Goal: Transaction & Acquisition: Obtain resource

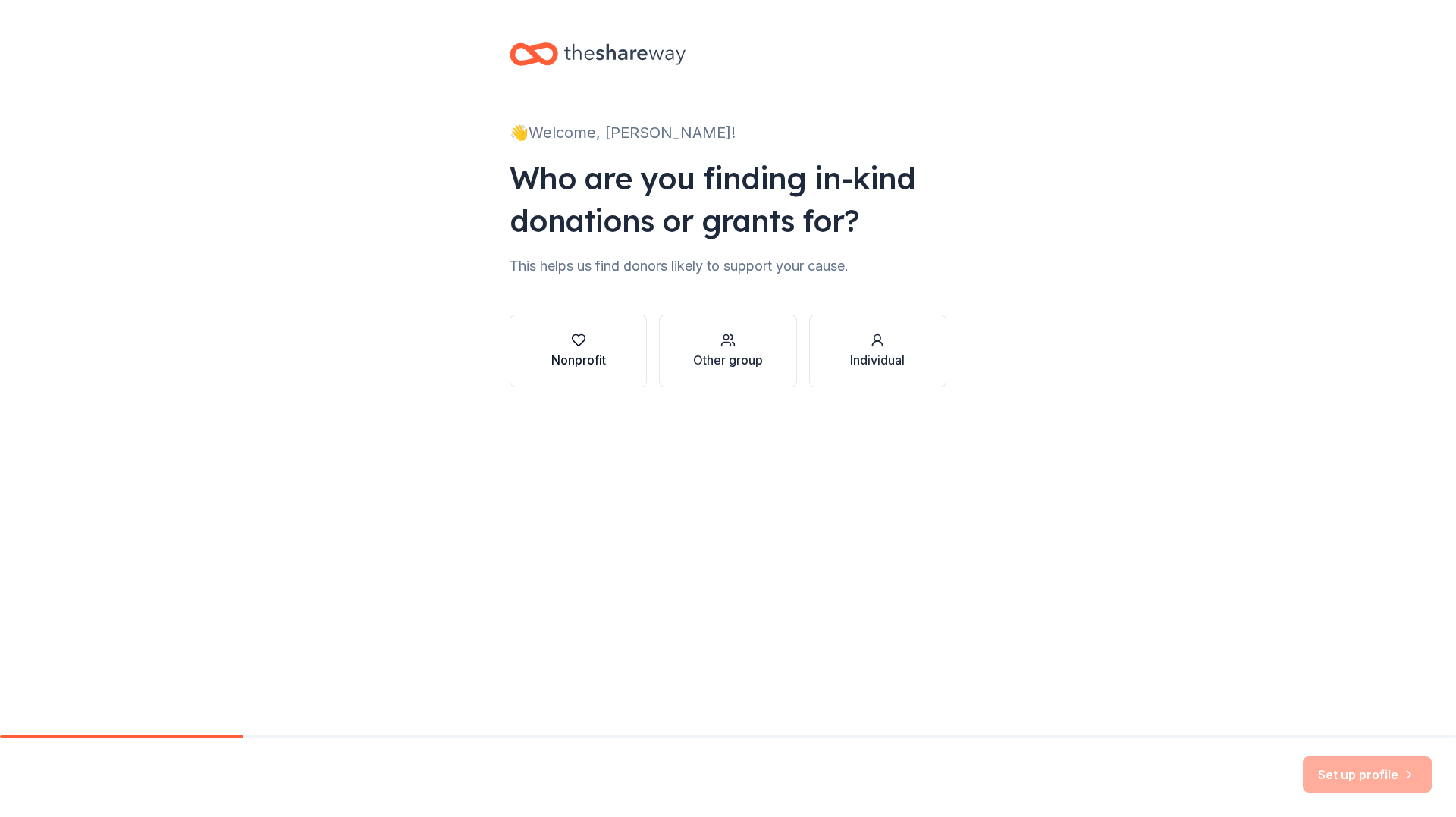
click at [582, 354] on div "Nonprofit" at bounding box center [578, 359] width 55 height 18
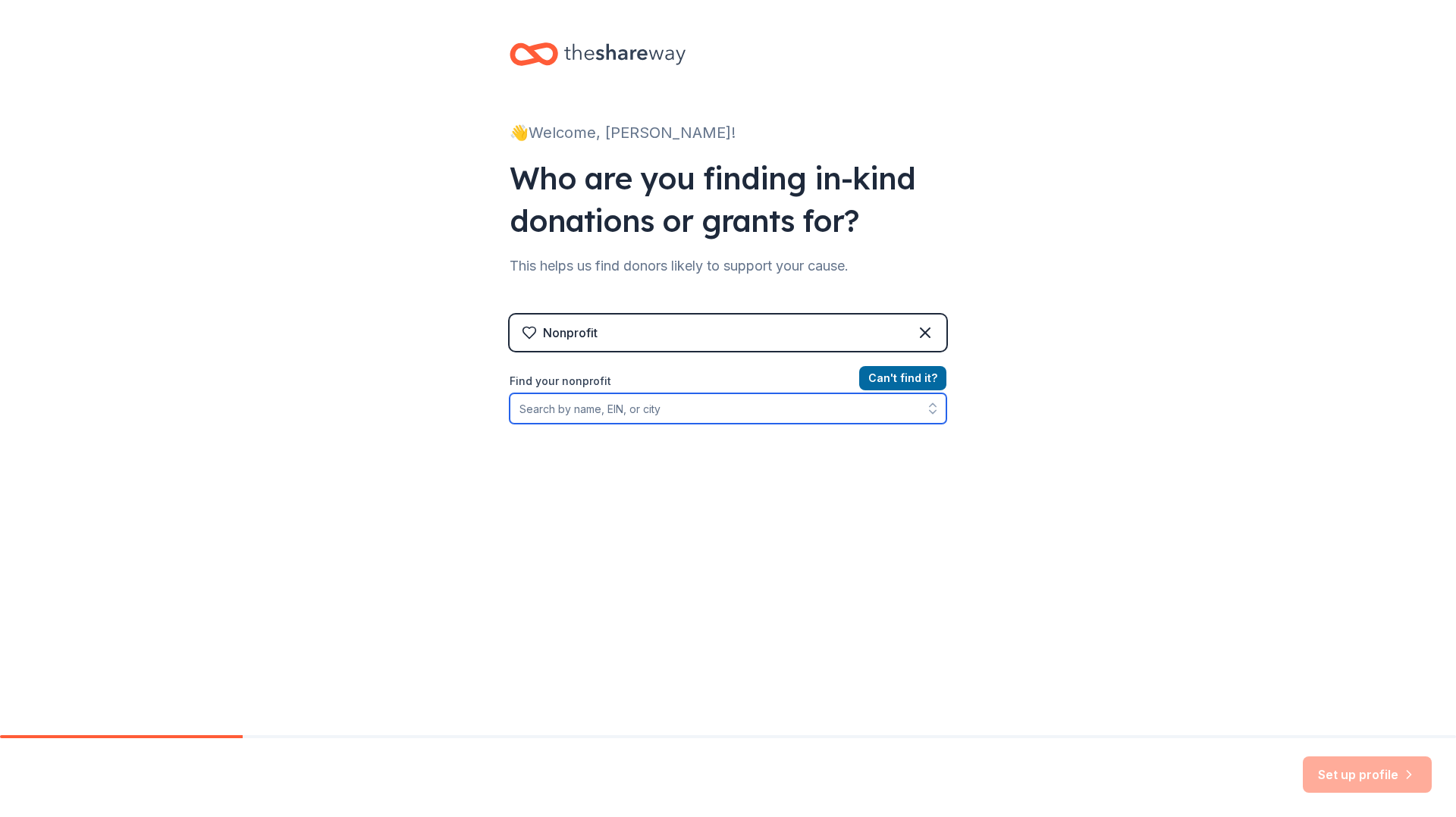
click at [559, 414] on input "Find your nonprofit" at bounding box center [728, 408] width 437 height 30
click at [586, 408] on input "Find your nonprofit" at bounding box center [728, 408] width 437 height 30
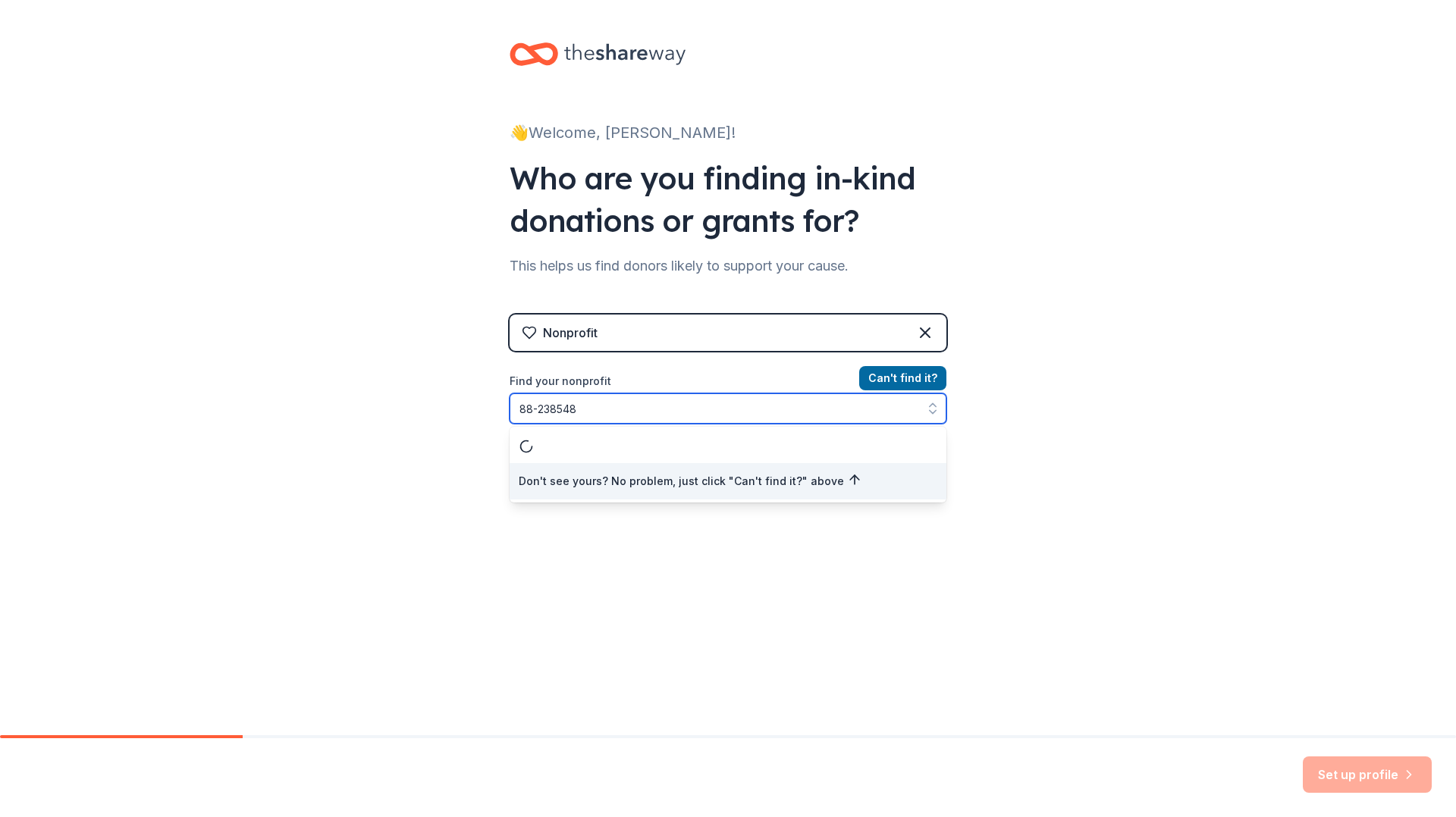
type input "88-2385484"
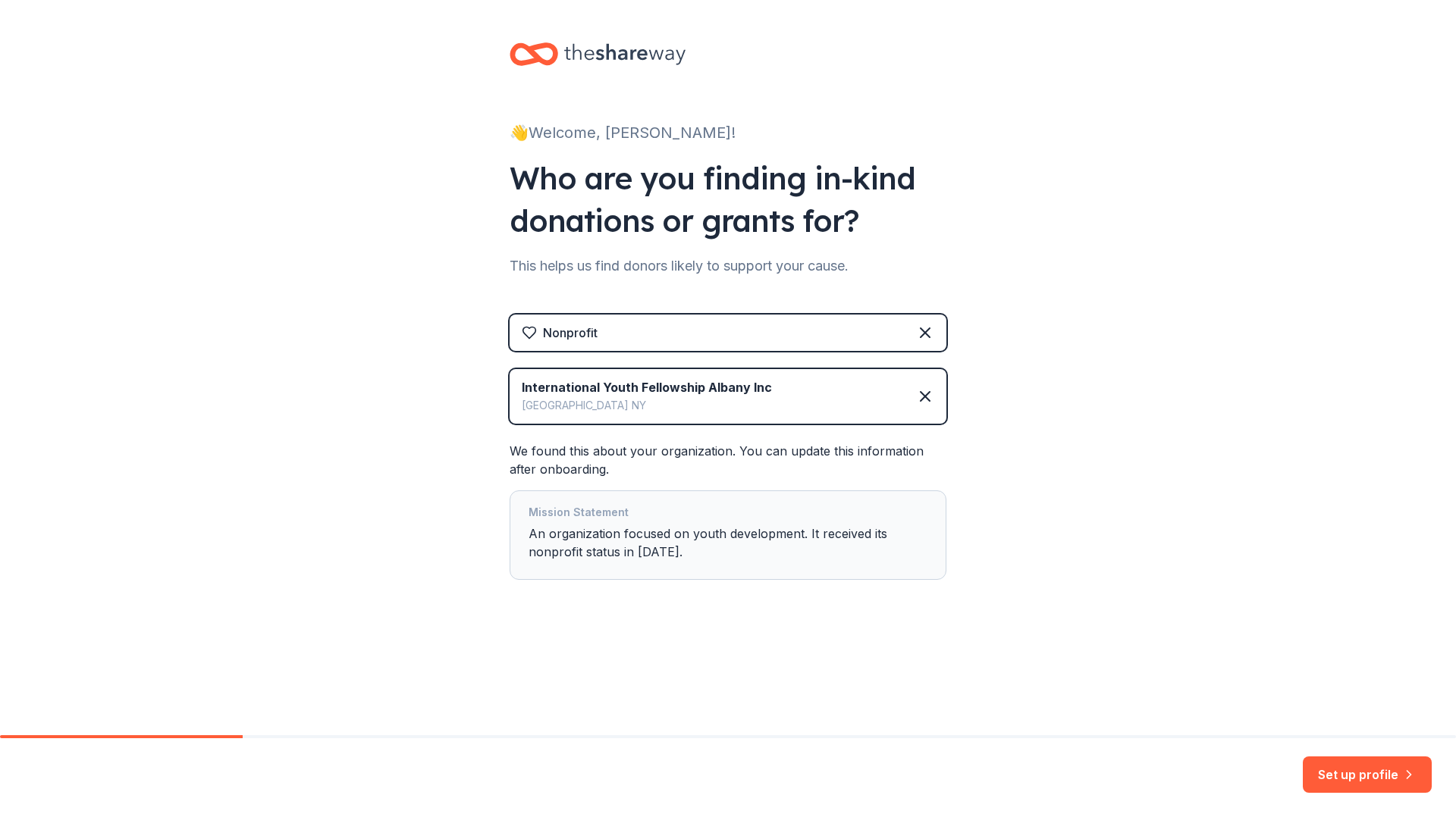
click at [700, 533] on div "Mission Statement An organization focused on youth development. It received its…" at bounding box center [728, 536] width 399 height 64
click at [1368, 775] on button "Set up profile" at bounding box center [1367, 775] width 129 height 37
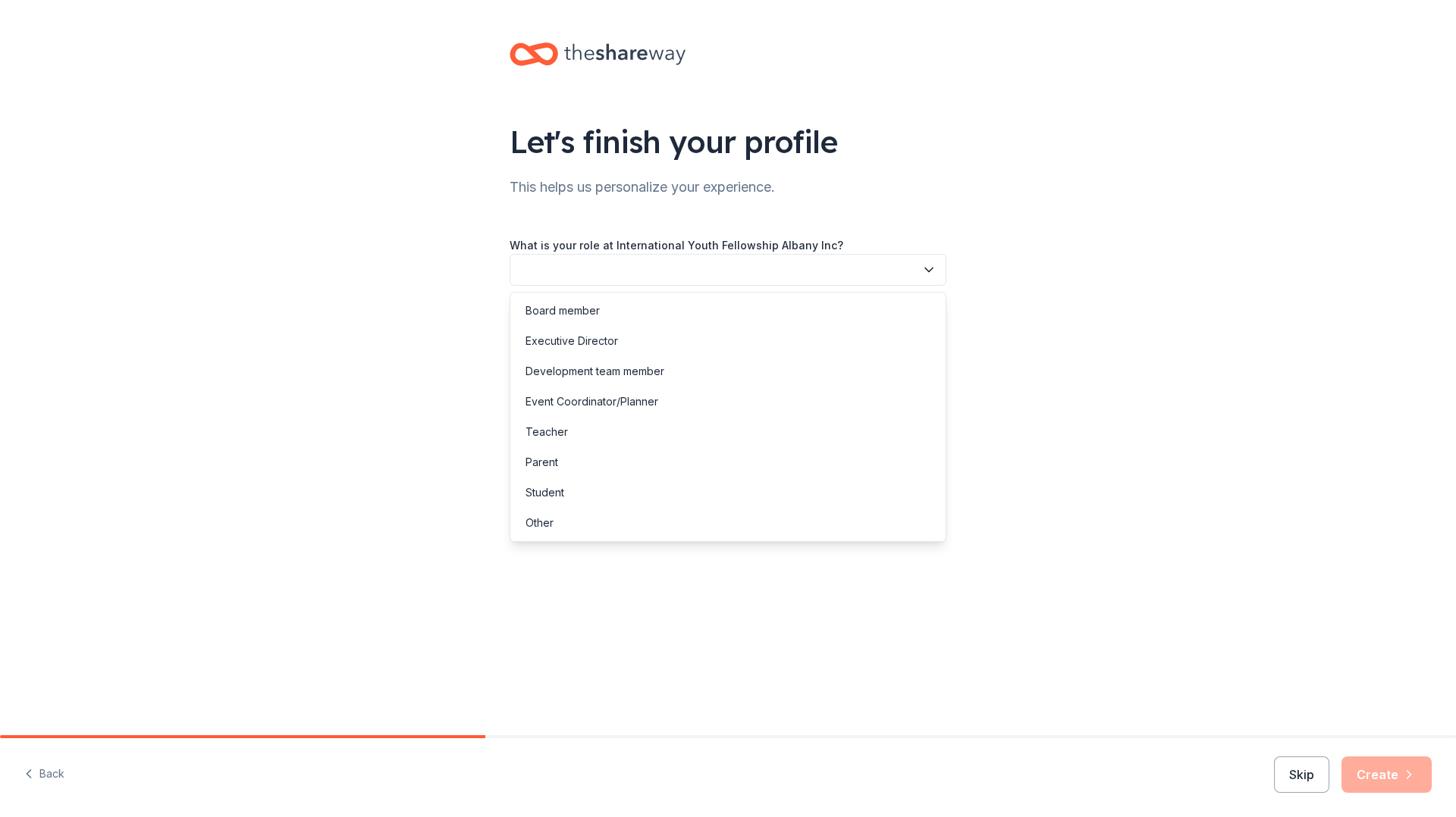
click at [617, 261] on button "button" at bounding box center [728, 270] width 437 height 32
click at [575, 343] on div "Executive Director" at bounding box center [572, 341] width 92 height 18
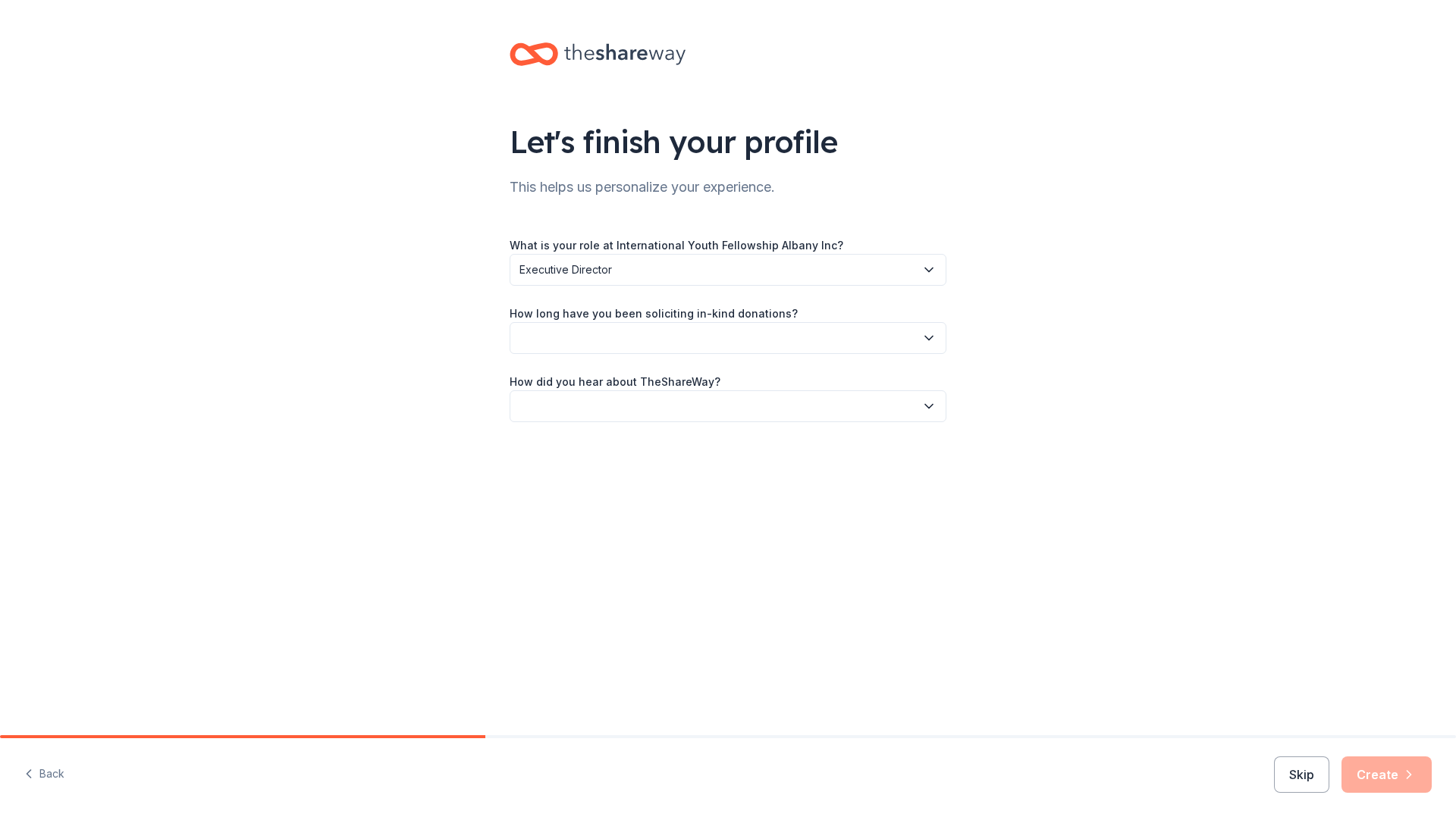
click at [886, 345] on button "button" at bounding box center [728, 339] width 437 height 32
click at [598, 381] on div "This is my first time!" at bounding box center [574, 378] width 96 height 18
click at [934, 408] on icon "button" at bounding box center [929, 407] width 15 height 15
click at [573, 475] on div "Online search" at bounding box center [560, 477] width 69 height 18
click at [1395, 778] on button "Create" at bounding box center [1387, 775] width 91 height 37
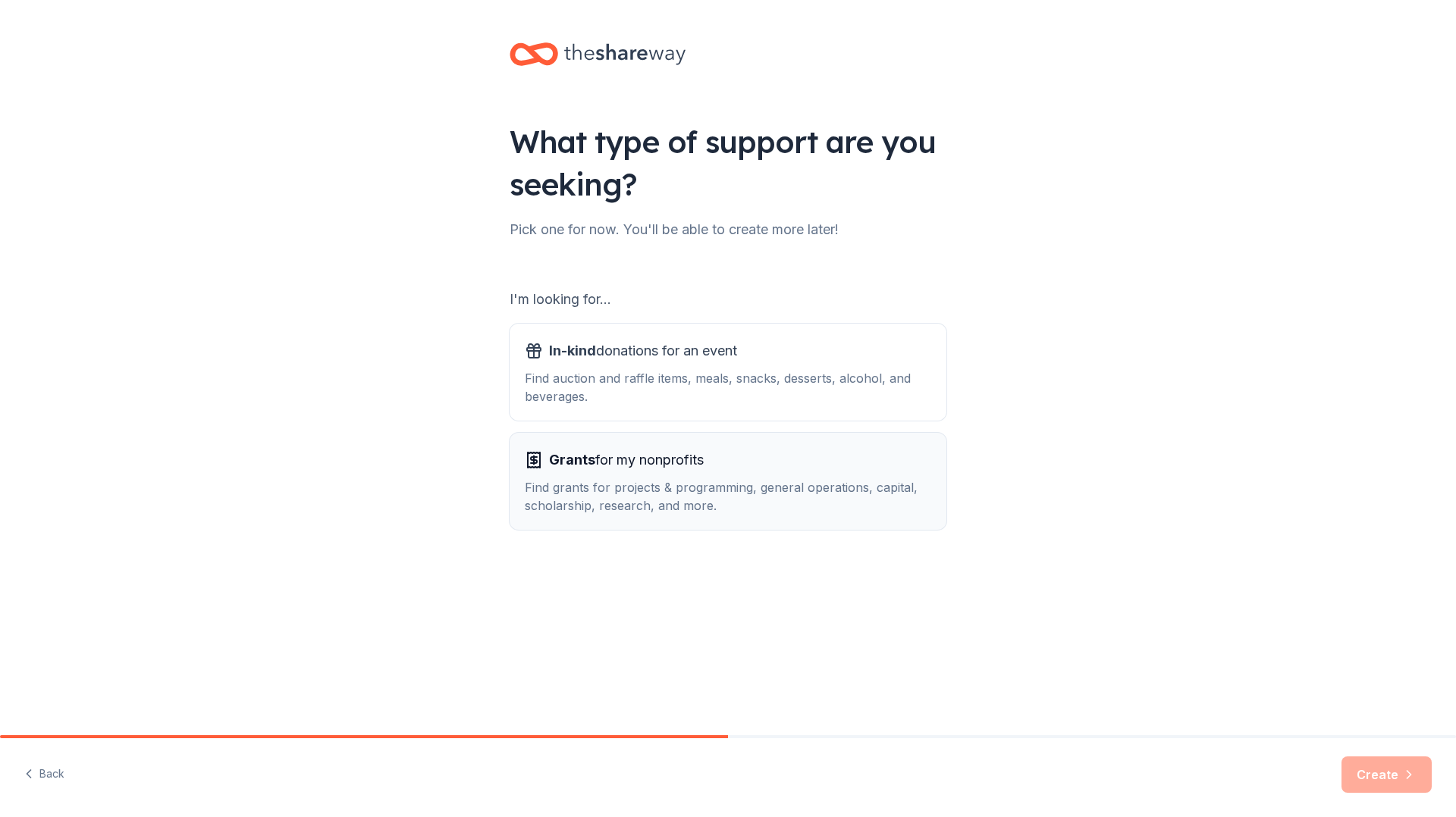
click at [762, 484] on div "Find grants for projects & programming, general operations, capital, scholarshi…" at bounding box center [728, 496] width 407 height 37
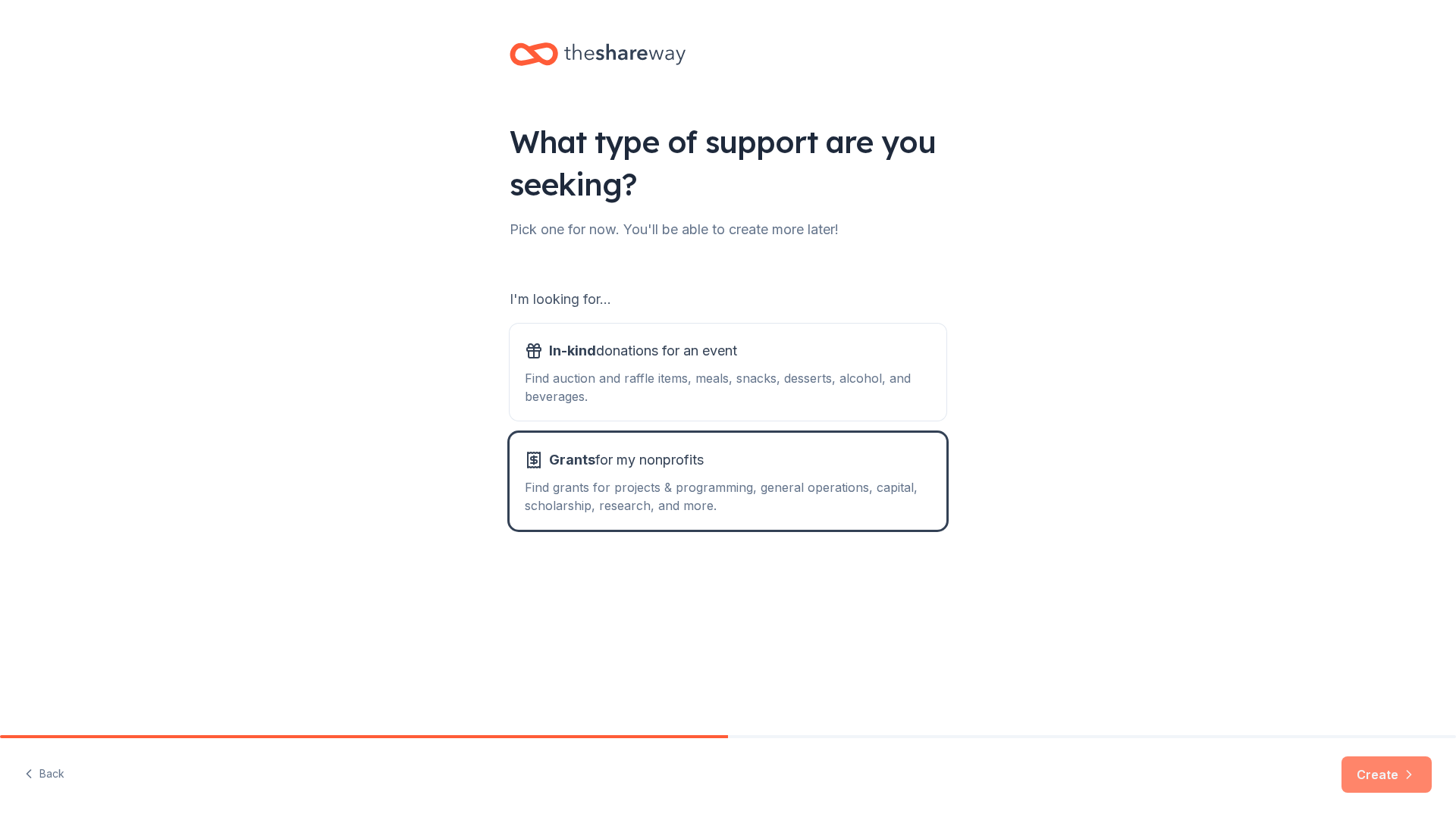
click at [1384, 775] on button "Create" at bounding box center [1387, 775] width 91 height 37
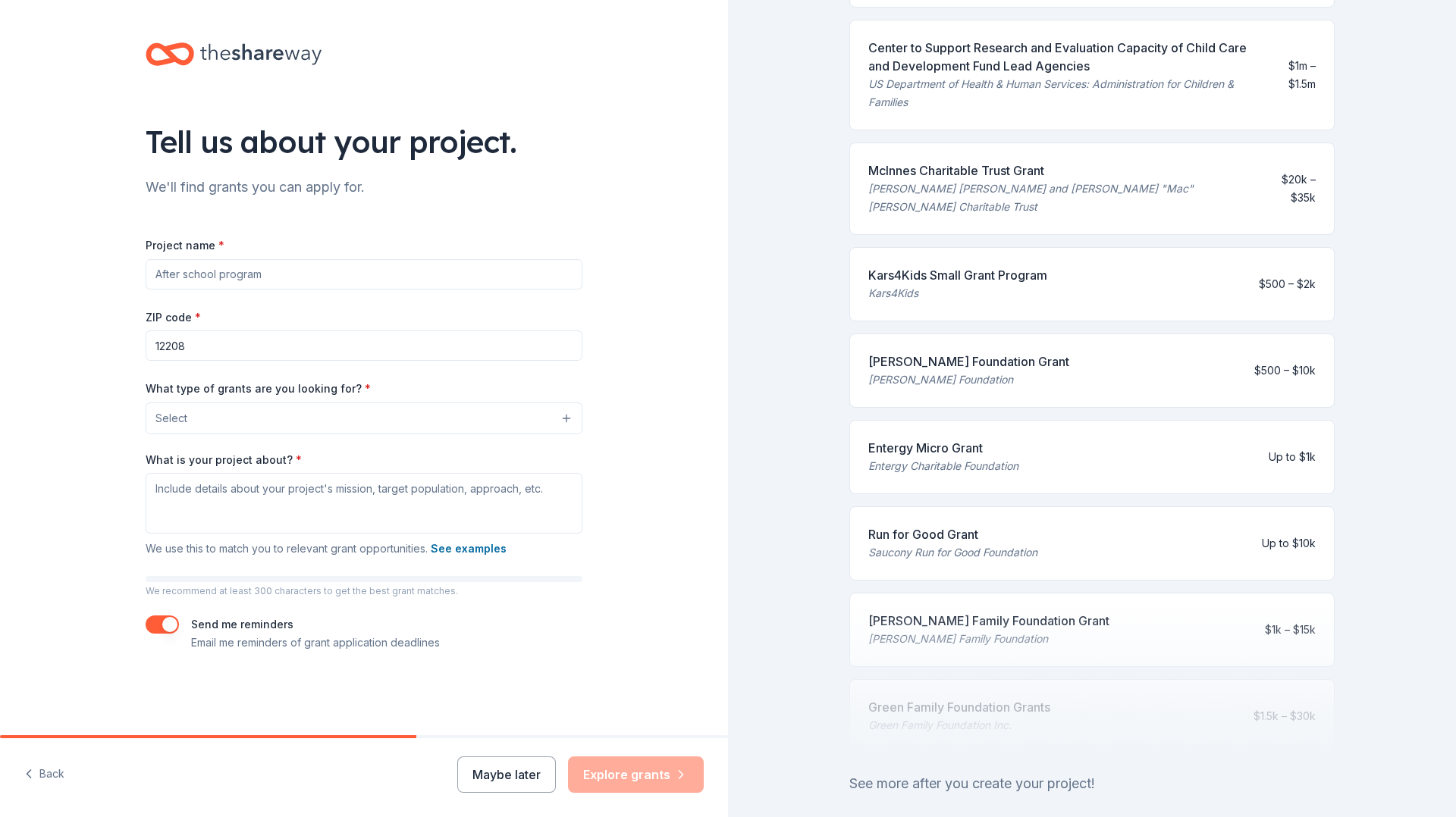
click at [279, 281] on input "Project name *" at bounding box center [363, 275] width 437 height 30
type input "Youth Leadership Development Programs"
click at [272, 419] on button "Select" at bounding box center [363, 419] width 437 height 32
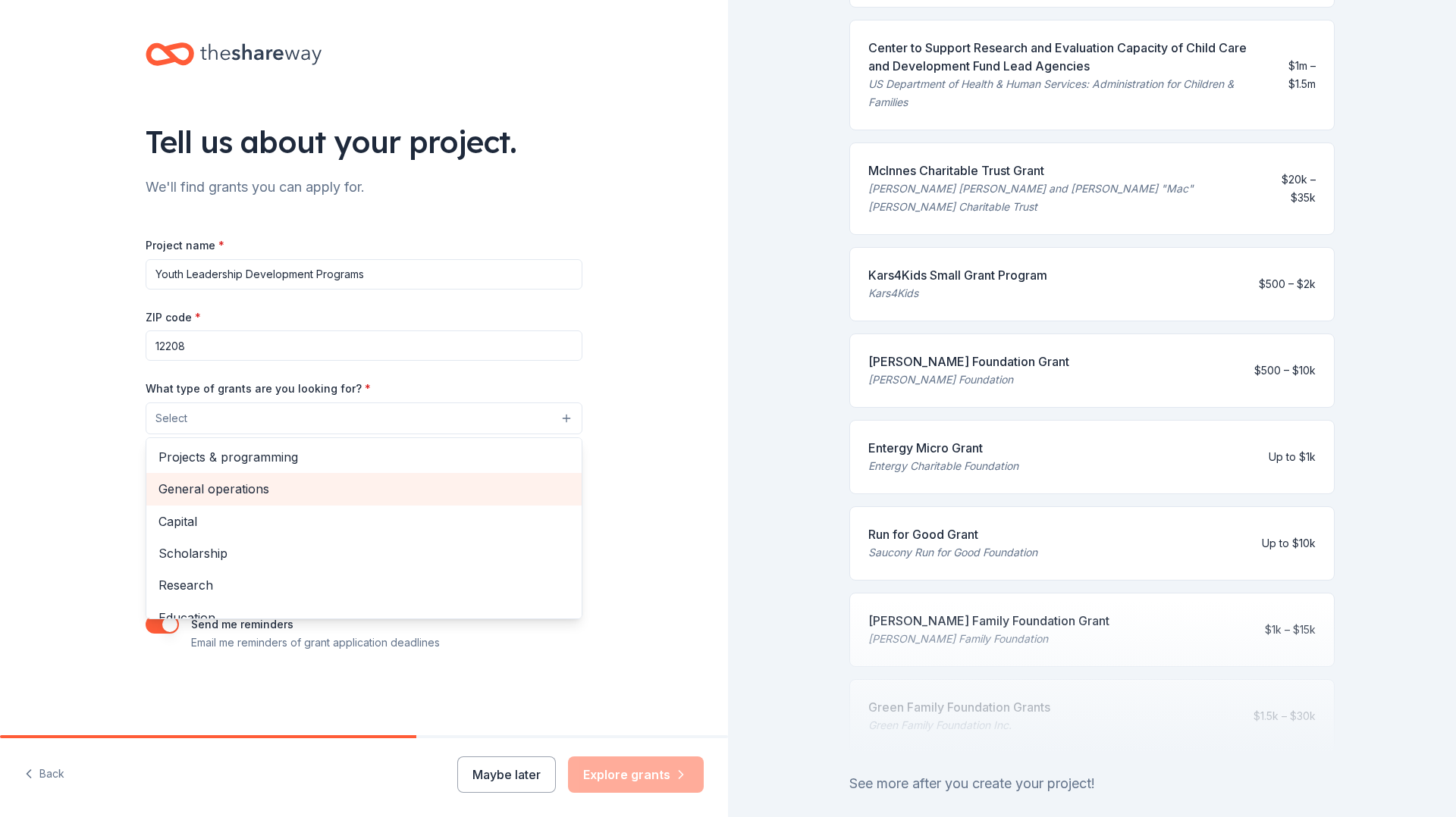
click at [212, 486] on span "General operations" at bounding box center [364, 489] width 411 height 20
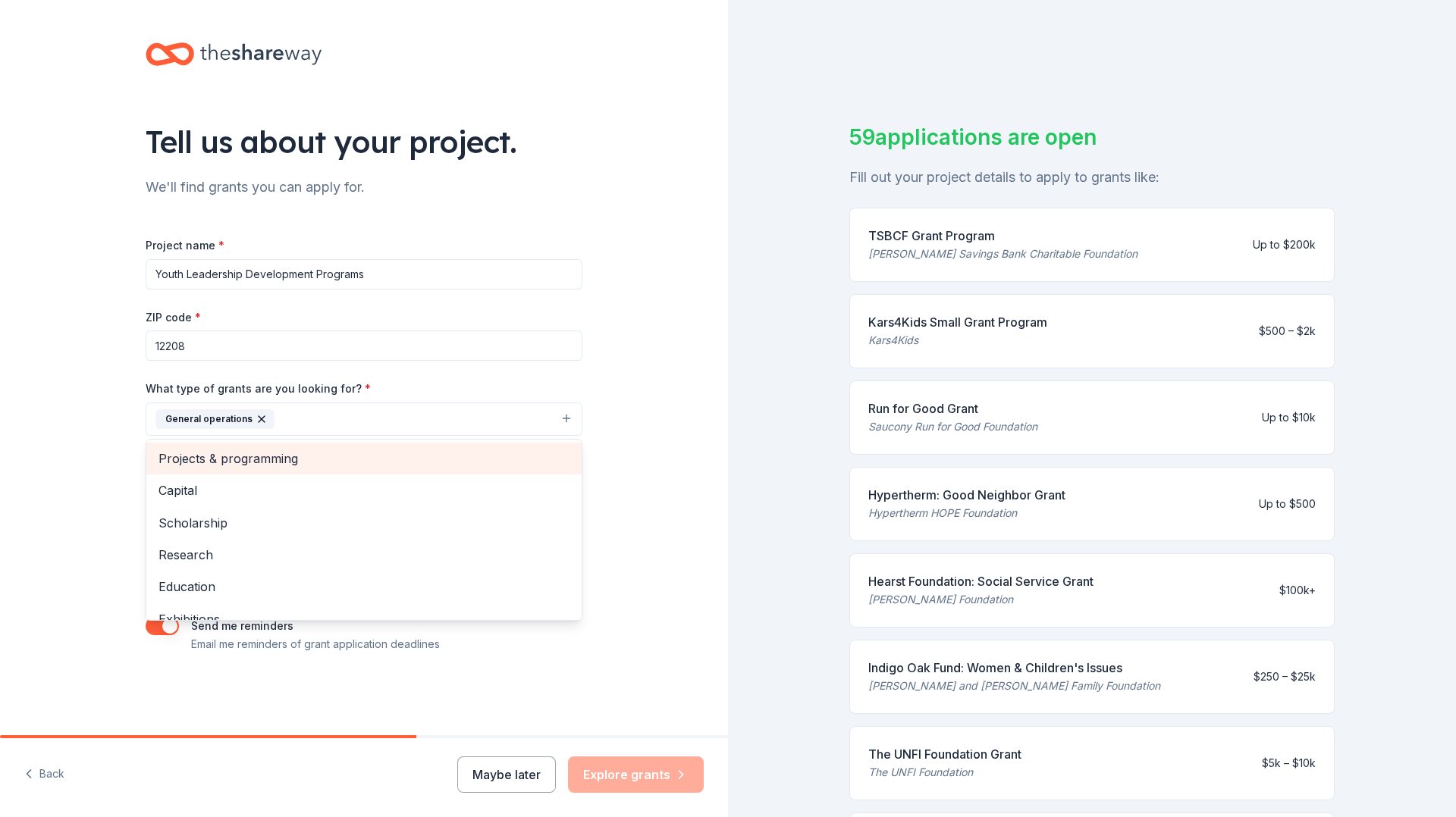
click at [242, 463] on span "Projects & programming" at bounding box center [364, 459] width 411 height 20
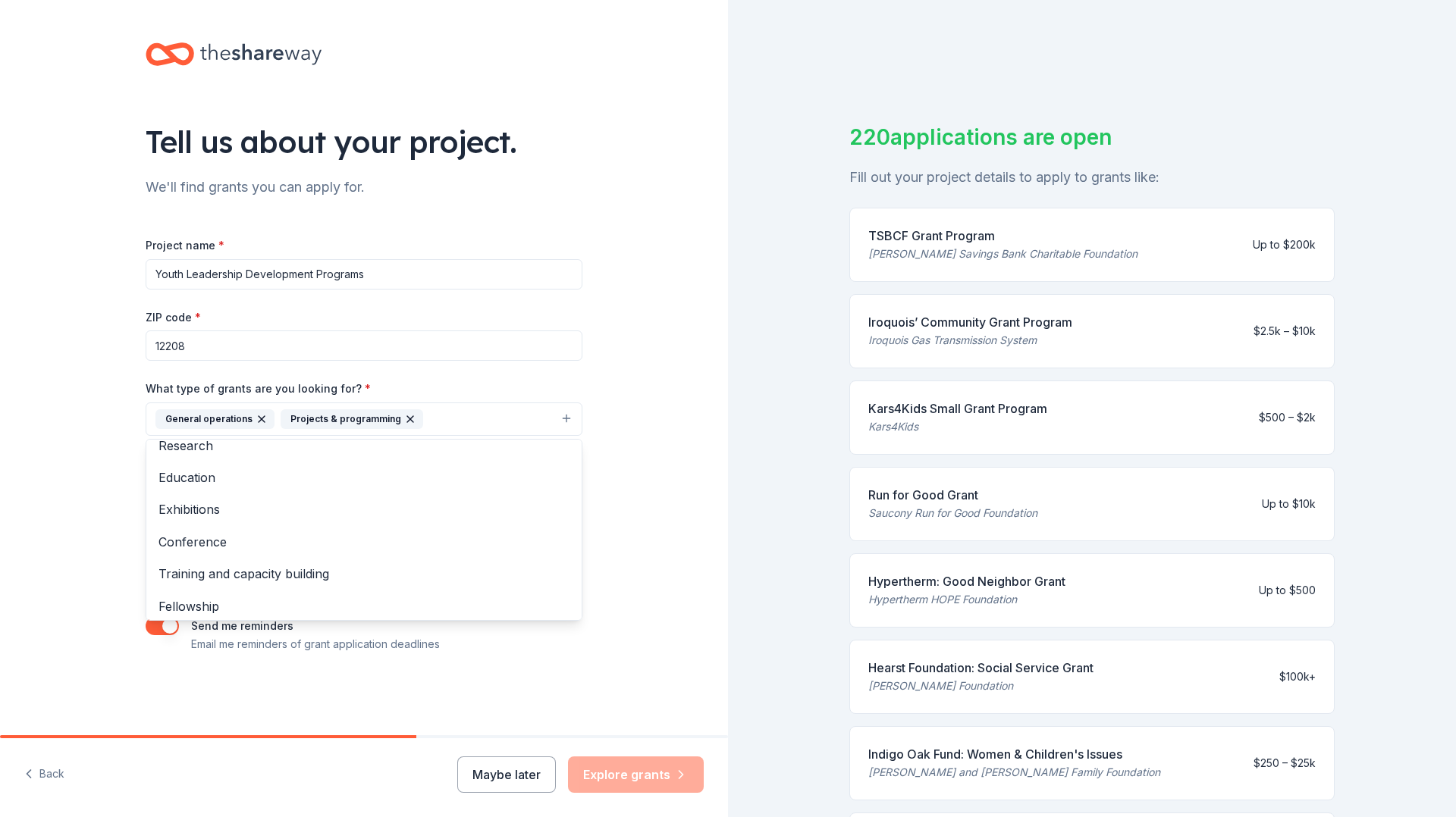
scroll to position [114, 0]
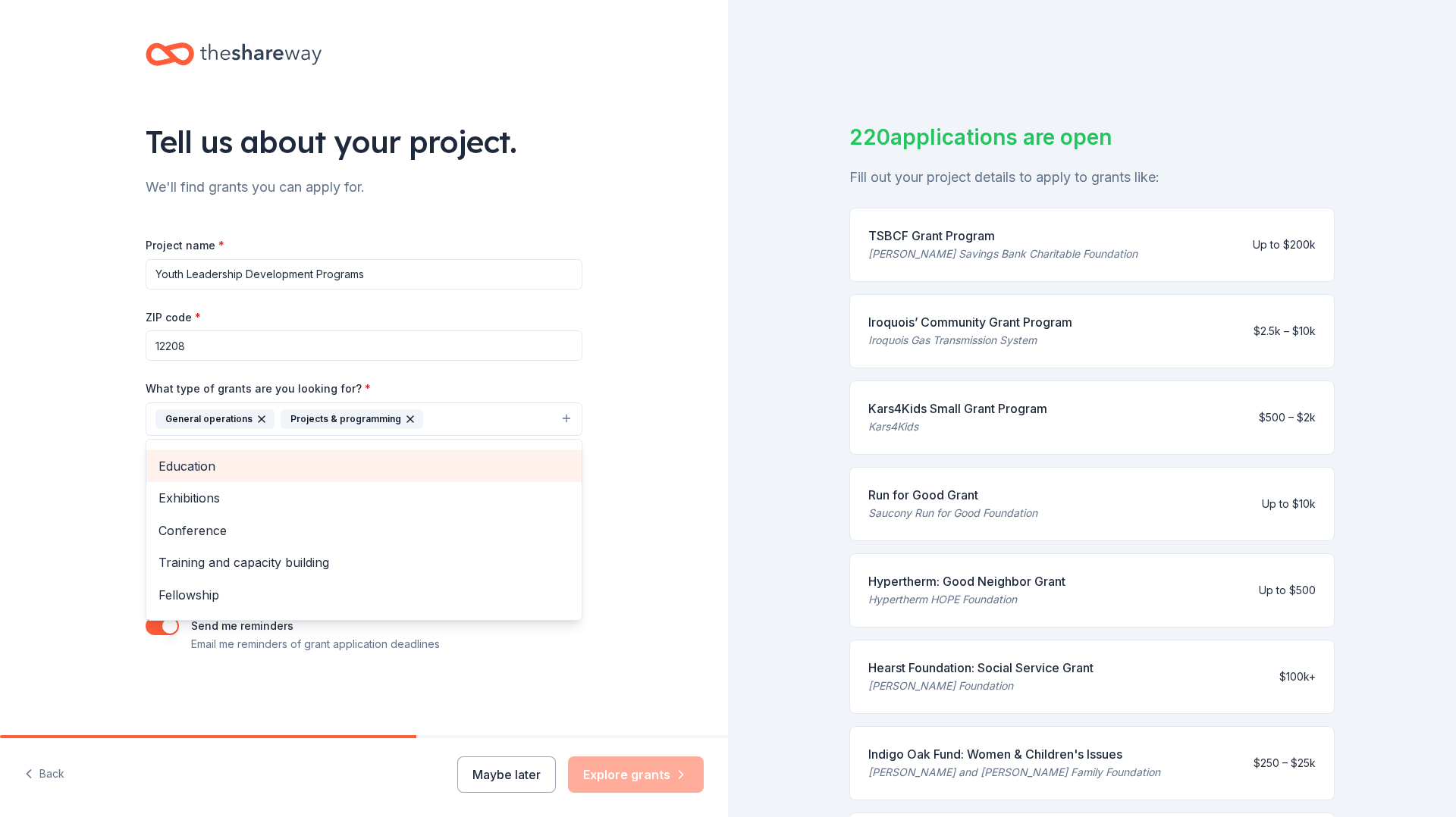
click at [207, 469] on div "Education" at bounding box center [363, 466] width 435 height 32
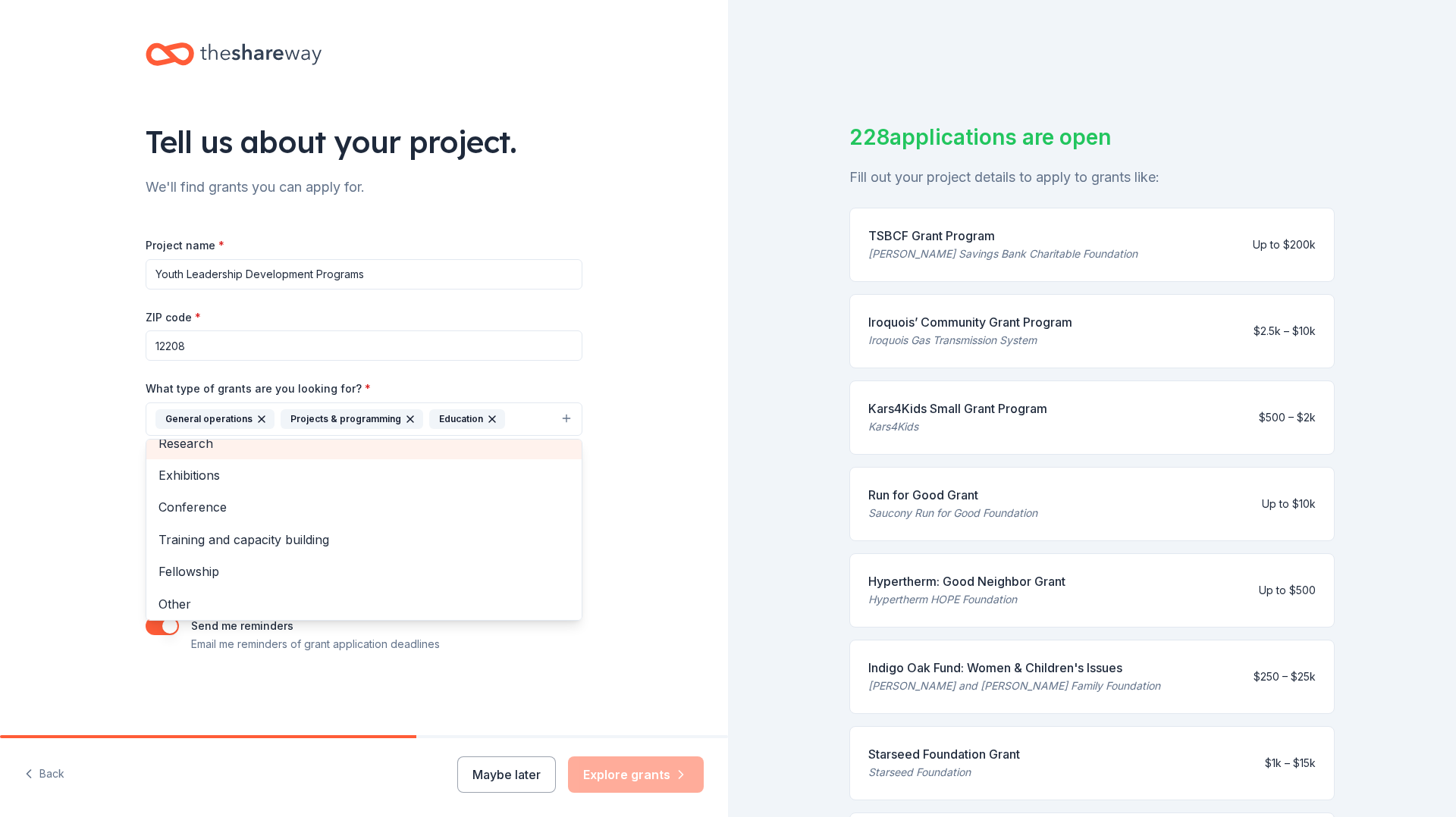
scroll to position [83, 0]
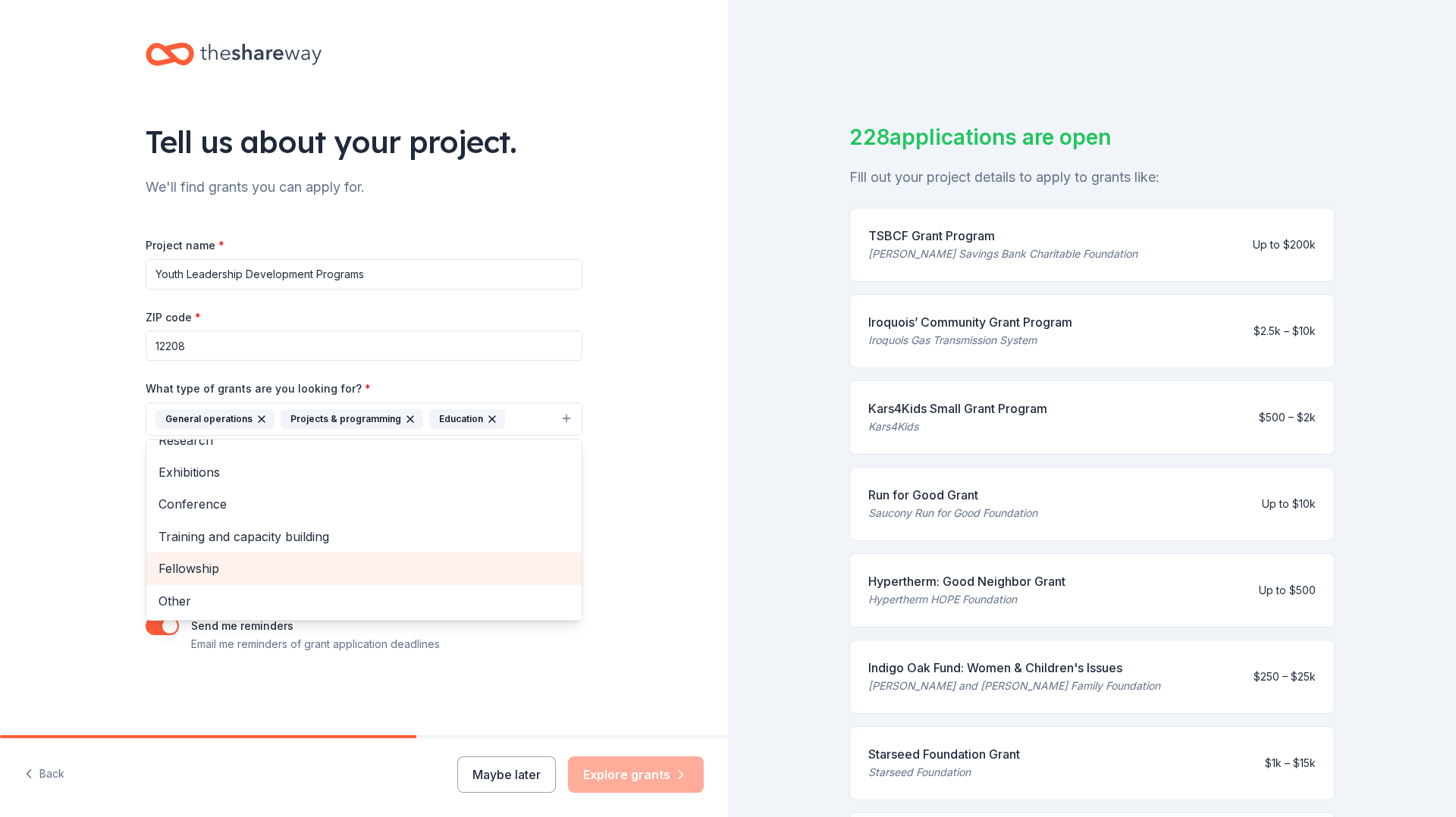
click at [191, 565] on span "Fellowship" at bounding box center [364, 568] width 411 height 20
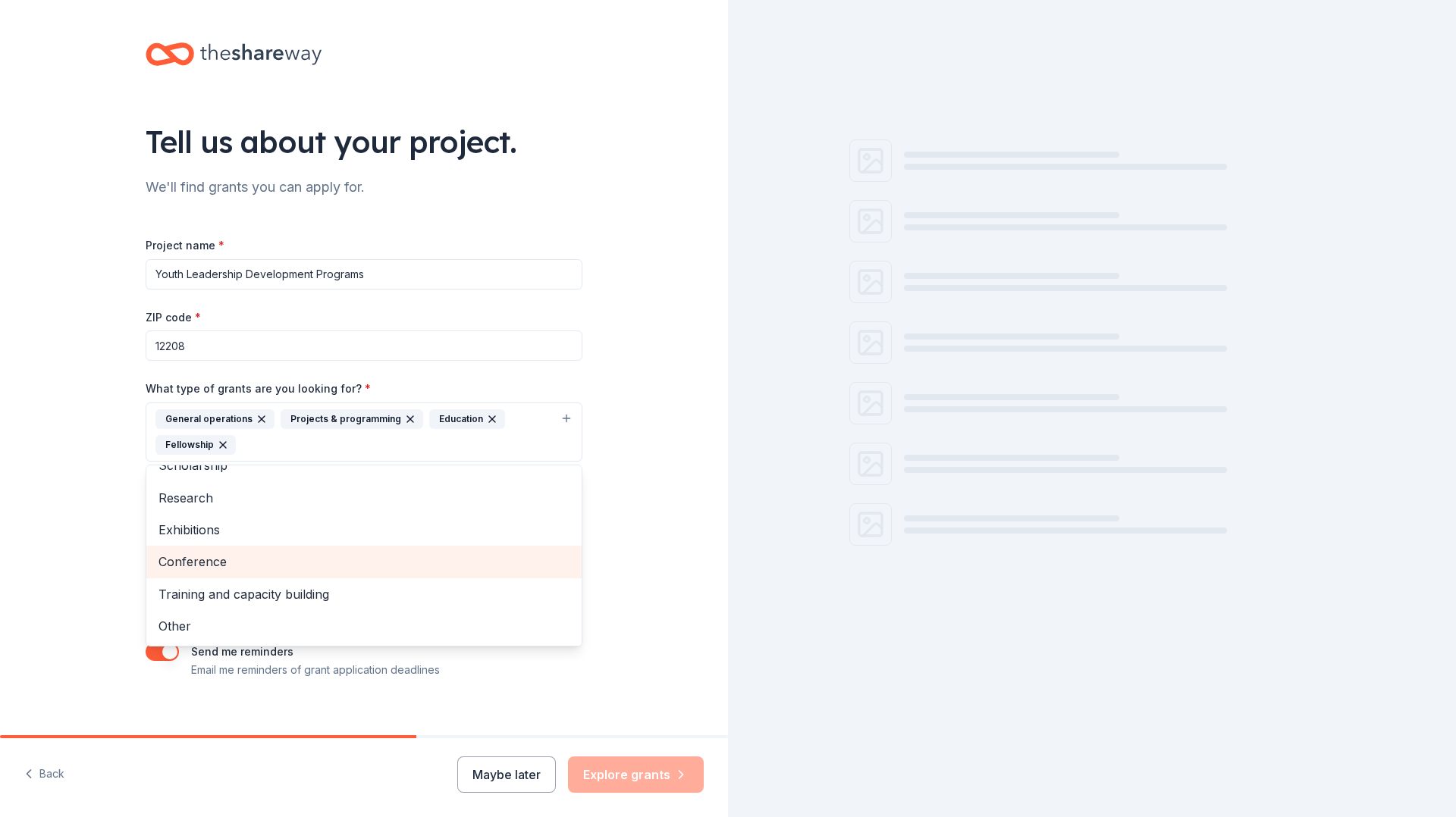
scroll to position [51, 0]
click at [203, 562] on span "Conference" at bounding box center [364, 561] width 411 height 20
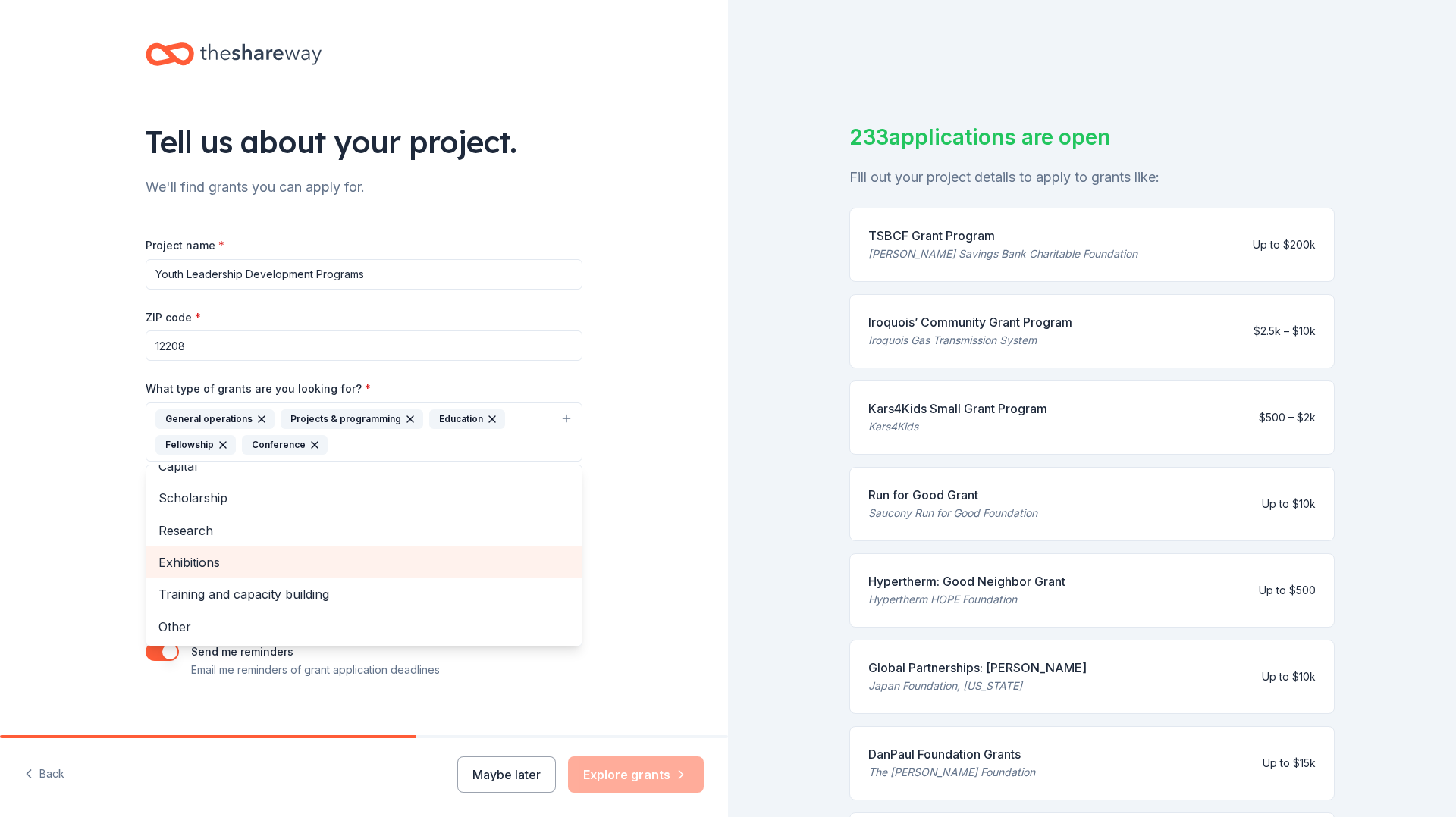
scroll to position [17, 0]
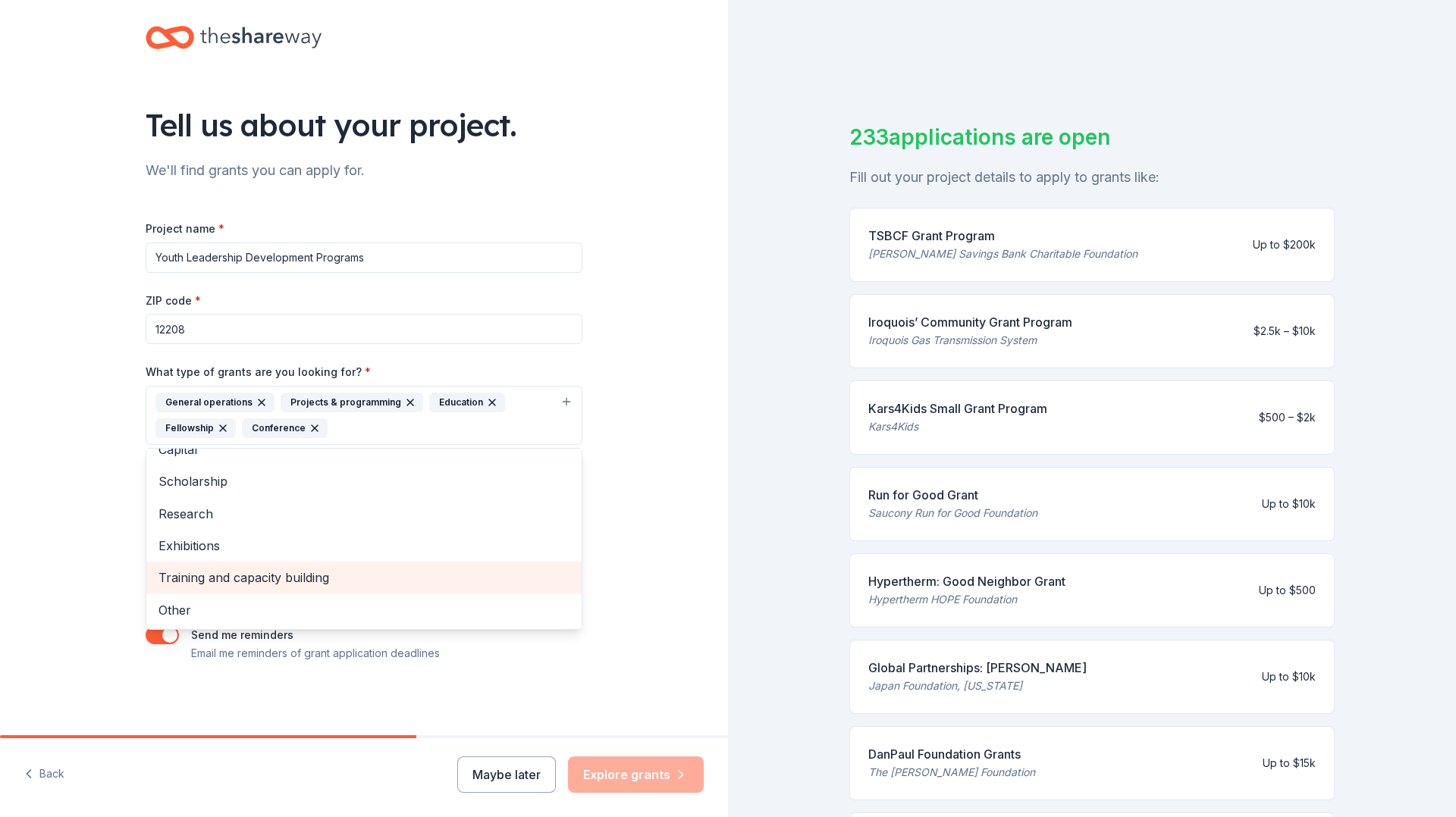
click at [292, 582] on span "Training and capacity building" at bounding box center [364, 577] width 411 height 20
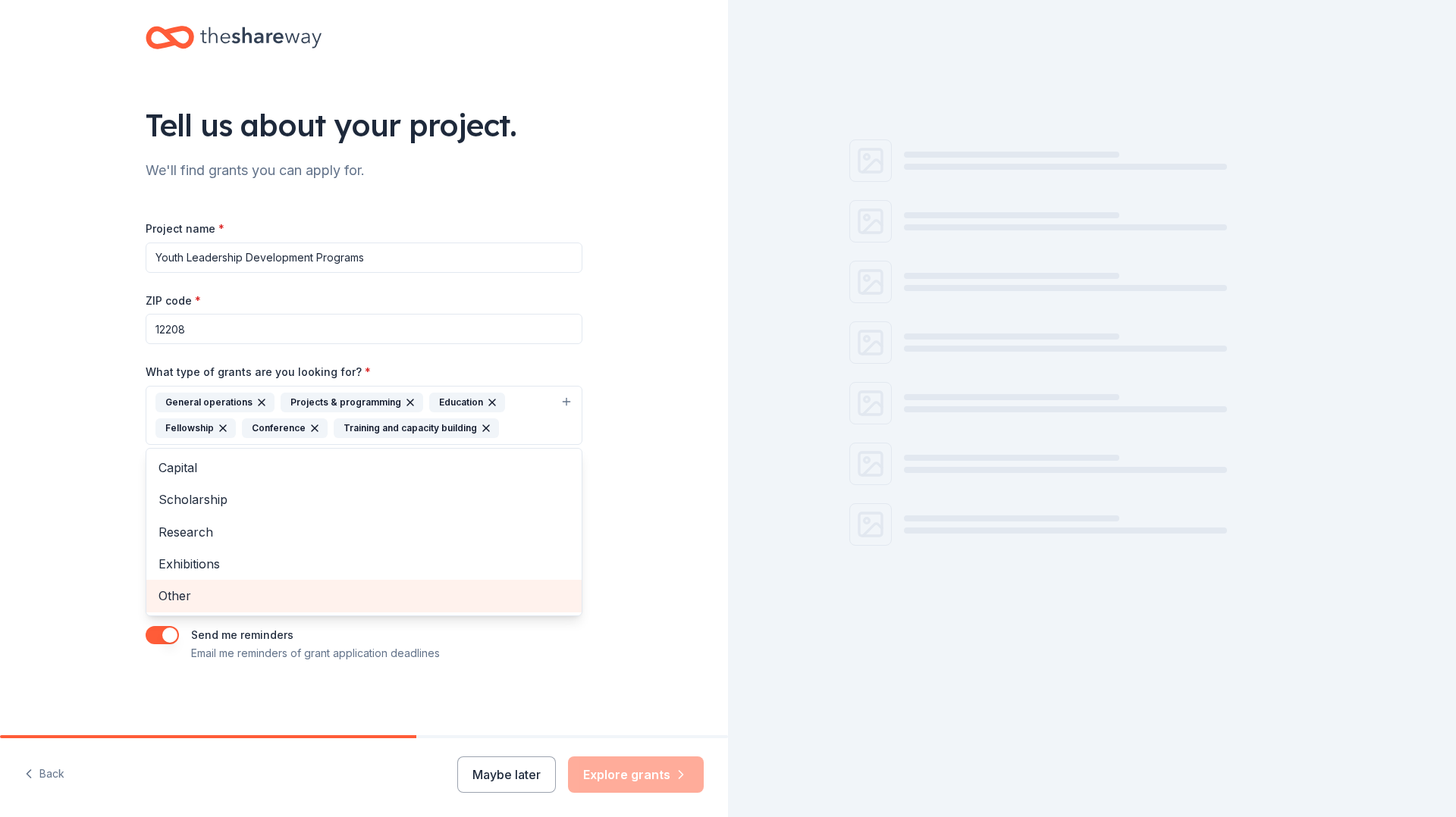
scroll to position [0, 0]
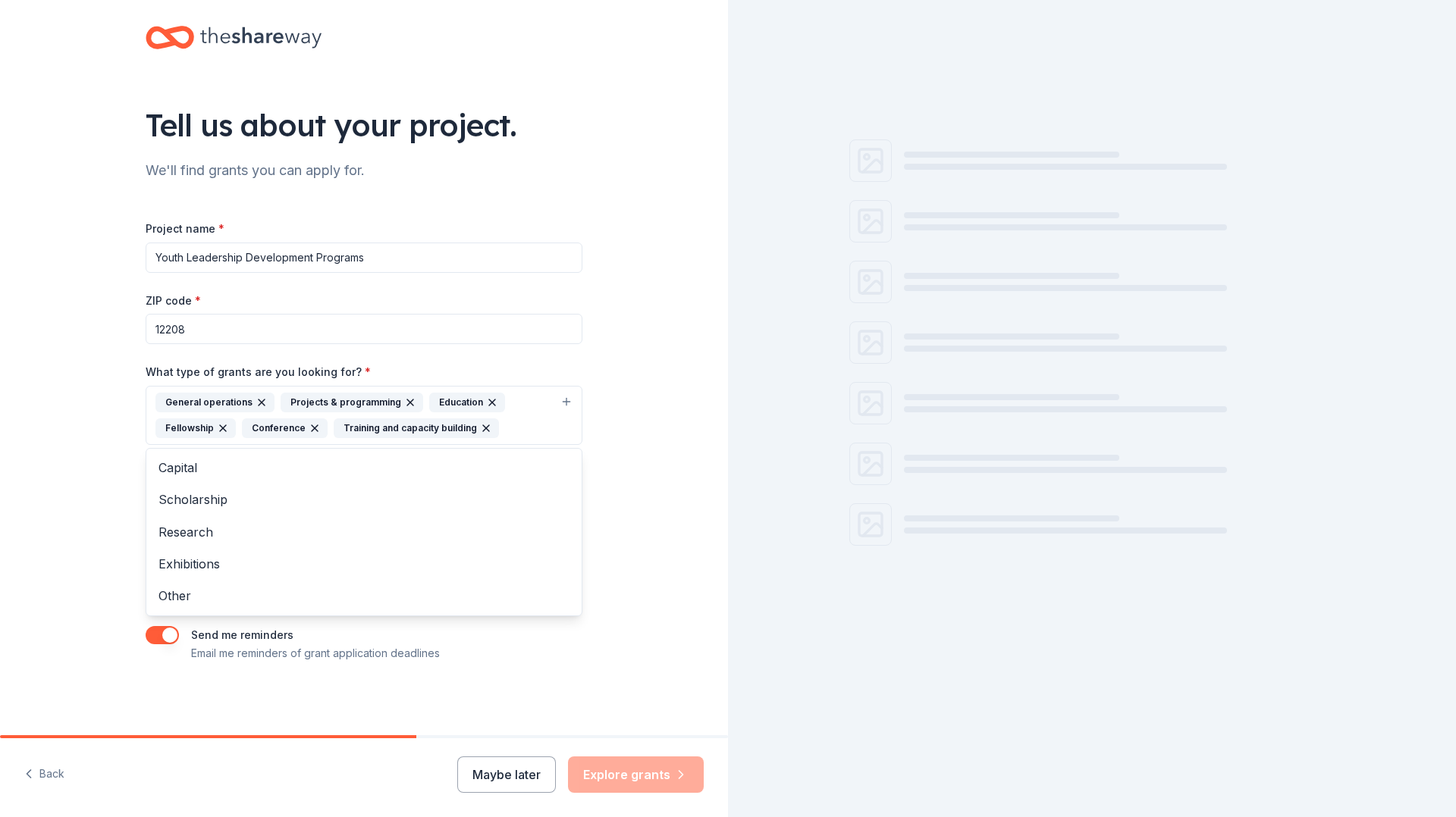
click at [674, 556] on div "Tell us about your project. We'll find grants you can apply for. Project name *…" at bounding box center [363, 358] width 728 height 752
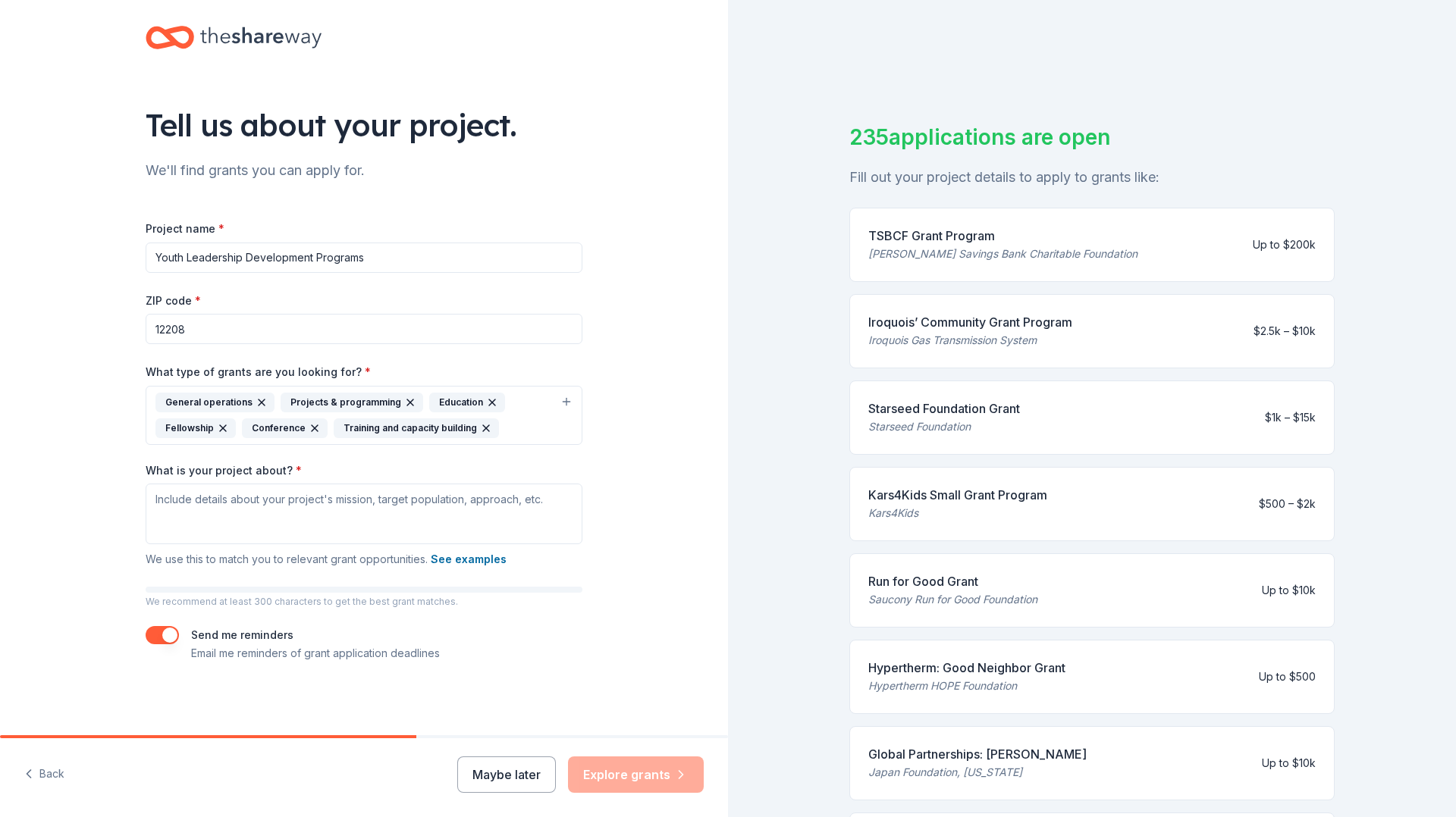
scroll to position [16, 0]
drag, startPoint x: 139, startPoint y: 473, endPoint x: 280, endPoint y: 479, distance: 141.1
click at [280, 479] on div "Tell us about your project. We'll find grants you can apply for. Project name *…" at bounding box center [364, 359] width 485 height 752
copy label "What is your project about? *"
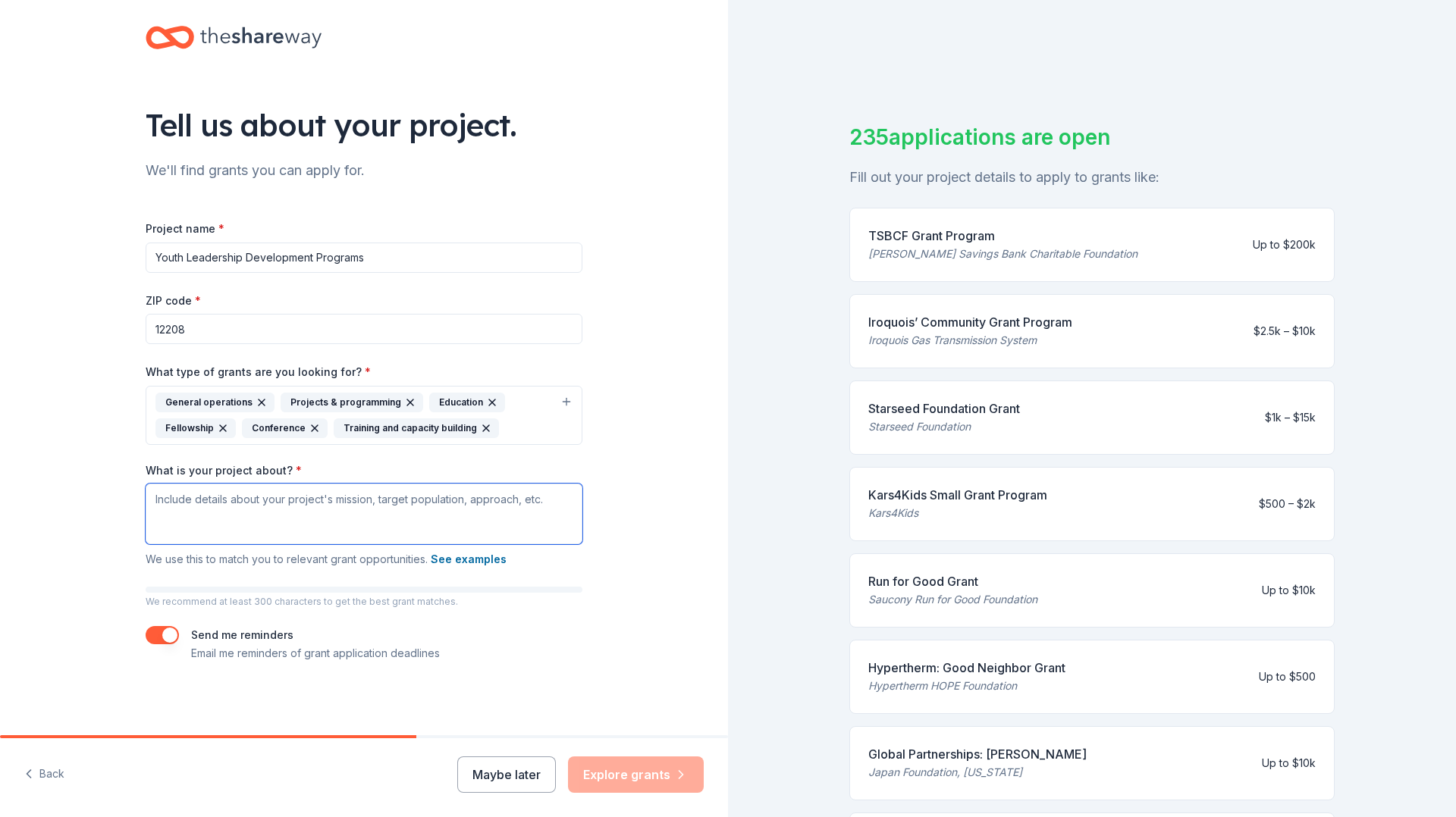
click at [226, 497] on textarea "What is your project about? *" at bounding box center [363, 514] width 437 height 60
paste textarea "The Youth Empowerment Program is designed to inspire and equip young people in …"
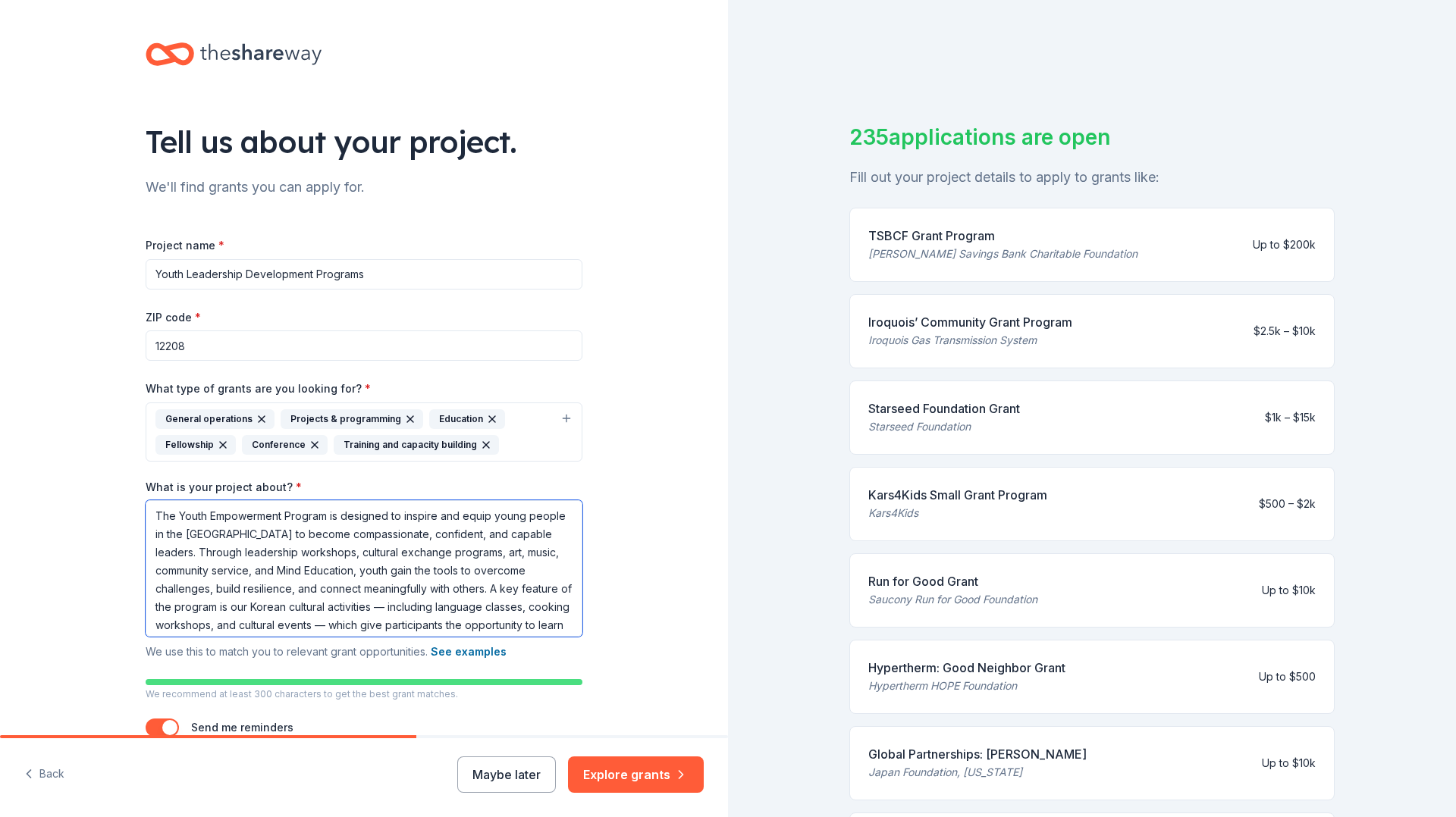
scroll to position [5, 0]
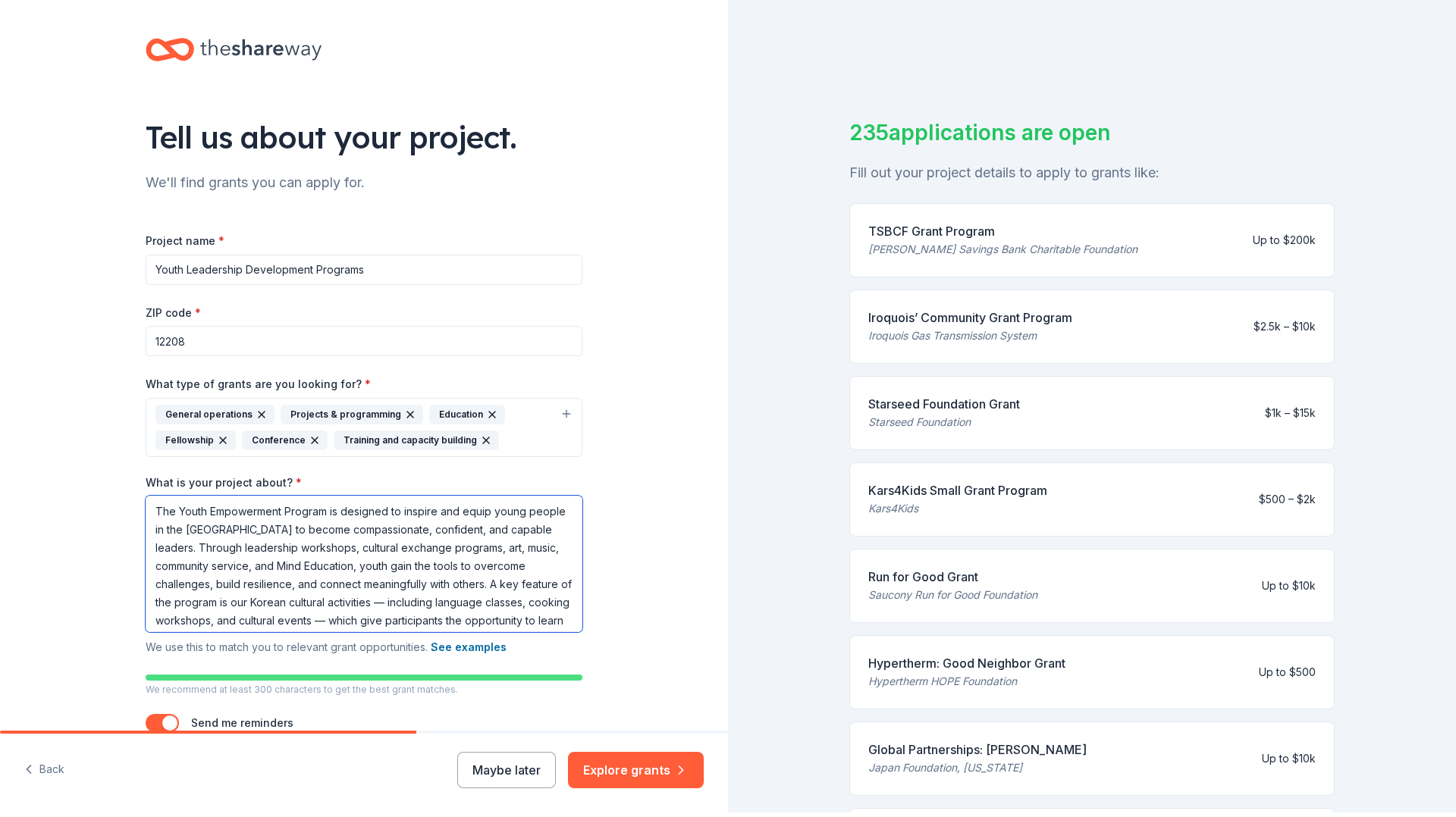
click at [328, 516] on textarea "The Youth Empowerment Program is designed to inspire and equip young people in …" at bounding box center [363, 564] width 437 height 137
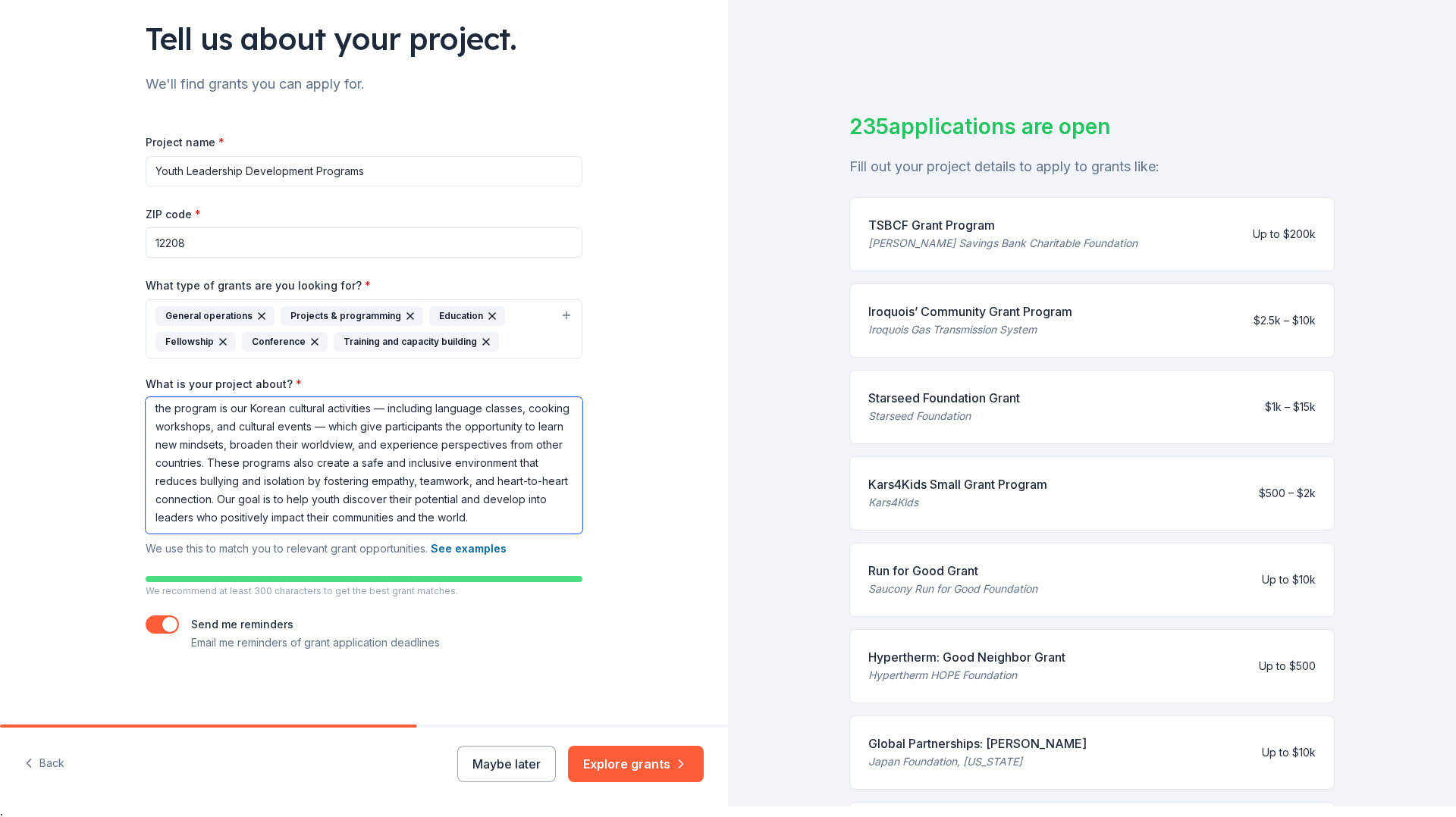
scroll to position [18, 0]
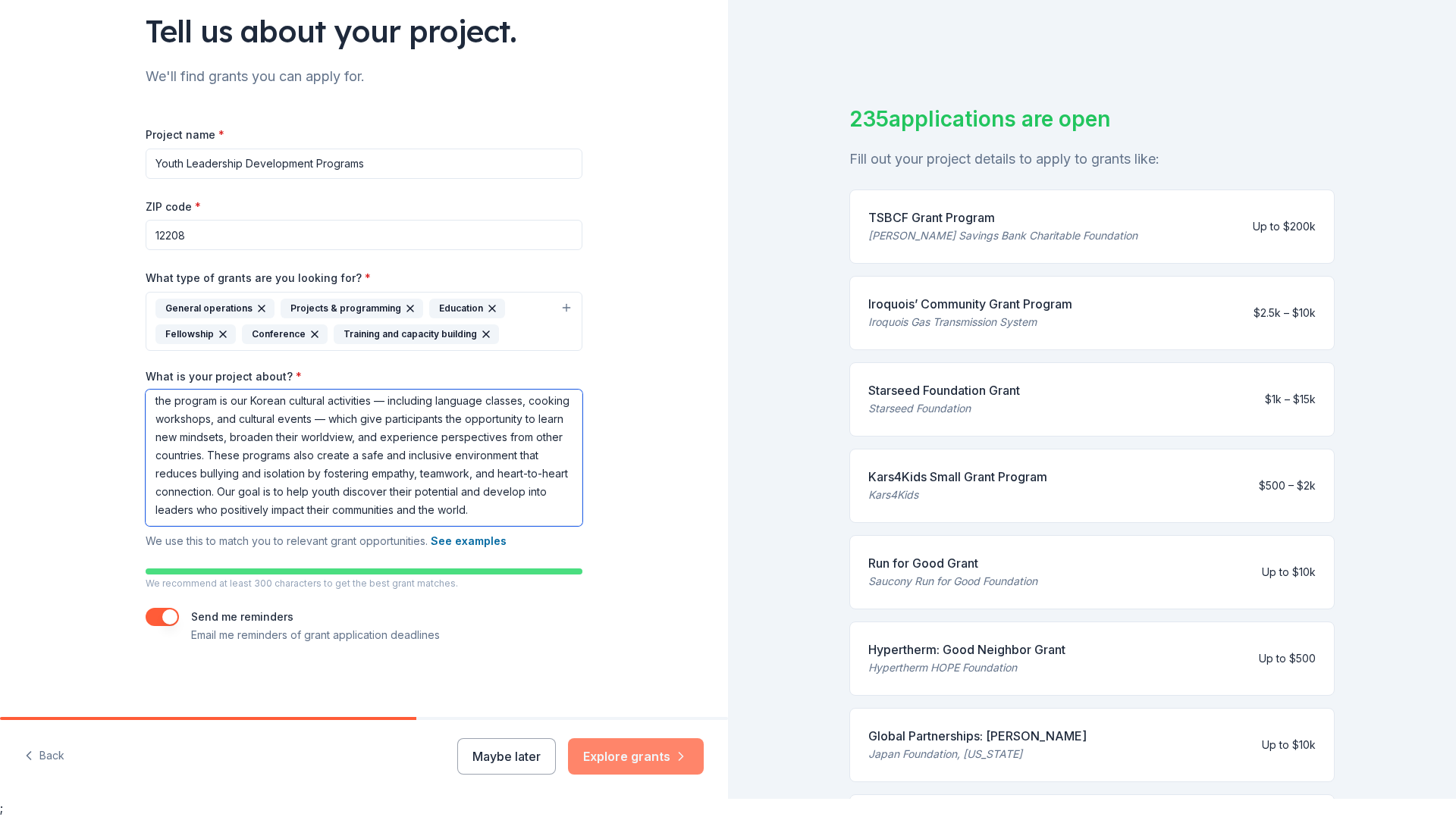
type textarea "The Youth Empowerment Programs are designed to inspire and equip young people i…"
click at [643, 757] on button "Explore grants" at bounding box center [636, 757] width 136 height 37
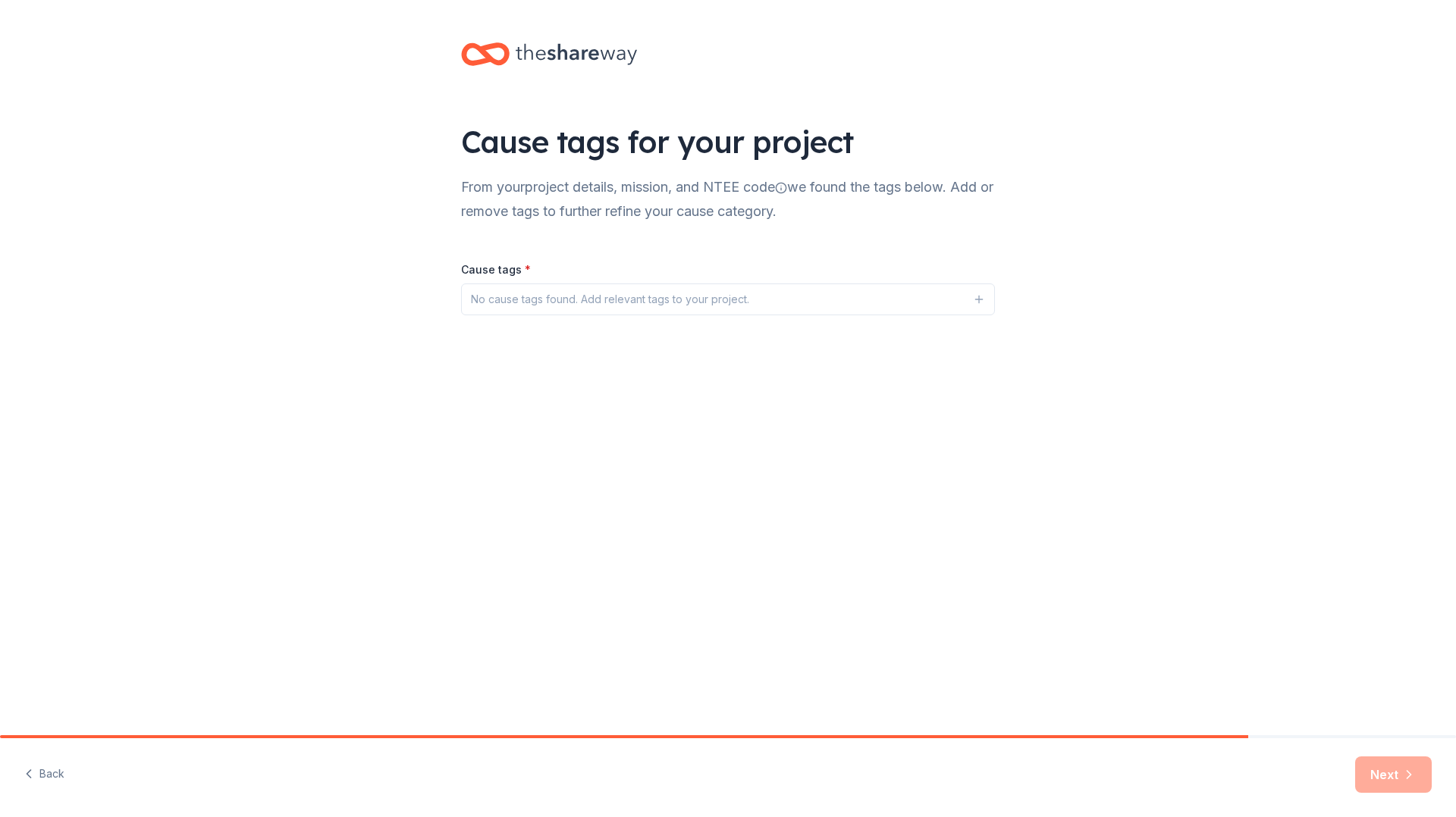
click at [711, 302] on div "No cause tags found. Add relevant tags to your project." at bounding box center [610, 299] width 278 height 18
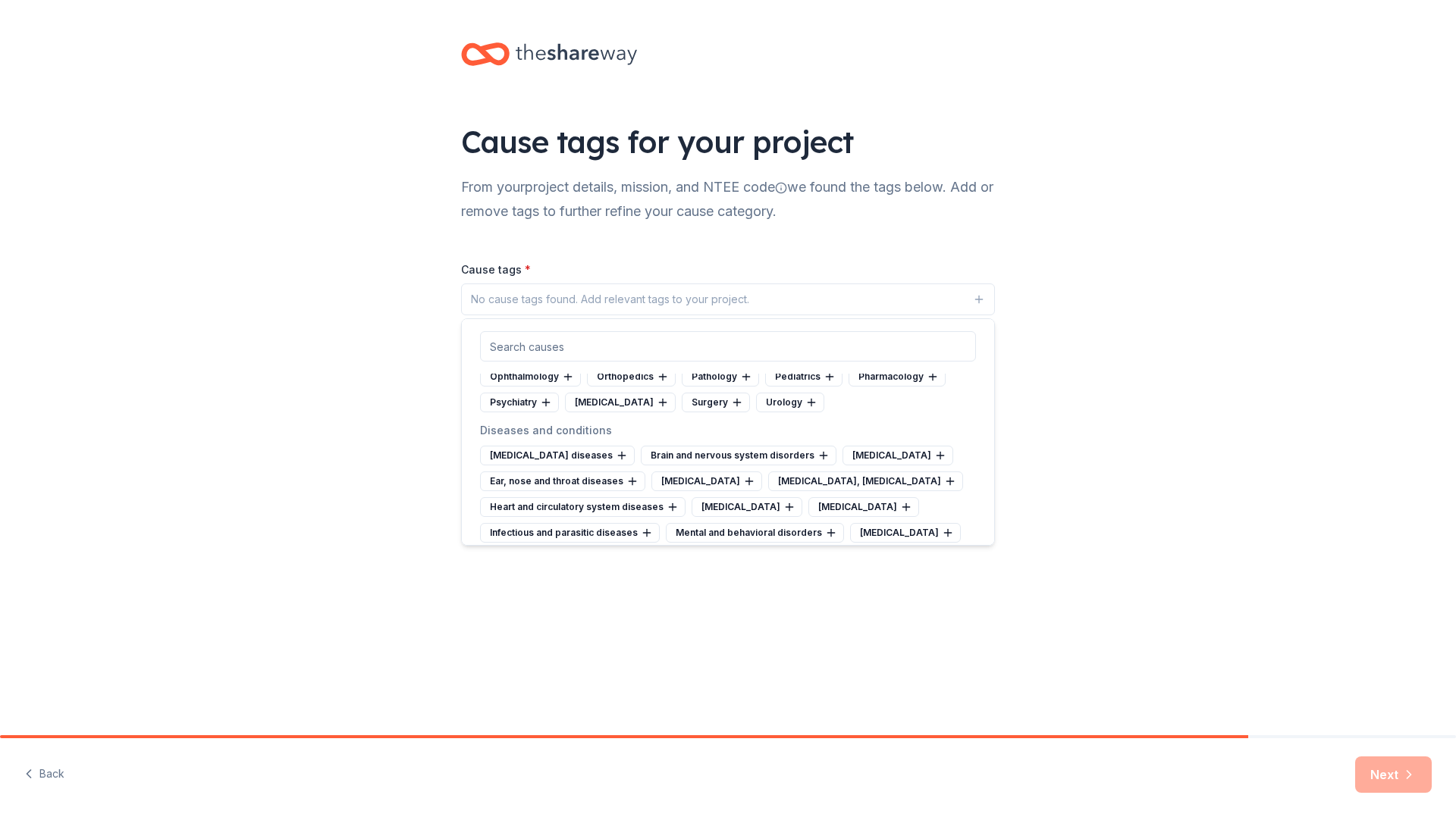
scroll to position [2517, 0]
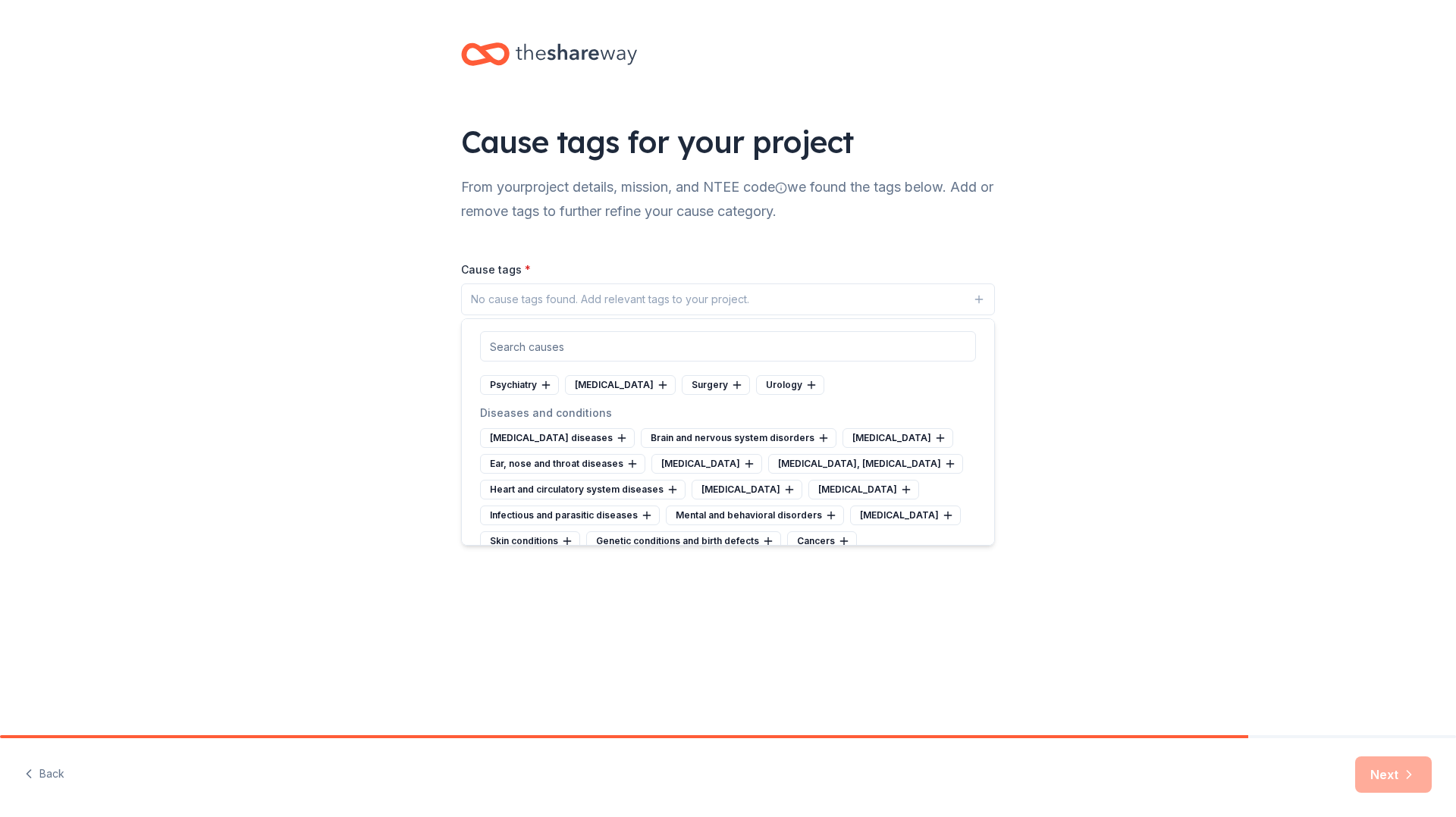
click at [615, 335] on input "text" at bounding box center [728, 346] width 496 height 30
click at [613, 349] on input "text" at bounding box center [728, 346] width 496 height 30
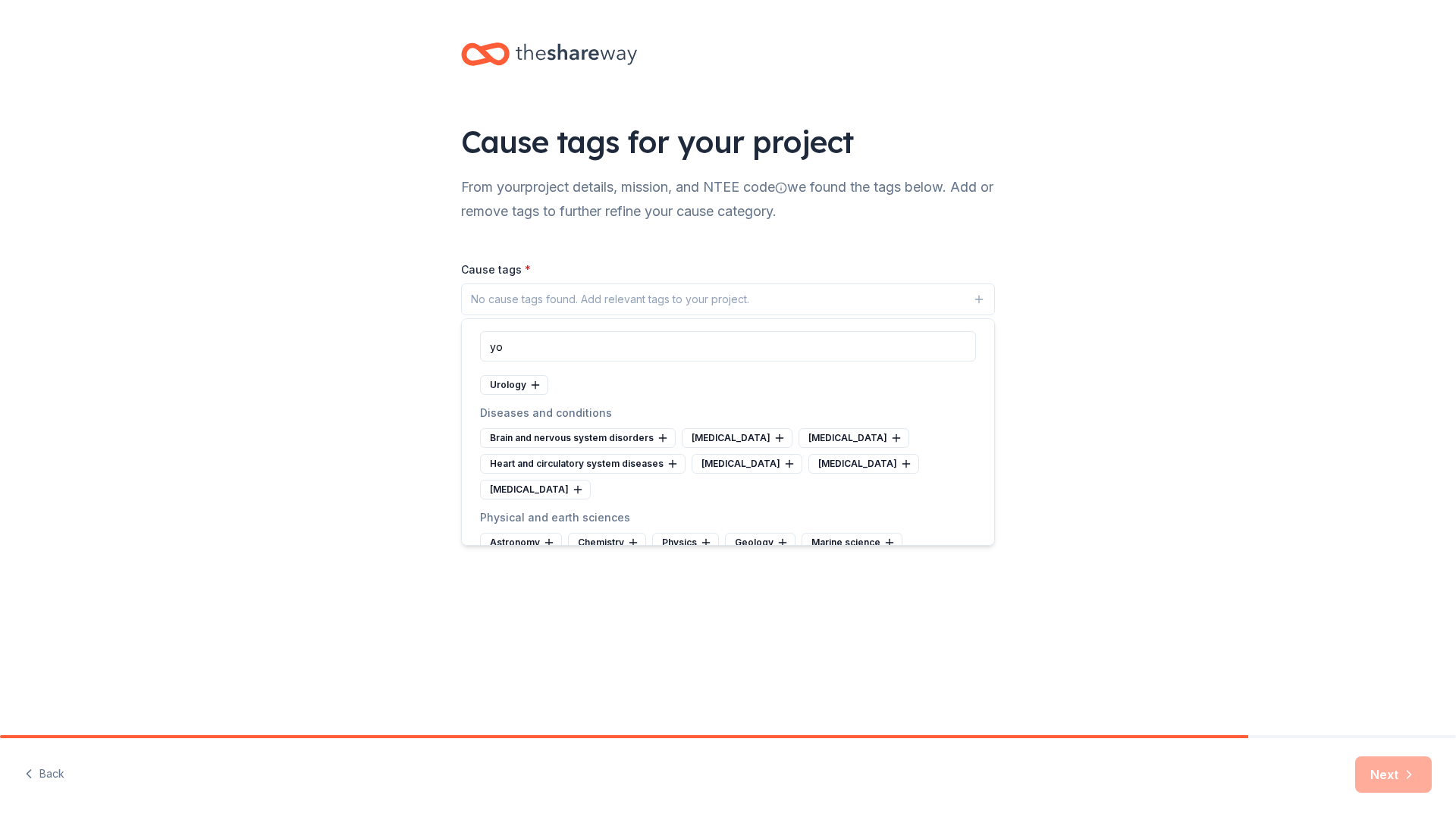
scroll to position [0, 0]
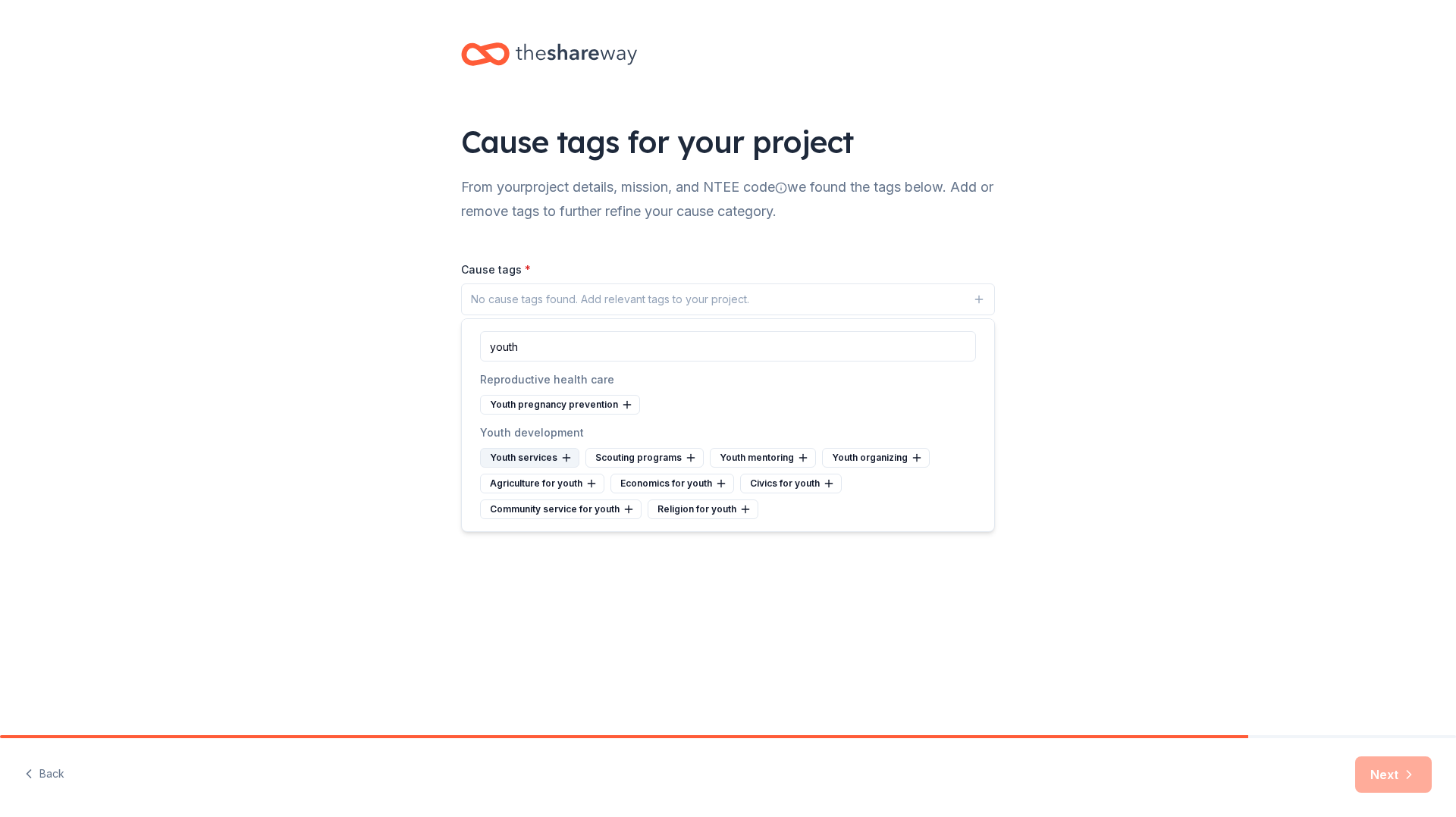
click at [531, 459] on div "Youth services" at bounding box center [529, 458] width 99 height 20
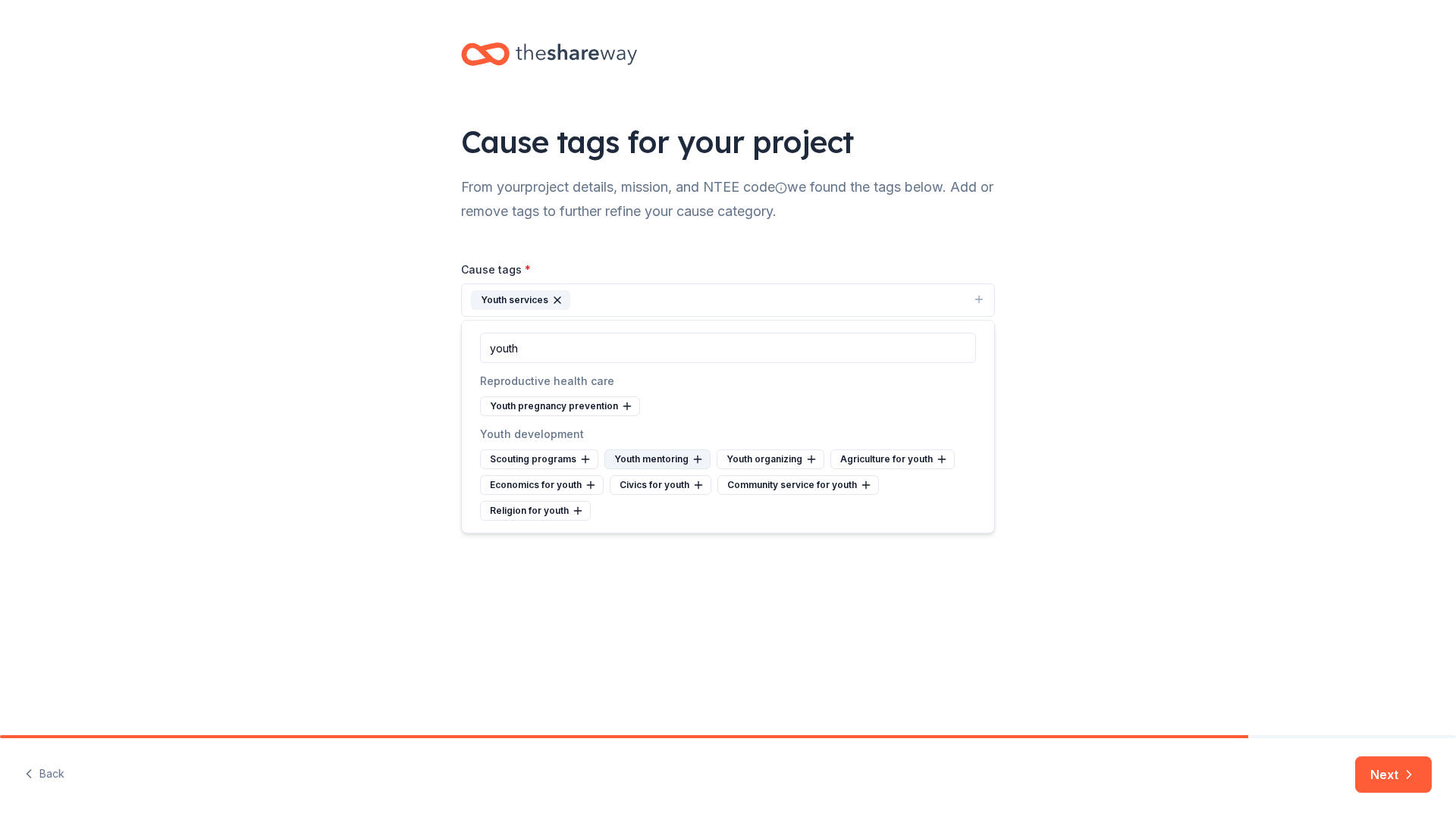
click at [661, 461] on div "Youth mentoring" at bounding box center [657, 459] width 107 height 20
click at [798, 489] on div "Religion for youth" at bounding box center [810, 485] width 110 height 20
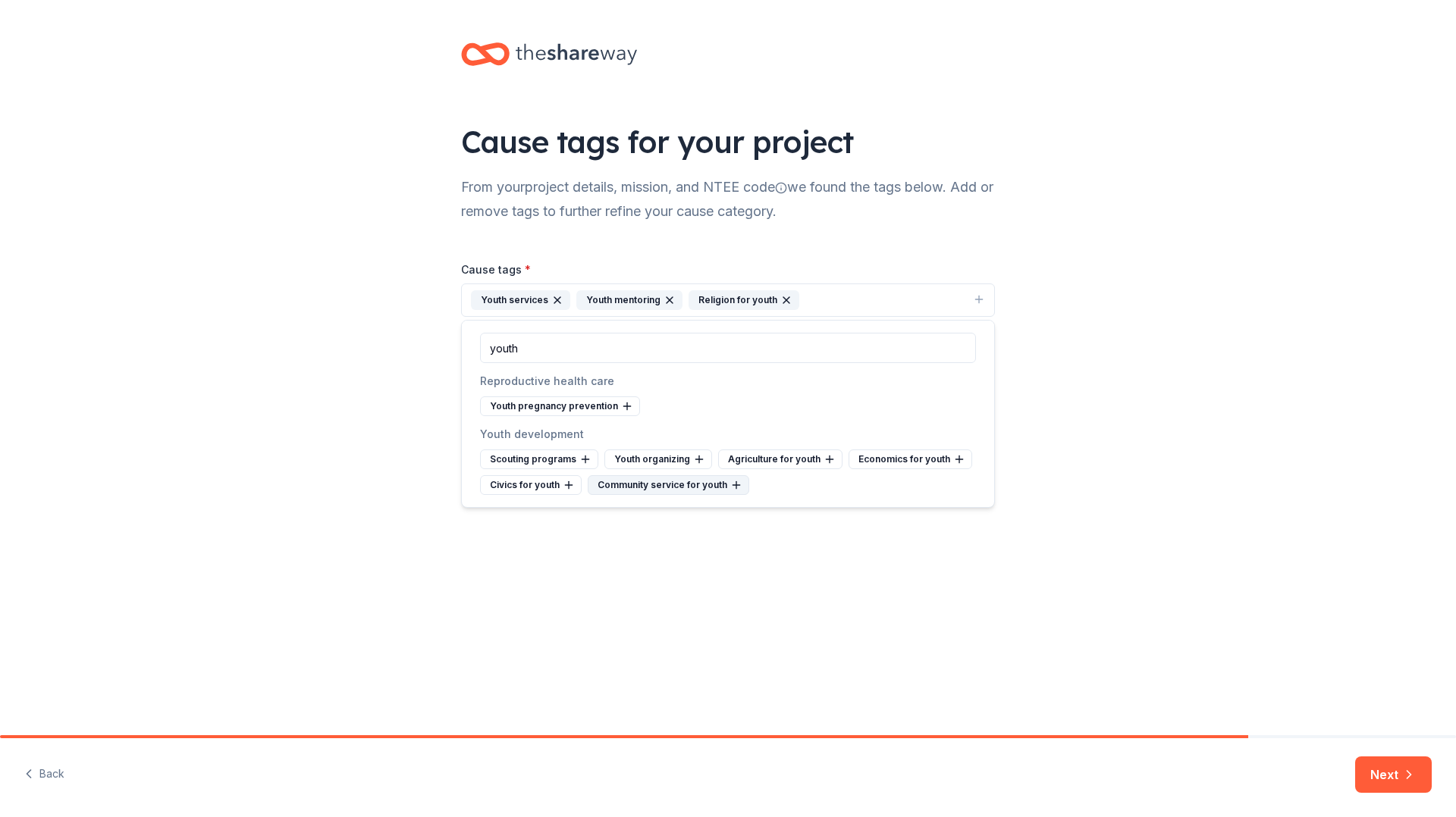
click at [643, 481] on div "Community service for youth" at bounding box center [668, 485] width 161 height 20
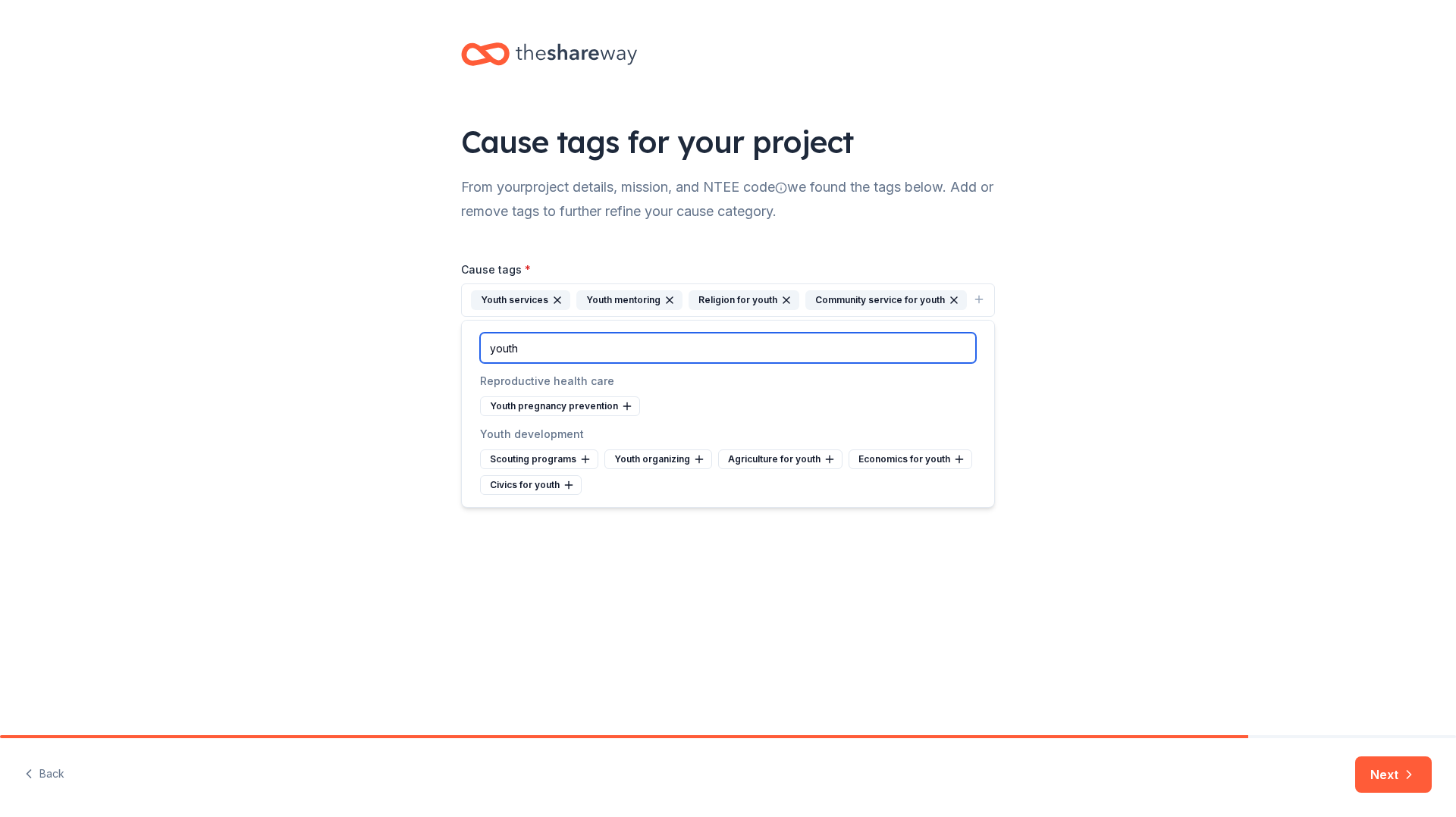
drag, startPoint x: 533, startPoint y: 350, endPoint x: 477, endPoint y: 346, distance: 56.1
click at [477, 346] on div "youth" at bounding box center [728, 348] width 532 height 55
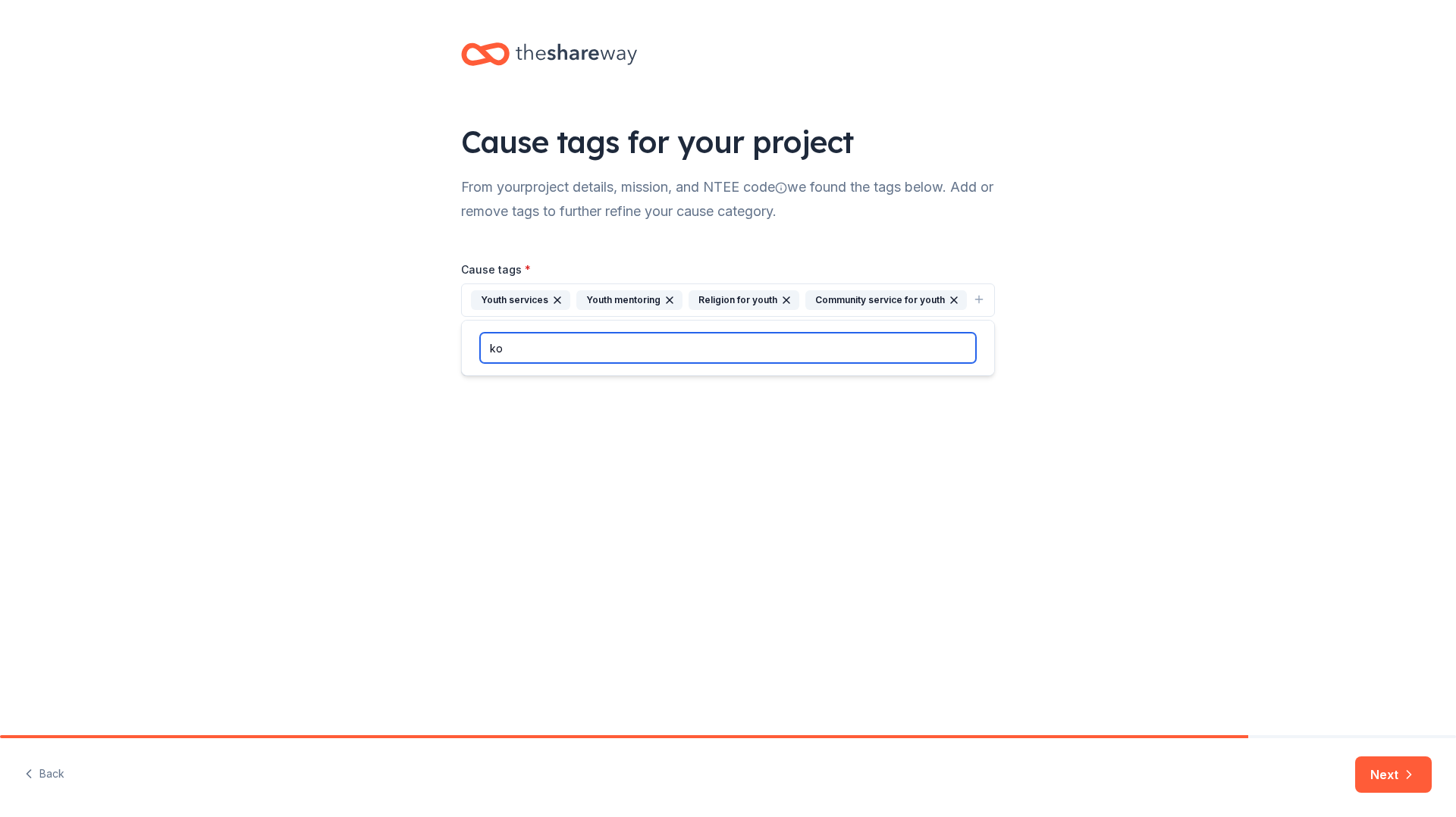
type input "k"
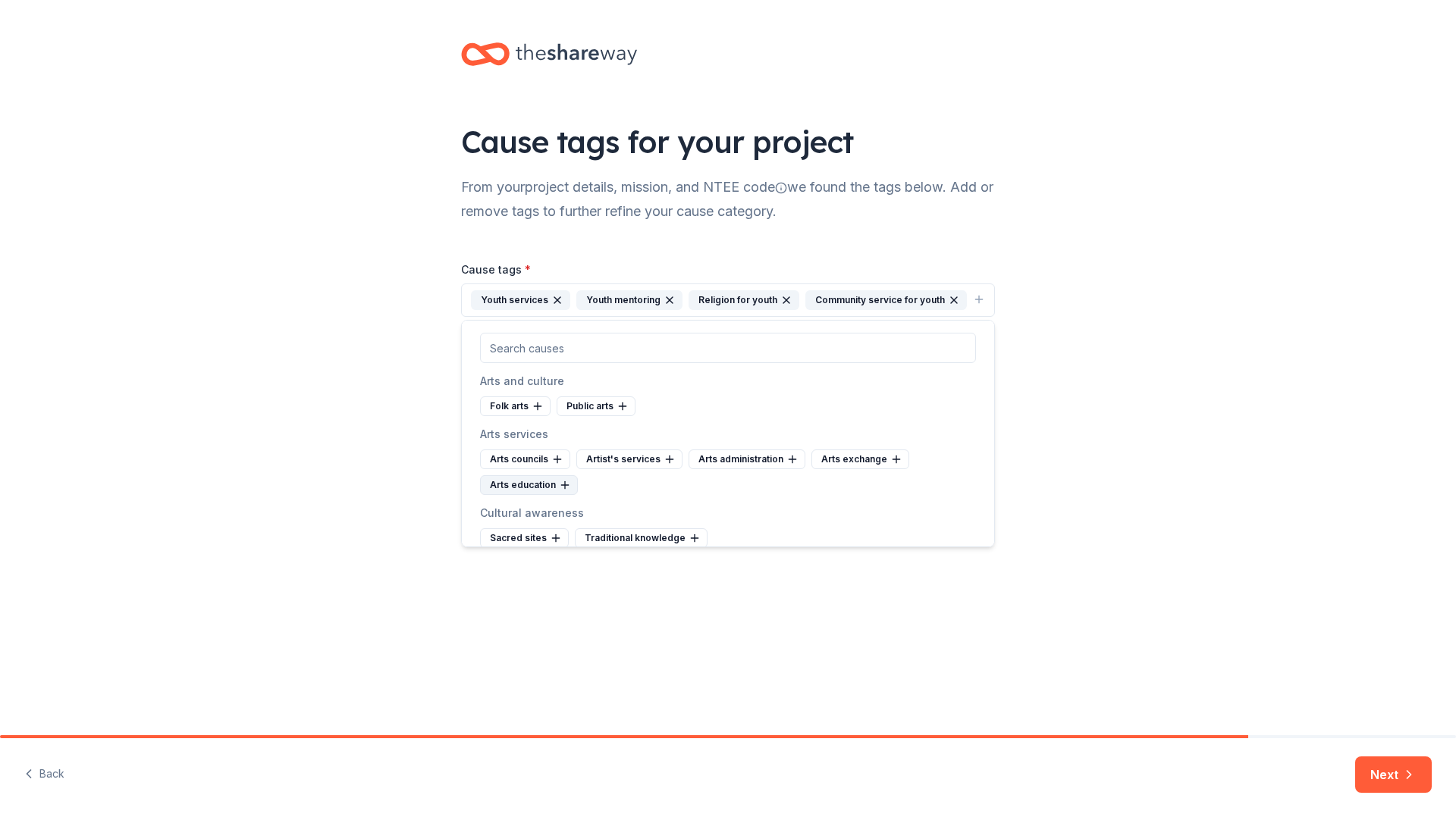
click at [510, 485] on div "Arts education" at bounding box center [529, 485] width 98 height 20
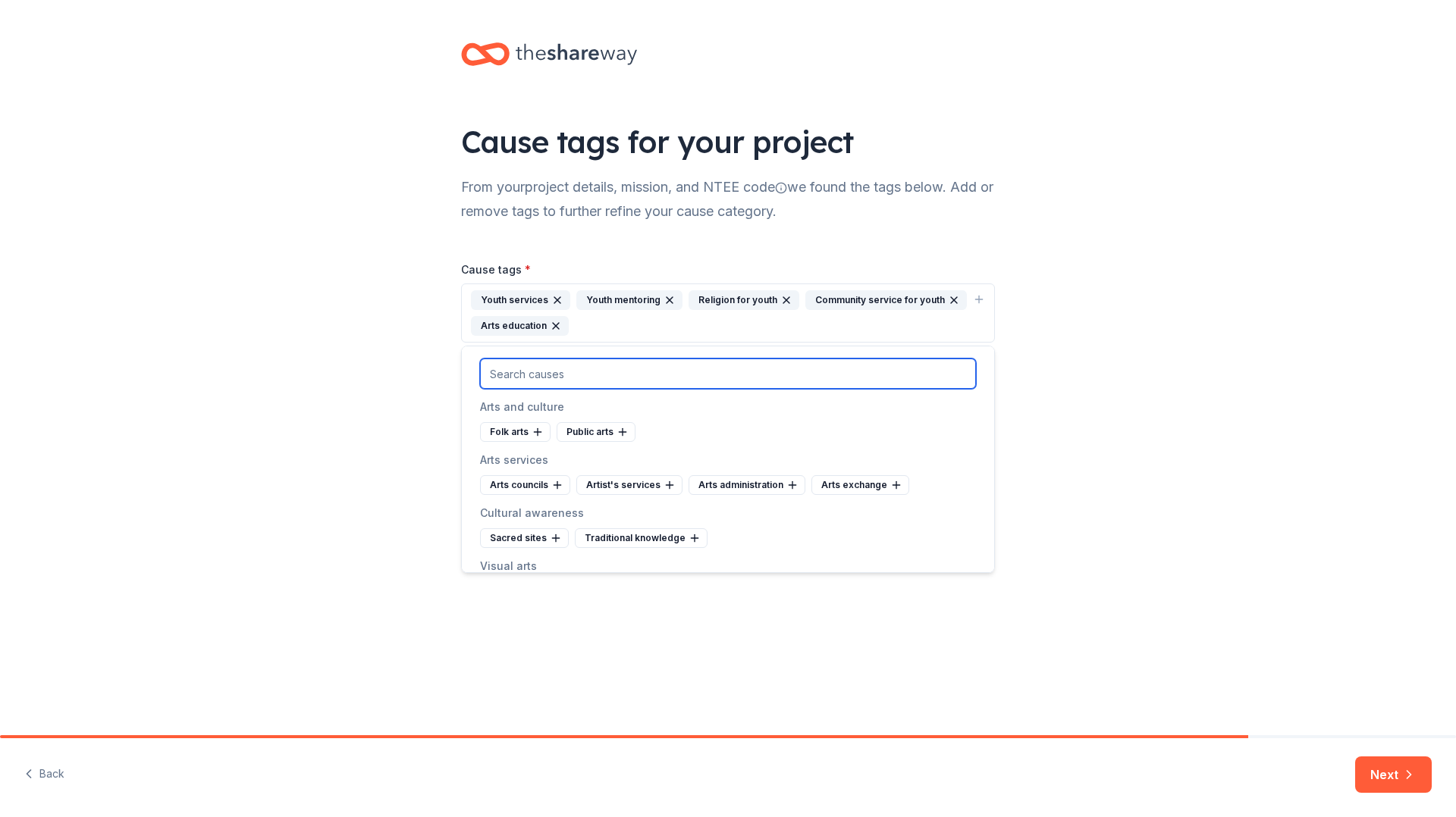
click at [581, 379] on input "text" at bounding box center [728, 374] width 496 height 30
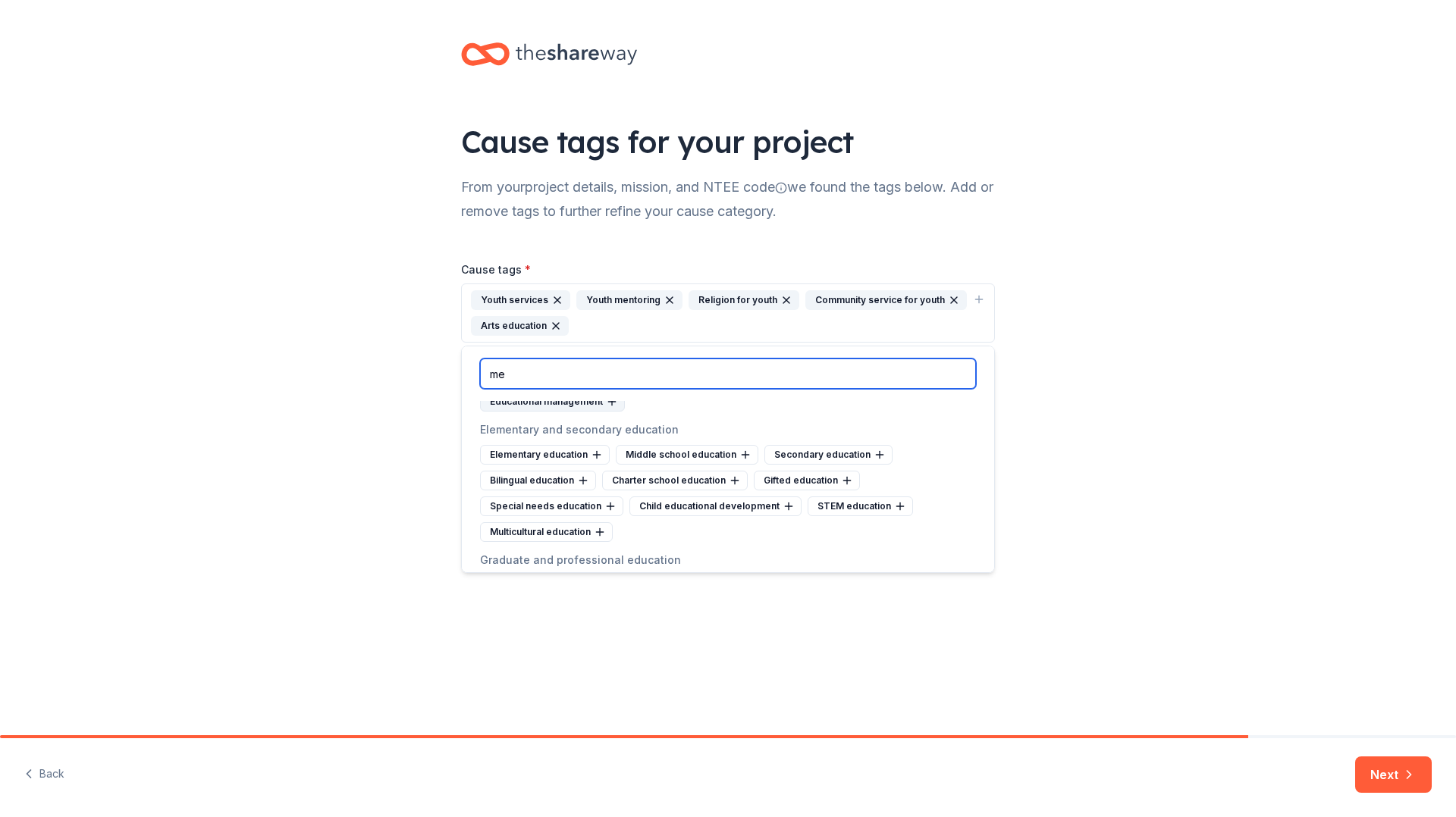
scroll to position [139, 0]
click at [538, 373] on input "me" at bounding box center [728, 374] width 496 height 30
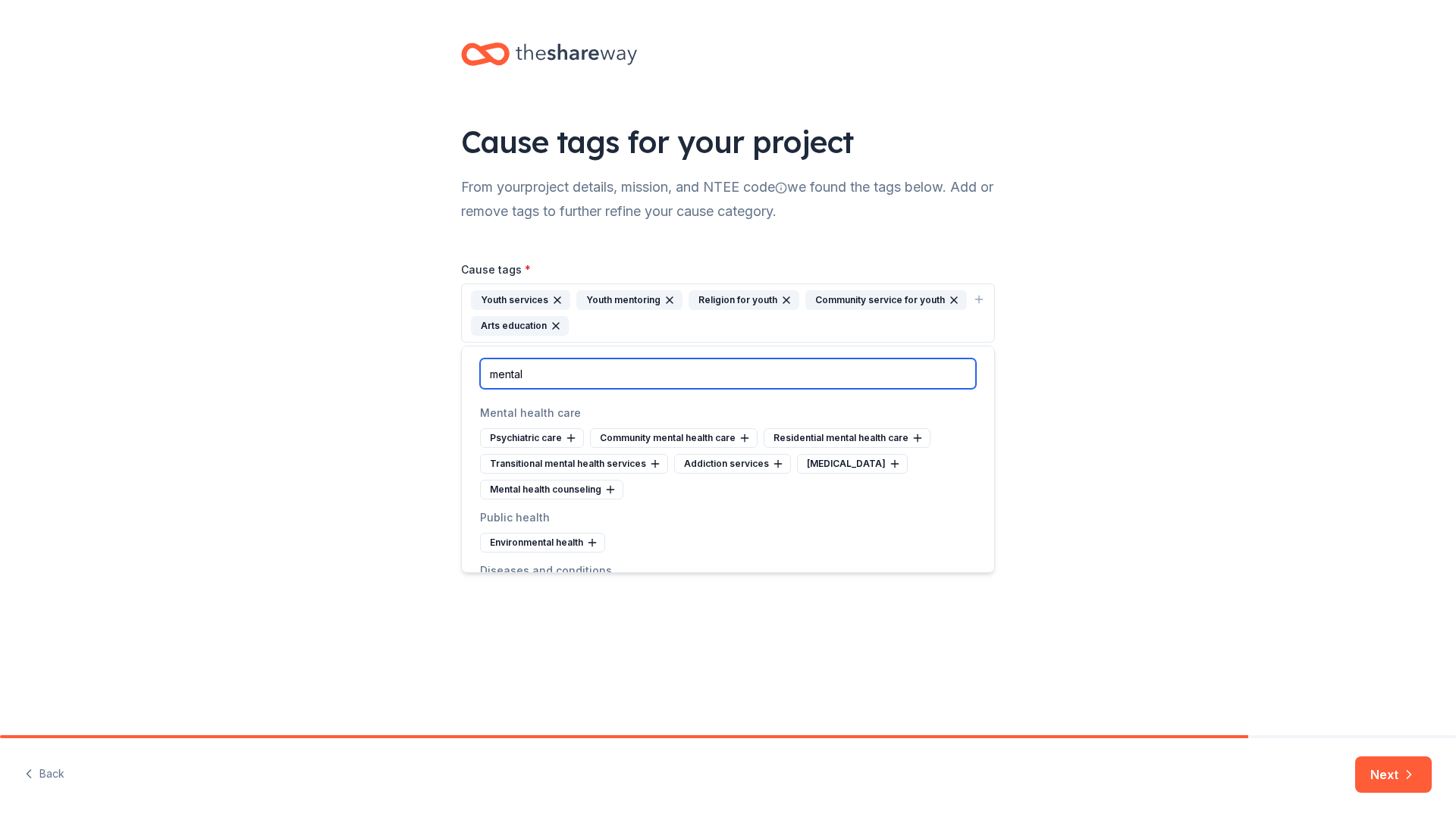
scroll to position [101, 0]
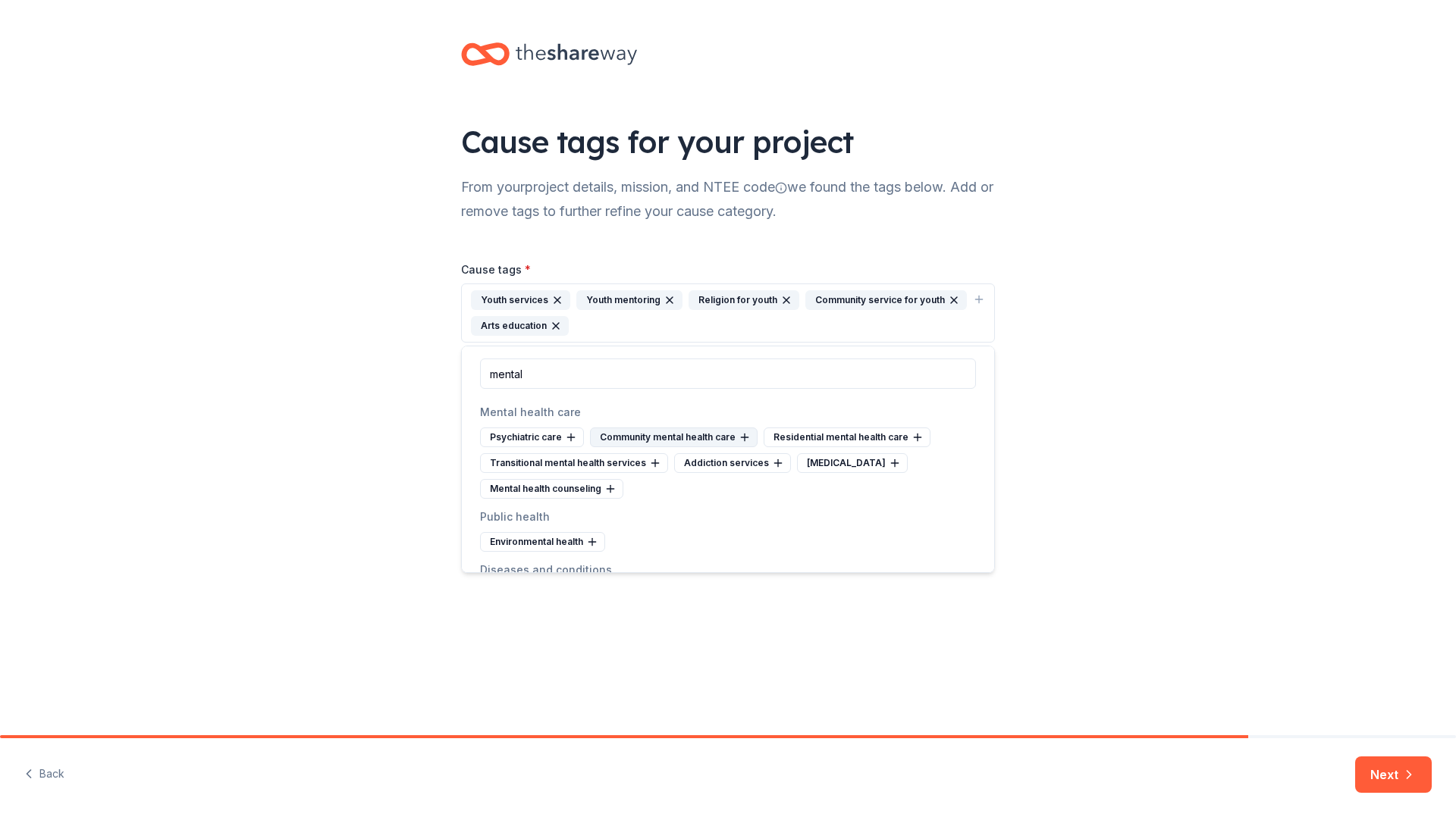
click at [679, 438] on div "Community mental health care" at bounding box center [674, 437] width 168 height 20
click at [781, 468] on div "Mental health counseling" at bounding box center [792, 463] width 143 height 20
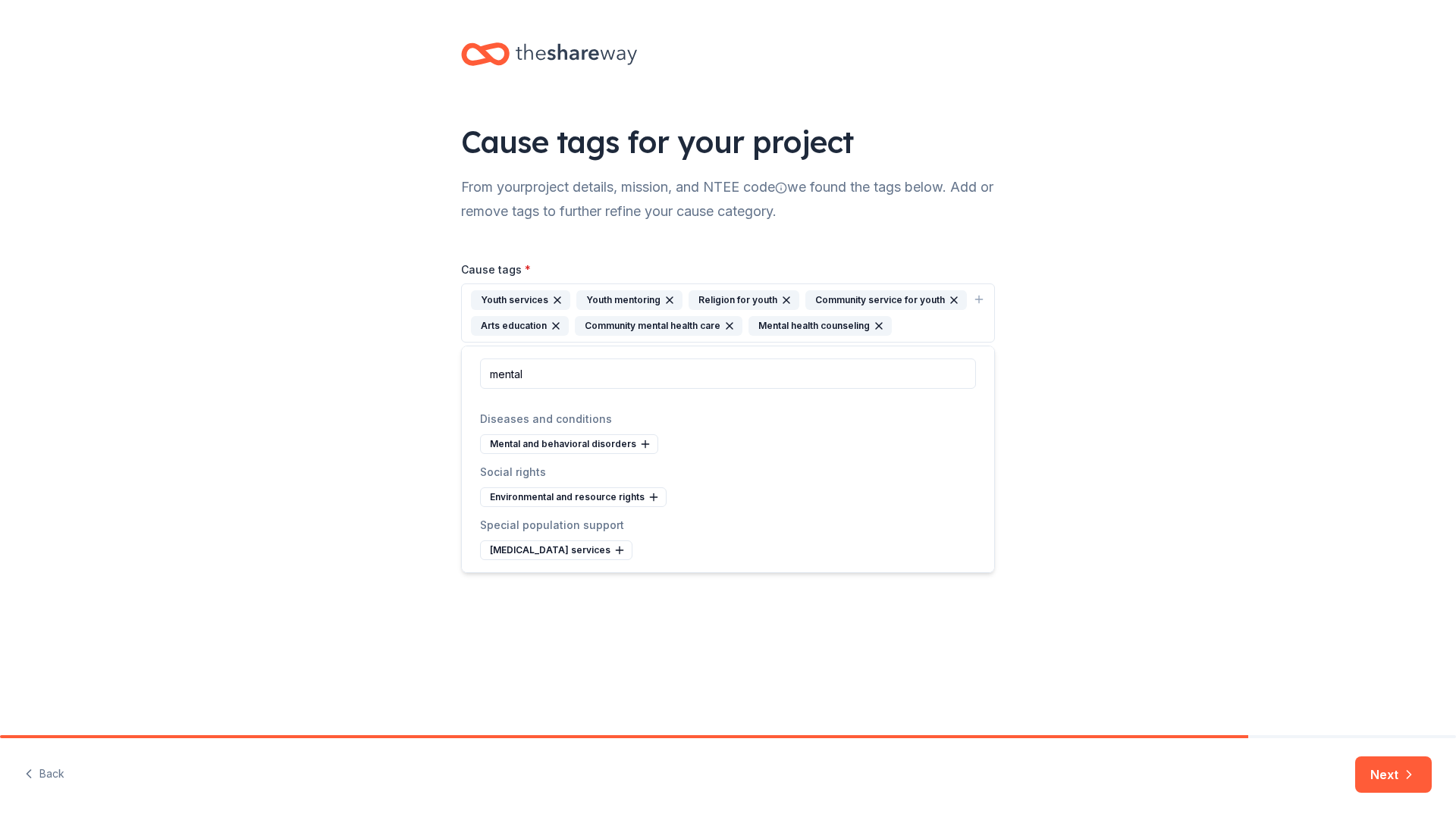
scroll to position [0, 0]
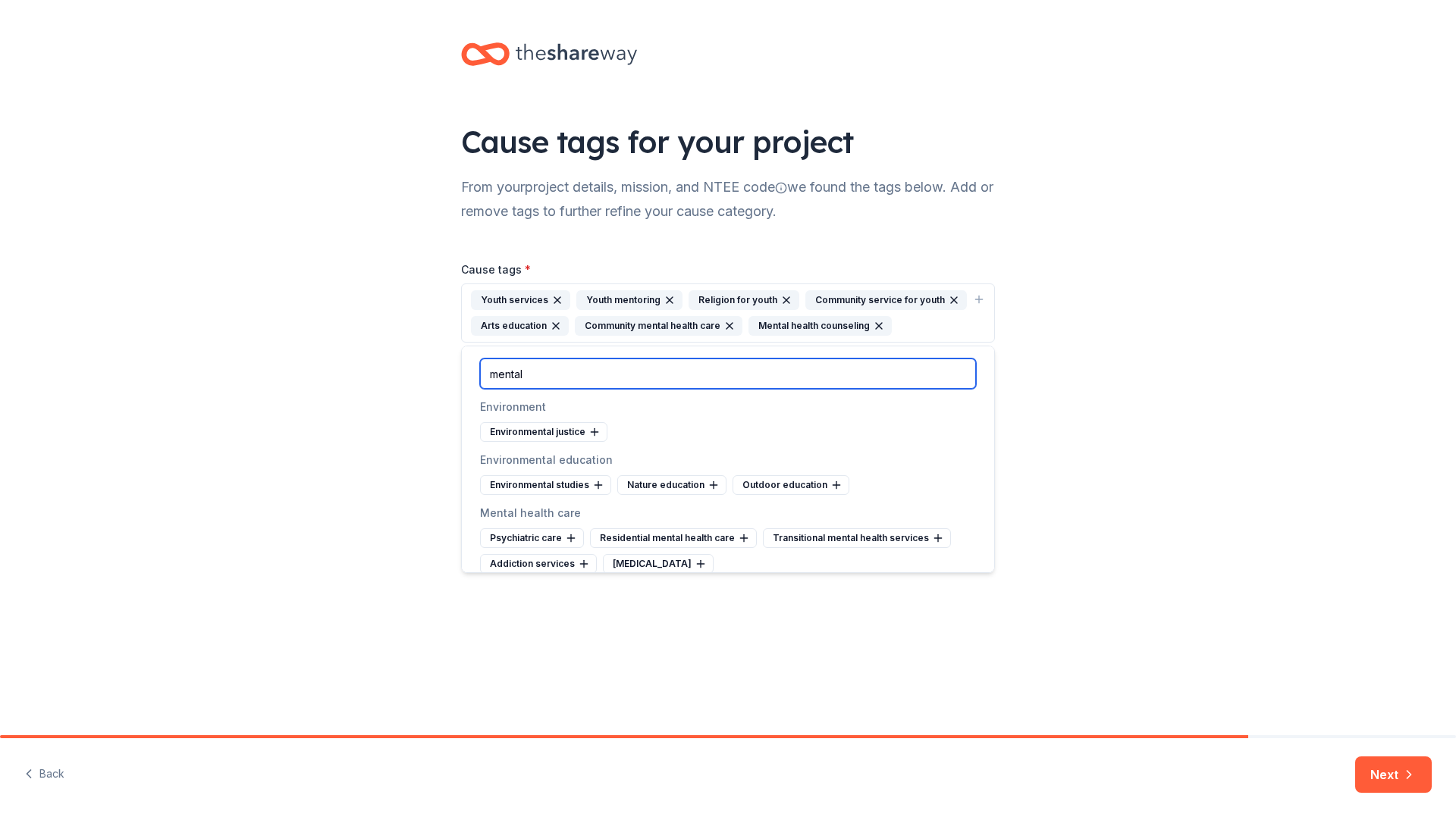
drag, startPoint x: 543, startPoint y: 376, endPoint x: 466, endPoint y: 374, distance: 77.0
click at [466, 374] on div "mental" at bounding box center [728, 374] width 532 height 55
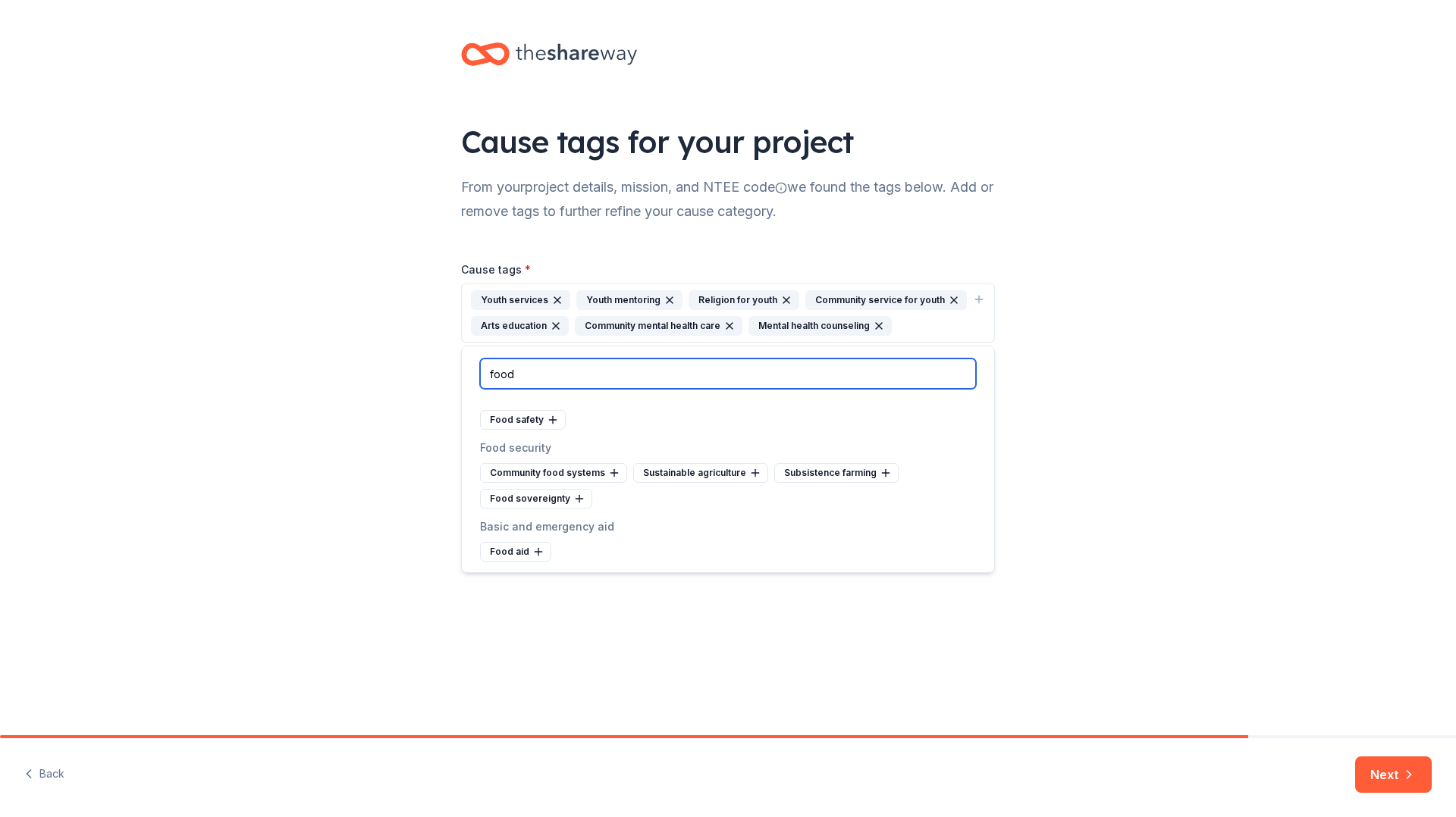
scroll to position [13, 0]
click at [553, 375] on input "food" at bounding box center [728, 374] width 496 height 30
type input "f"
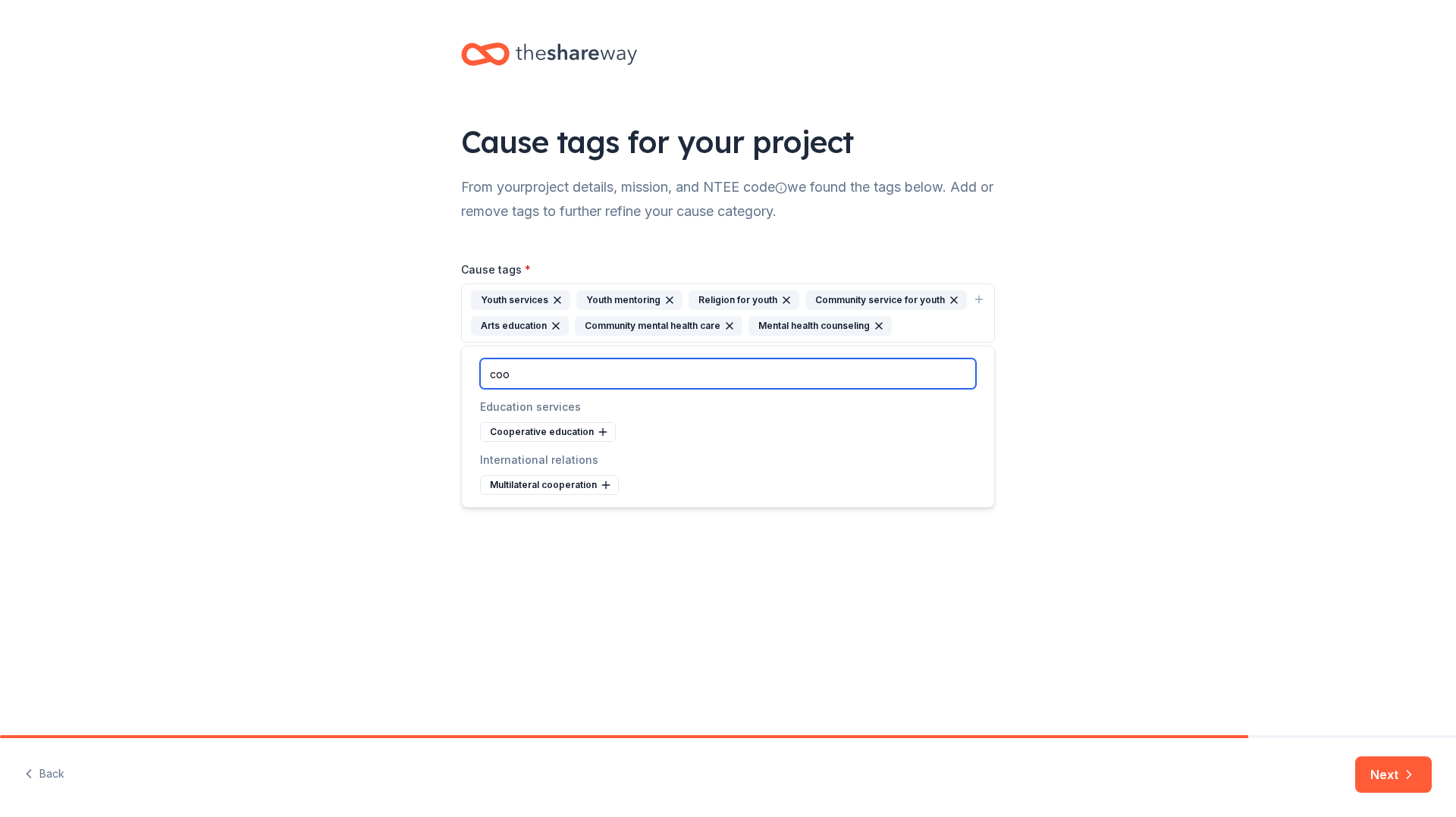
scroll to position [0, 0]
type input "cook"
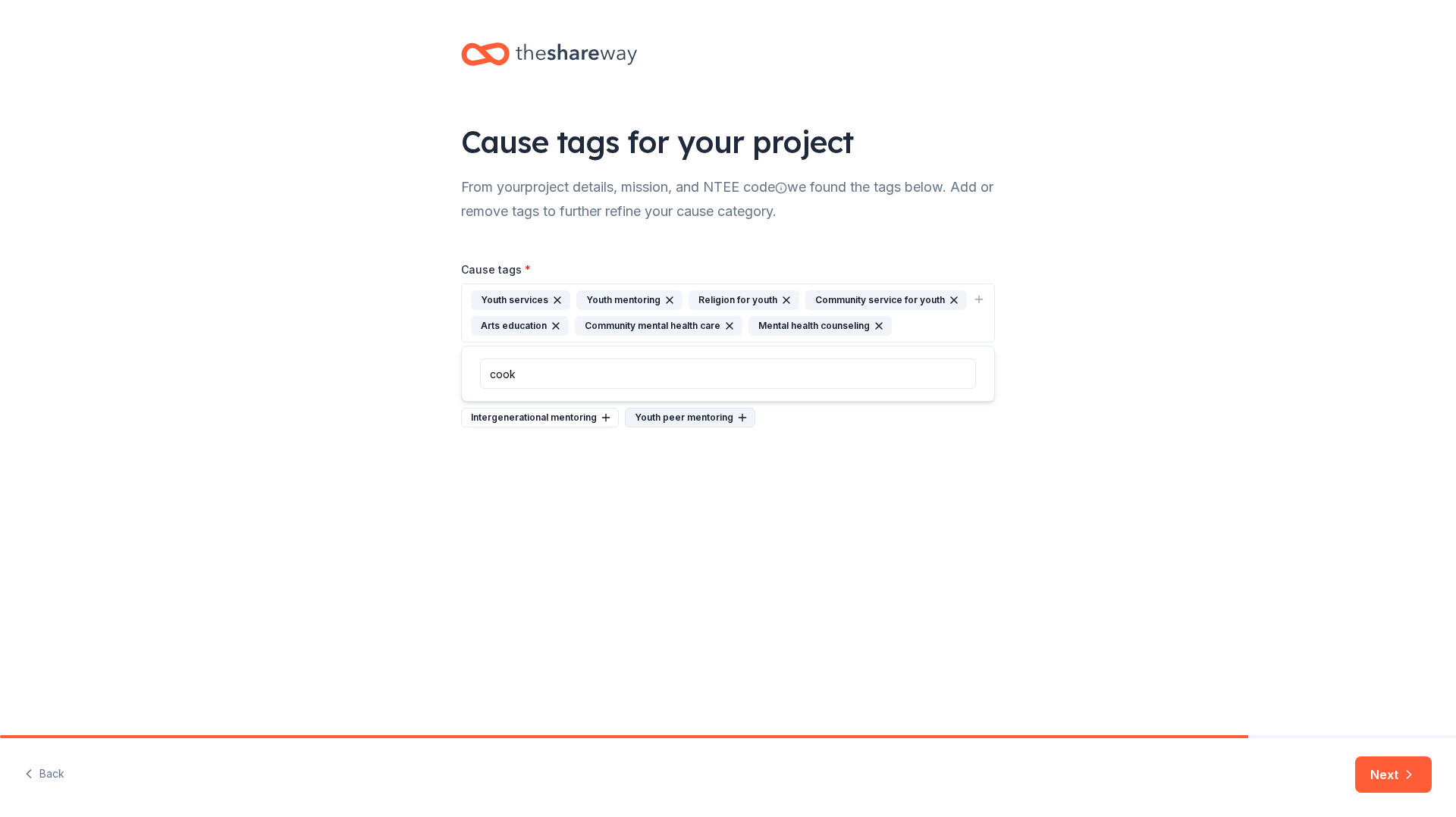
click at [666, 417] on div "Youth peer mentoring" at bounding box center [690, 417] width 130 height 20
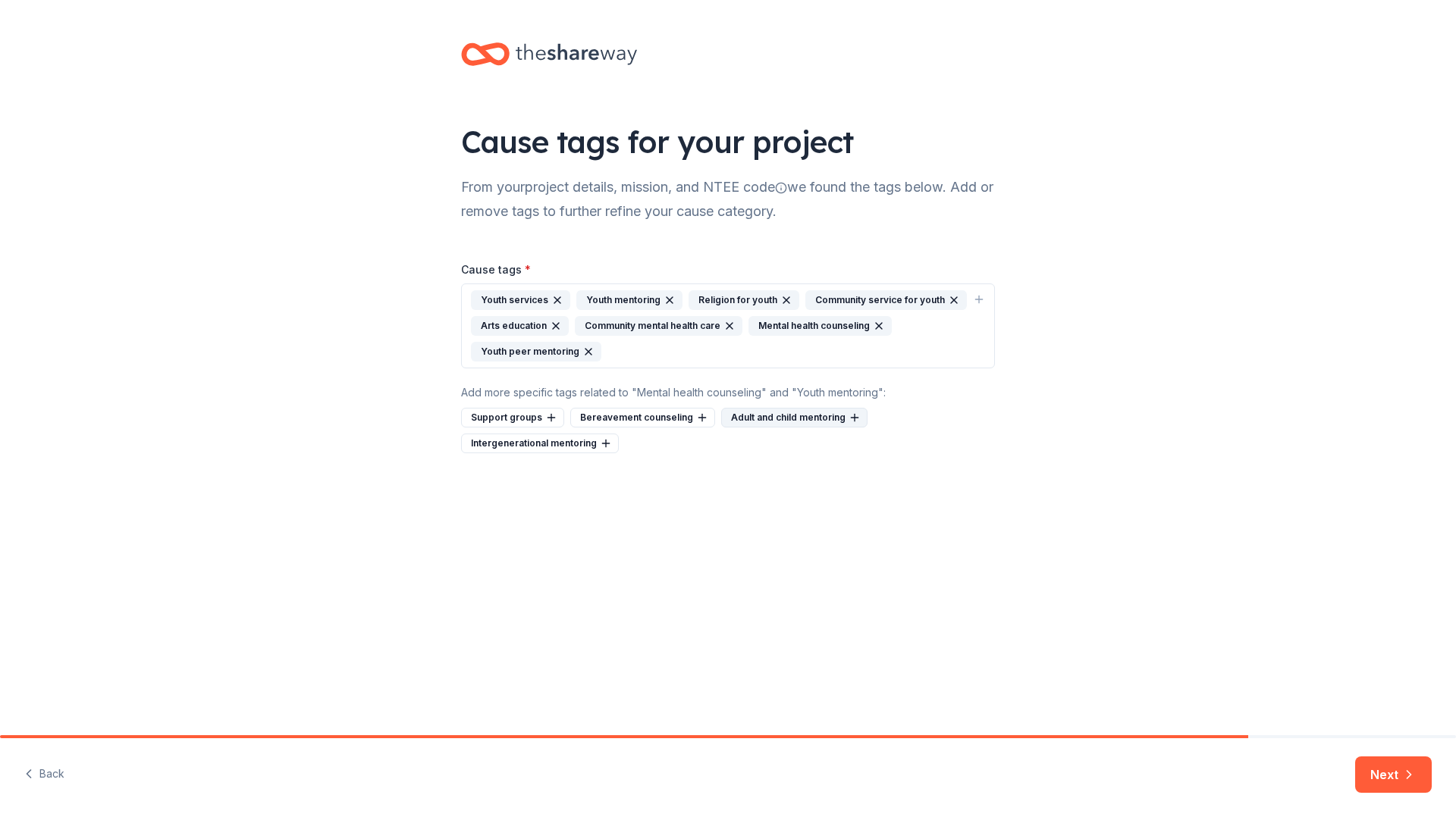
click at [787, 420] on div "Adult and child mentoring" at bounding box center [794, 417] width 146 height 20
click at [665, 392] on div "Add more specific tags related to "Mental health counseling" and "Youth mentori…" at bounding box center [728, 392] width 534 height 18
click at [1389, 778] on button "Next" at bounding box center [1393, 775] width 76 height 37
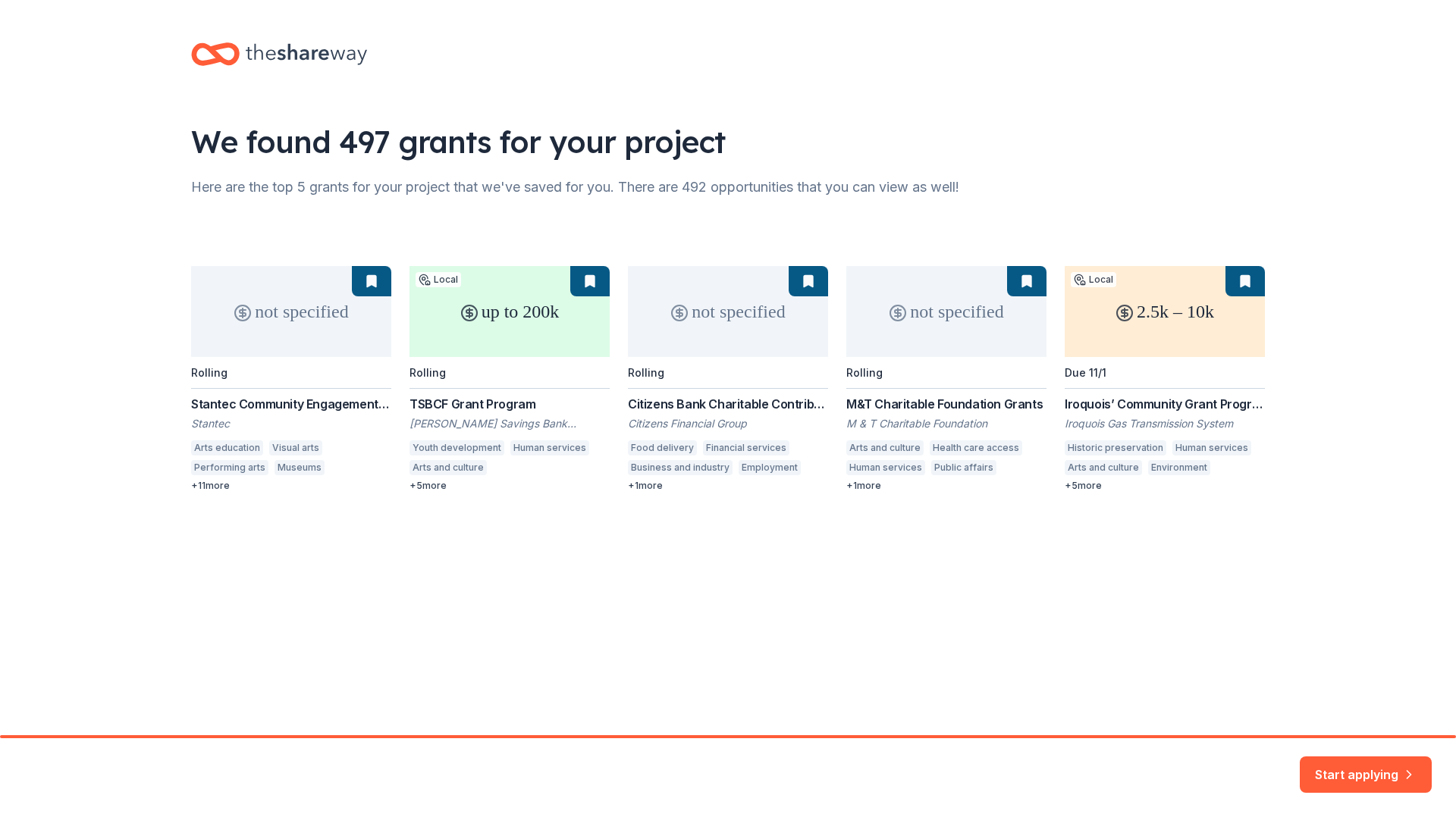
click at [925, 337] on div "not specified Rolling Stantec Community Engagement Grant Stantec Arts education…" at bounding box center [728, 378] width 1074 height 225
click at [948, 400] on div "not specified Rolling Stantec Community Engagement Grant Stantec Arts education…" at bounding box center [728, 378] width 1074 height 225
click at [1368, 773] on button "Start applying" at bounding box center [1365, 765] width 132 height 37
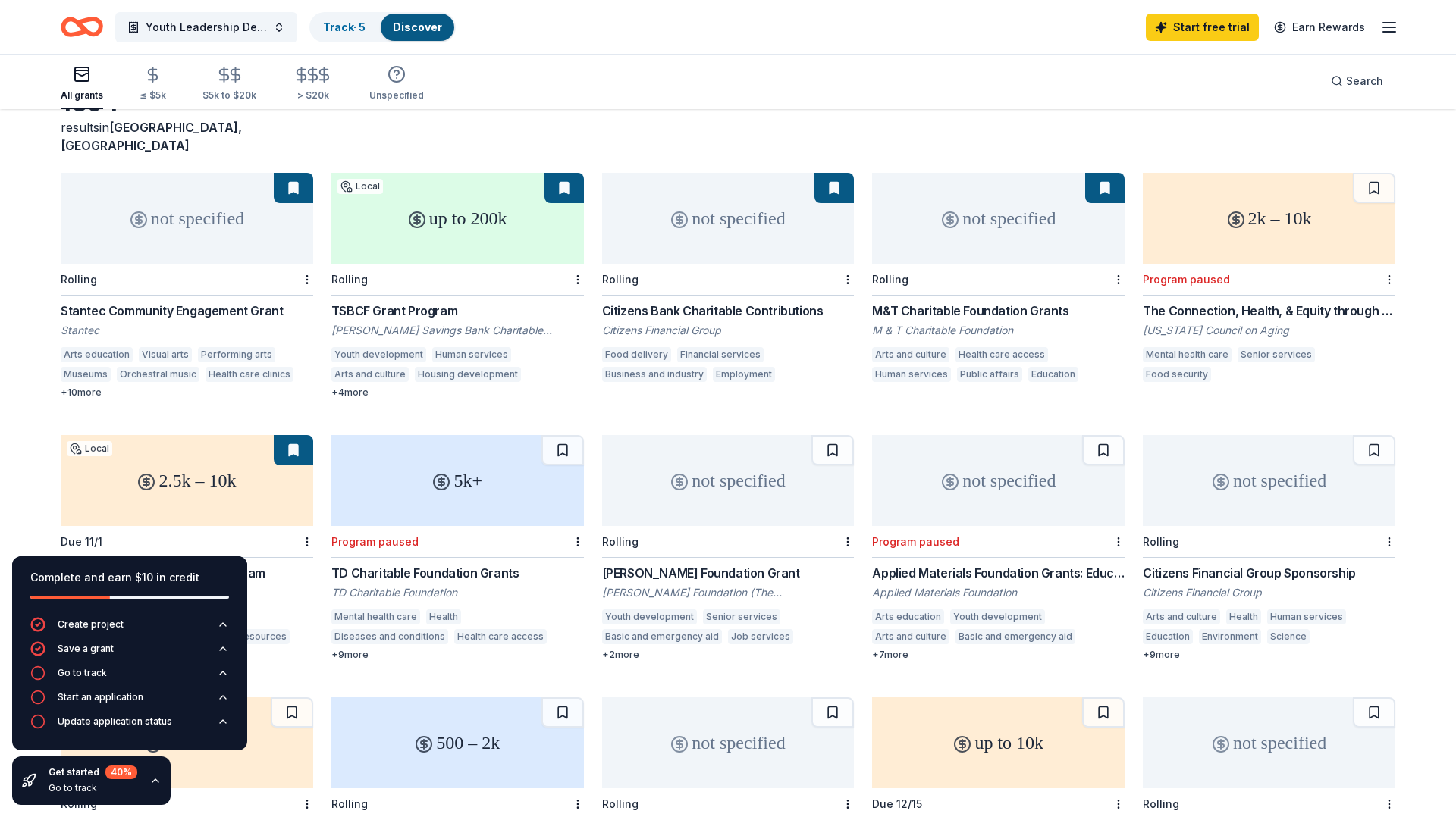
scroll to position [99, 0]
click at [387, 301] on div "TSBCF Grant Program" at bounding box center [458, 309] width 253 height 18
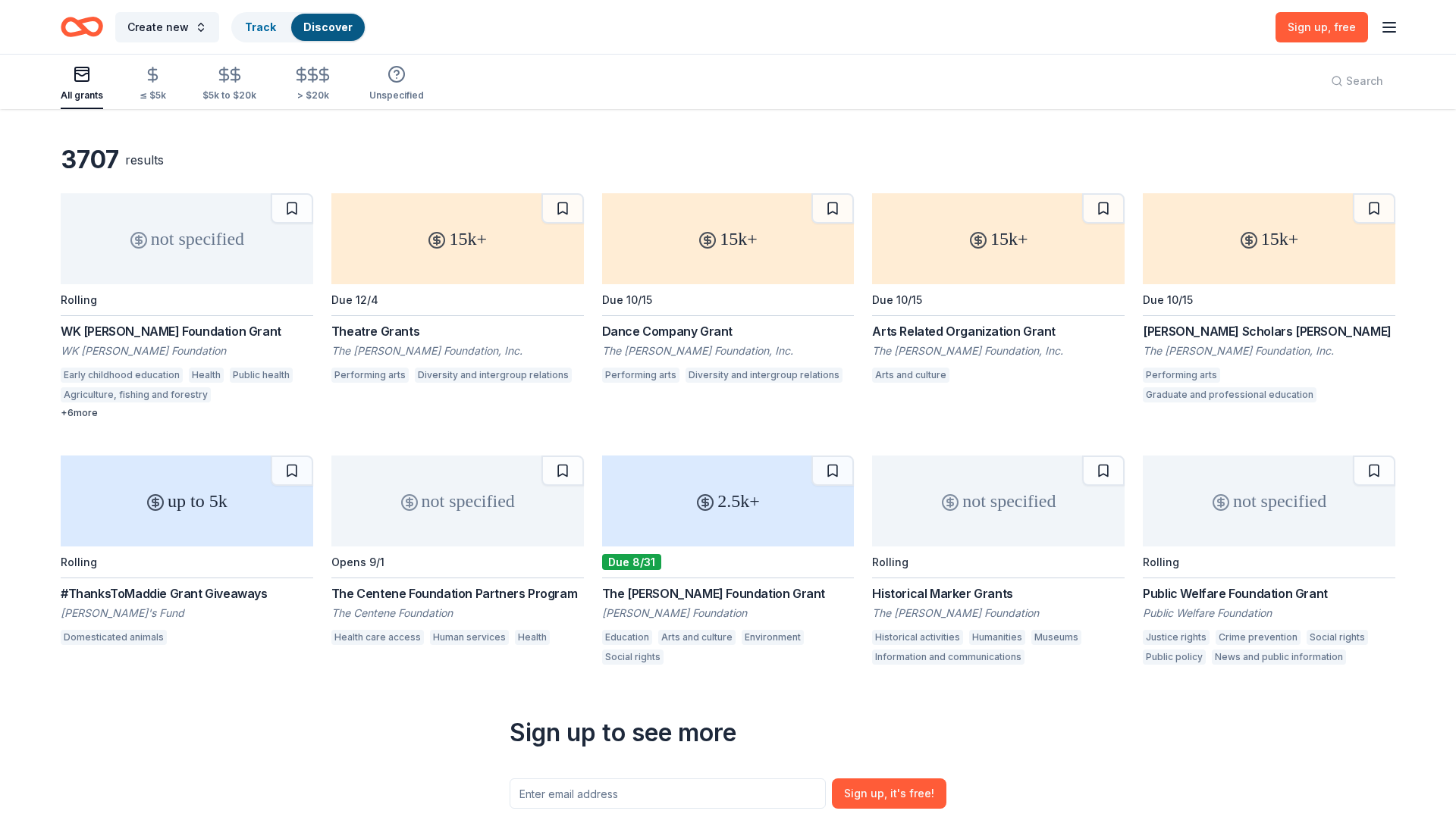
scroll to position [56, 0]
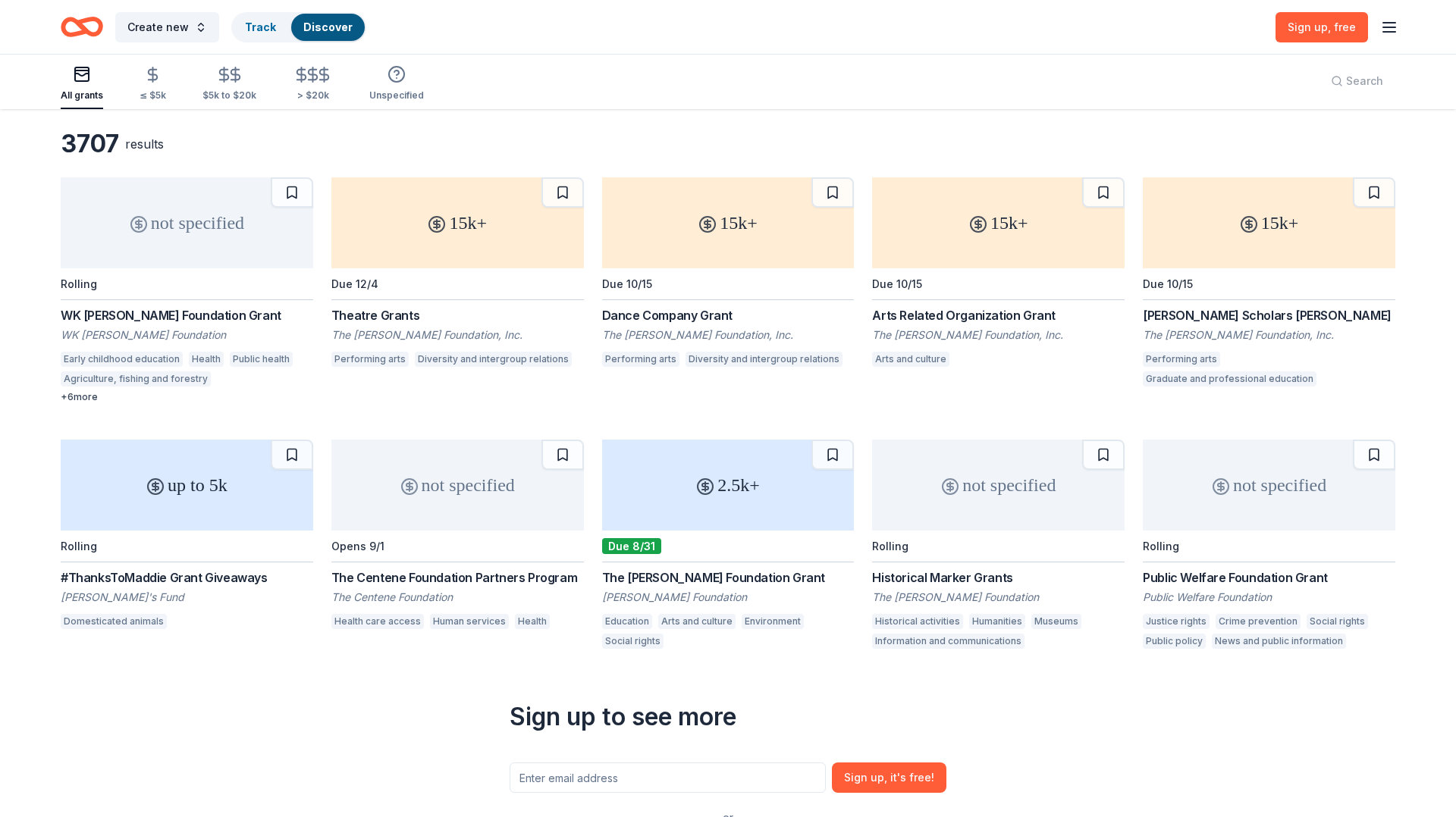
click at [988, 311] on div "Arts Related Organization Grant" at bounding box center [998, 315] width 253 height 18
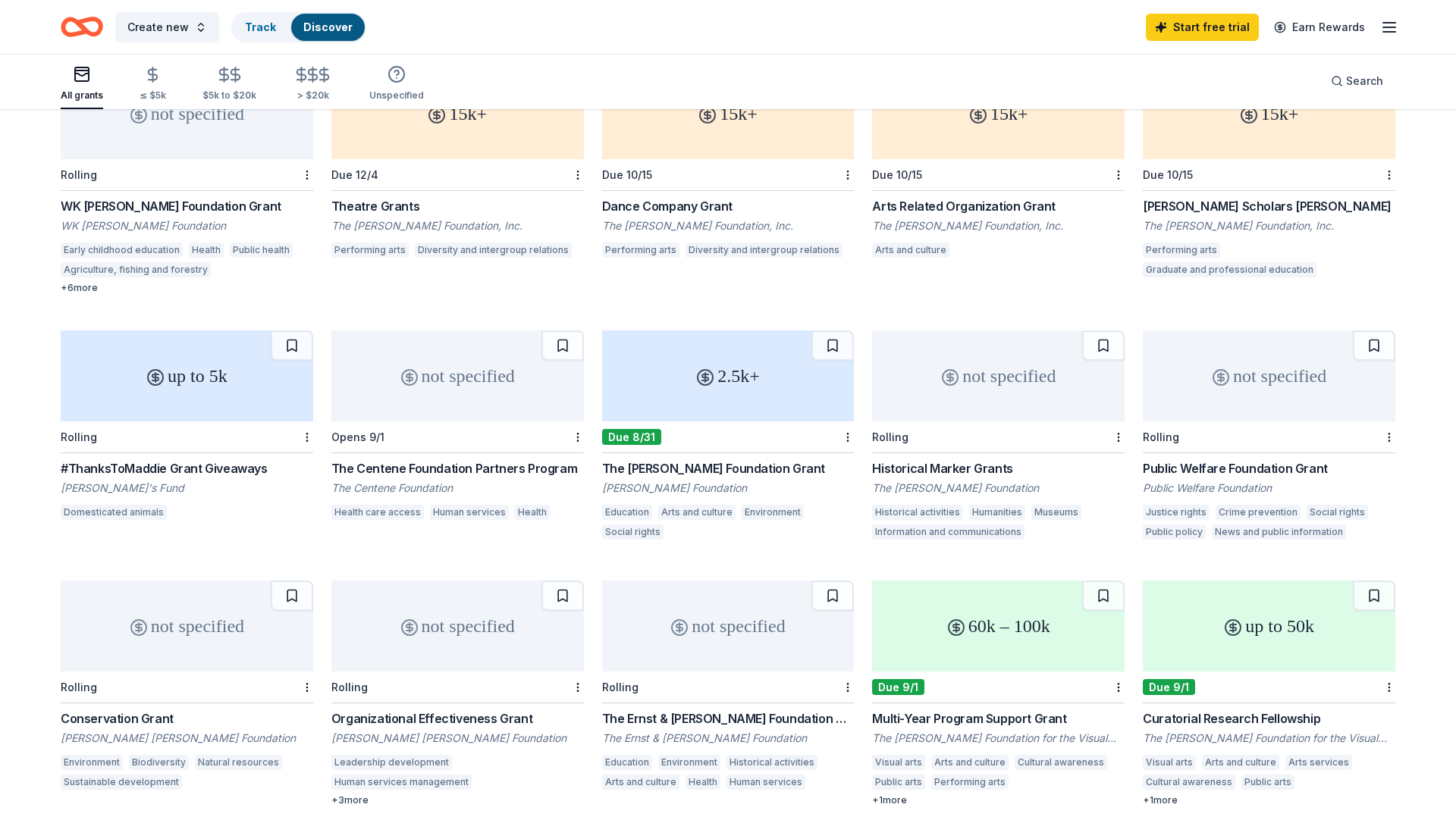
scroll to position [165, 0]
click at [160, 468] on div "#ThanksToMaddie Grant Giveaways" at bounding box center [187, 470] width 253 height 18
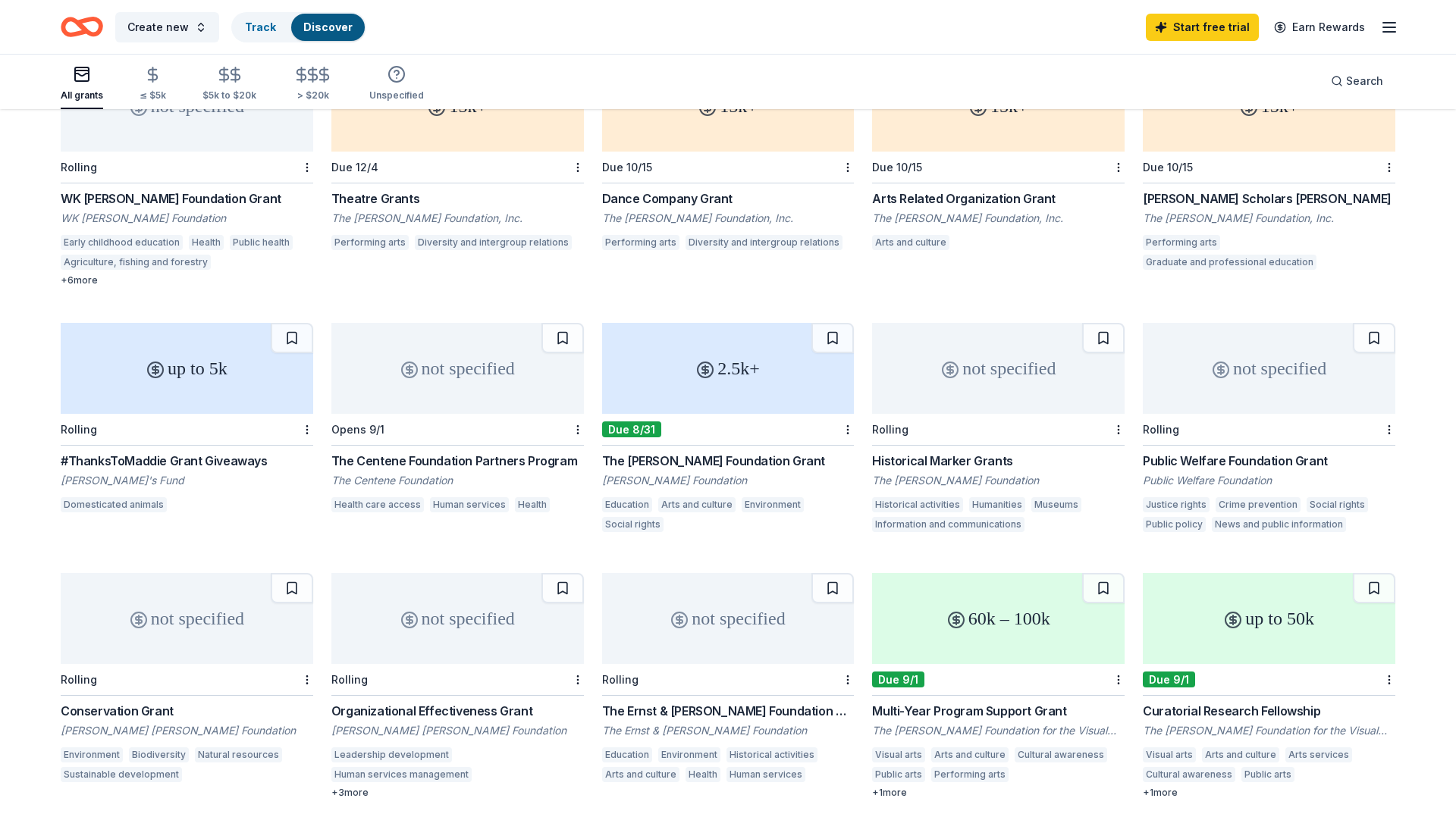
scroll to position [174, 0]
click at [730, 377] on div "2.5k+" at bounding box center [728, 369] width 253 height 91
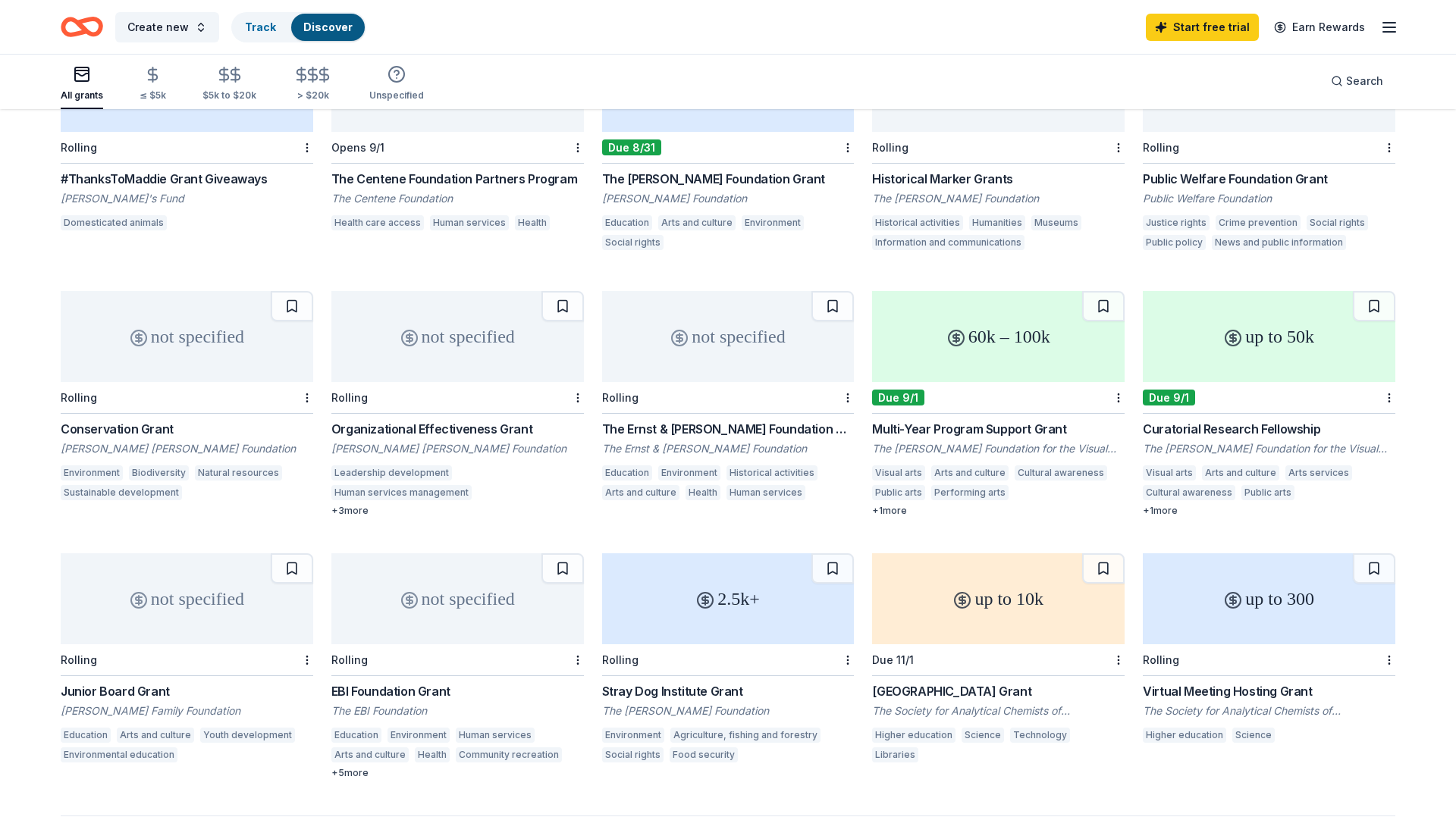
scroll to position [456, 0]
click at [454, 345] on div "not specified" at bounding box center [458, 337] width 253 height 91
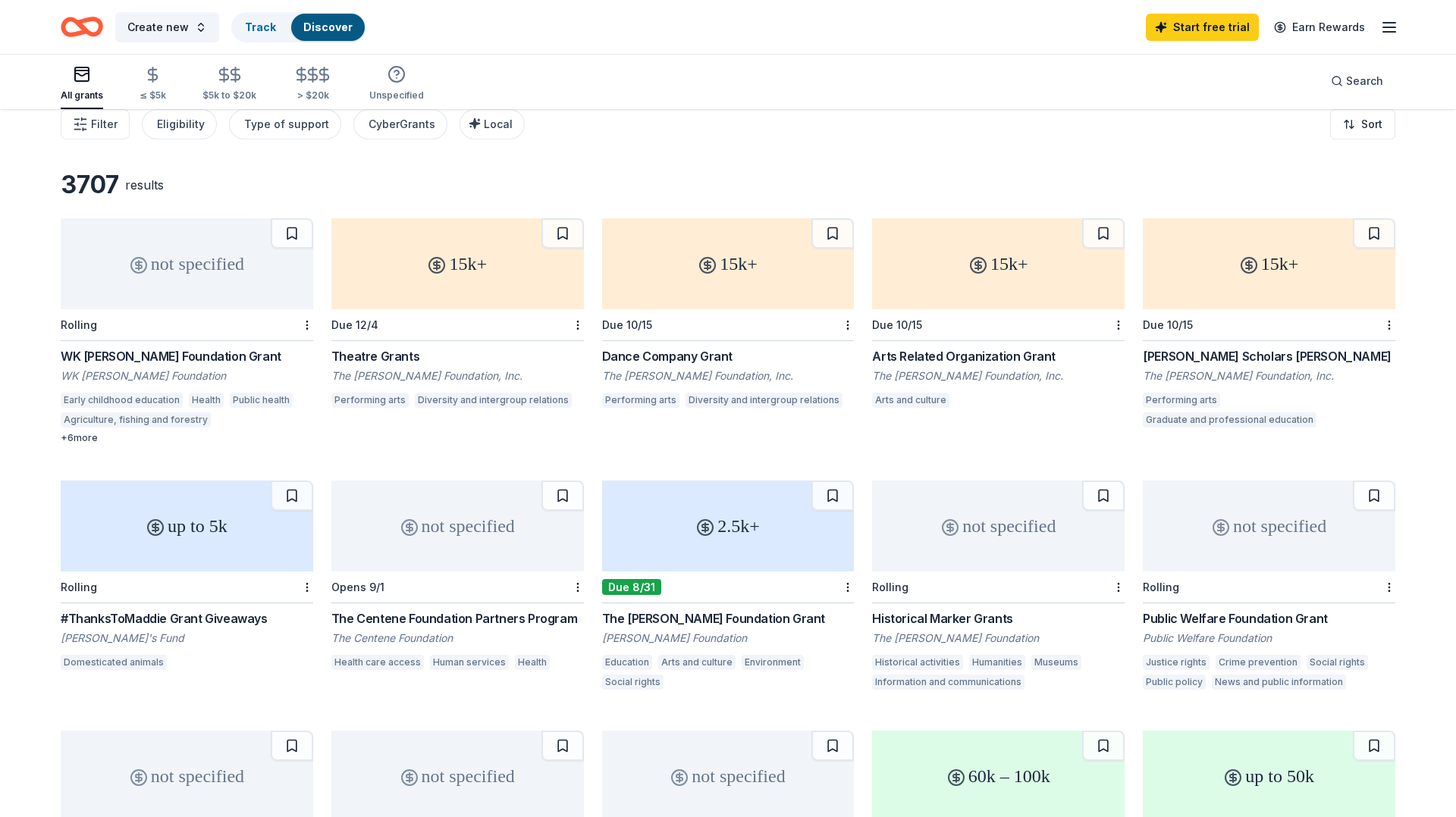
scroll to position [0, 0]
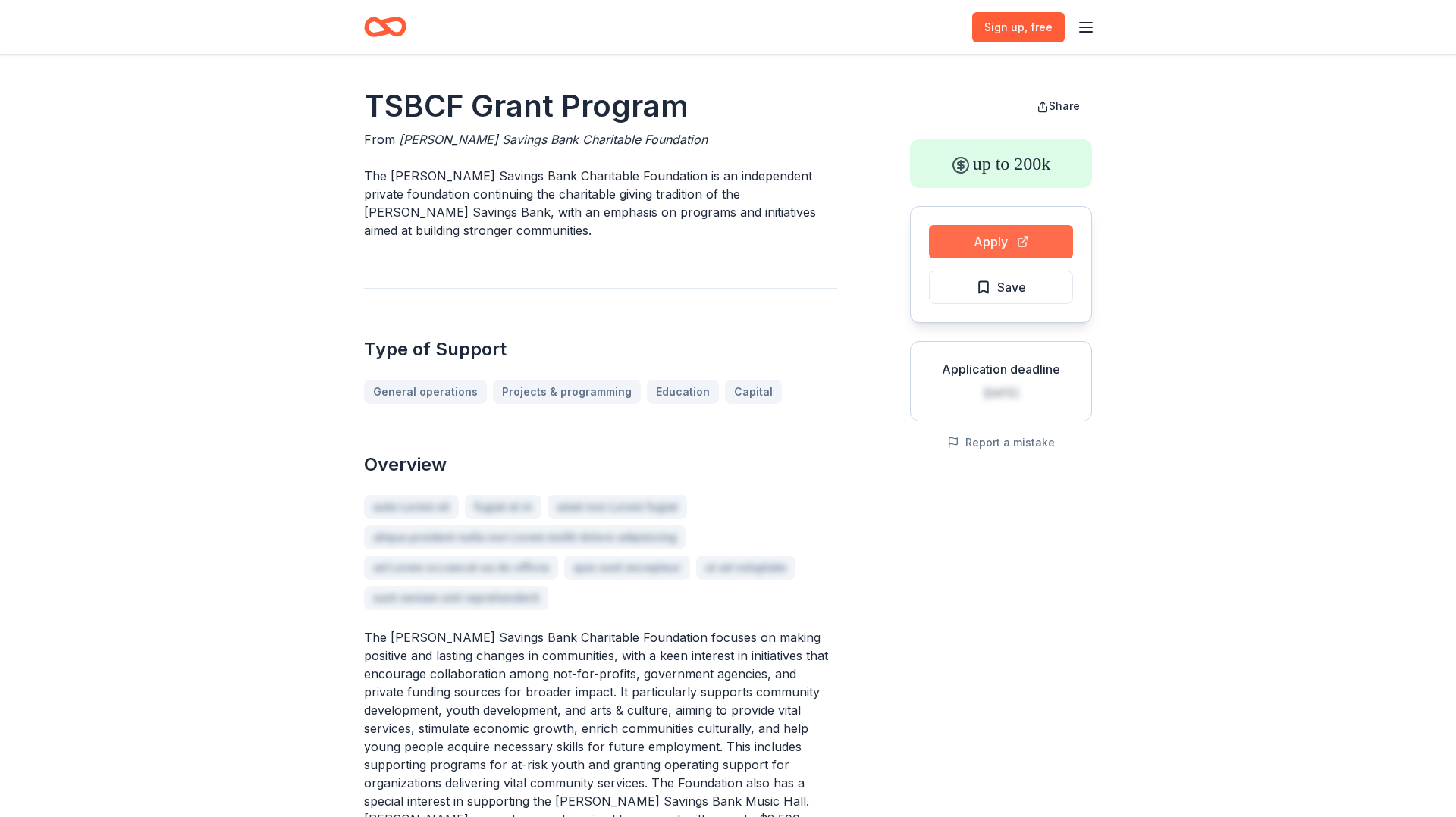
click at [979, 247] on button "Apply" at bounding box center [1000, 242] width 144 height 33
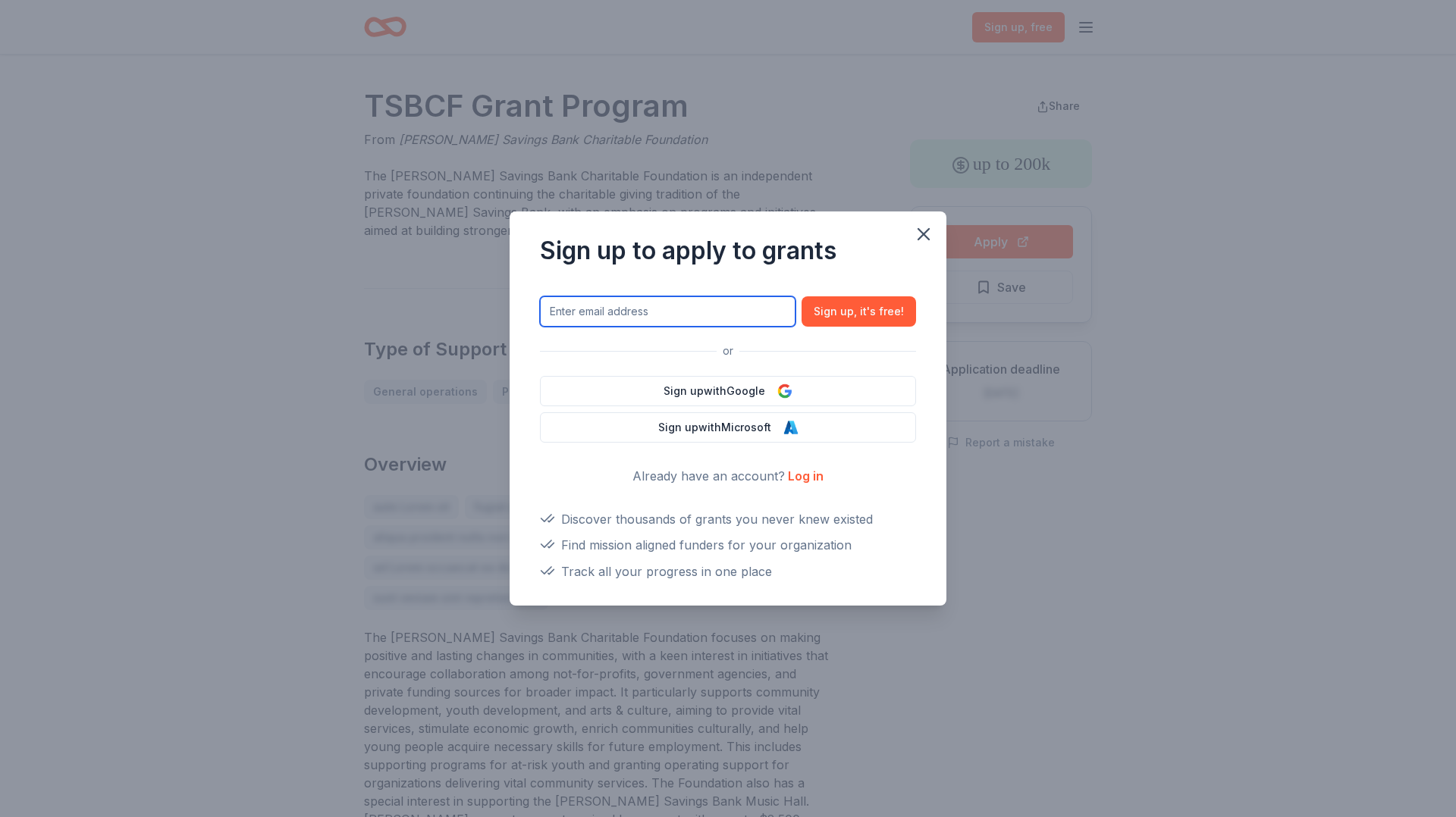
click at [631, 310] on input "text" at bounding box center [667, 311] width 256 height 30
type input "albany.ny@iyfusa.org"
click at [801, 296] on button "Sign up , it ' s free!" at bounding box center [858, 311] width 114 height 30
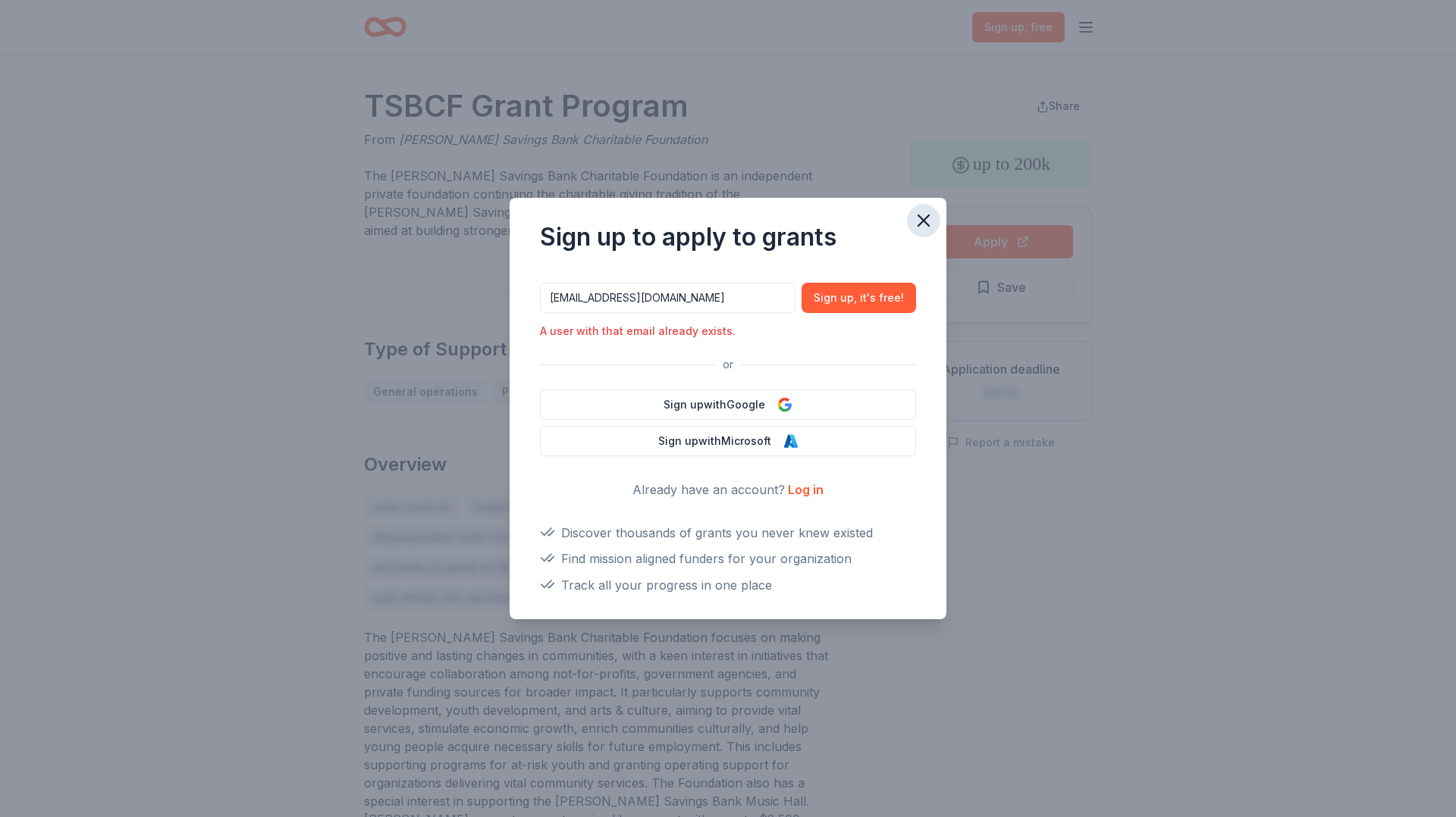
click at [925, 217] on icon "button" at bounding box center [924, 221] width 22 height 22
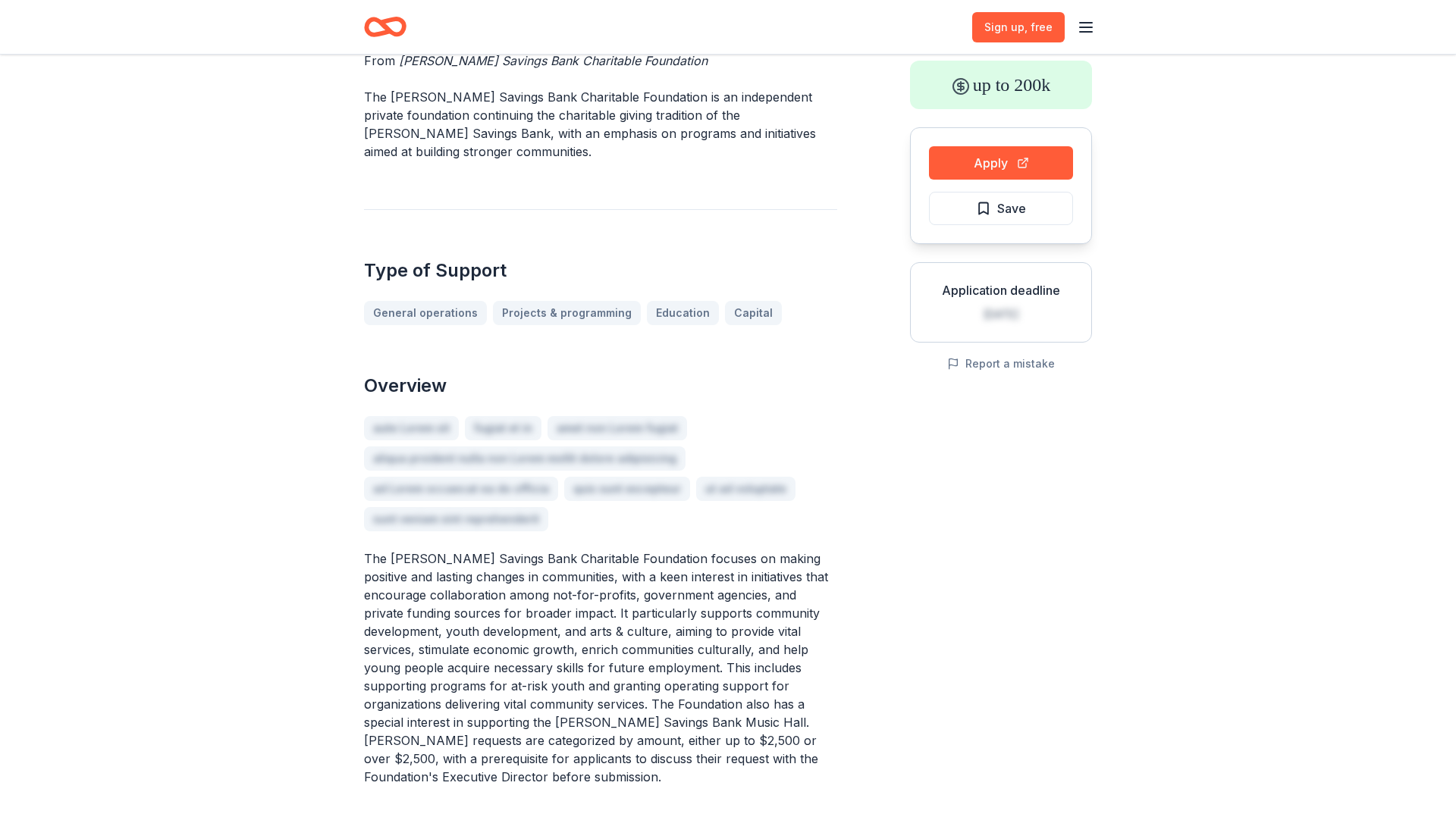
scroll to position [82, 0]
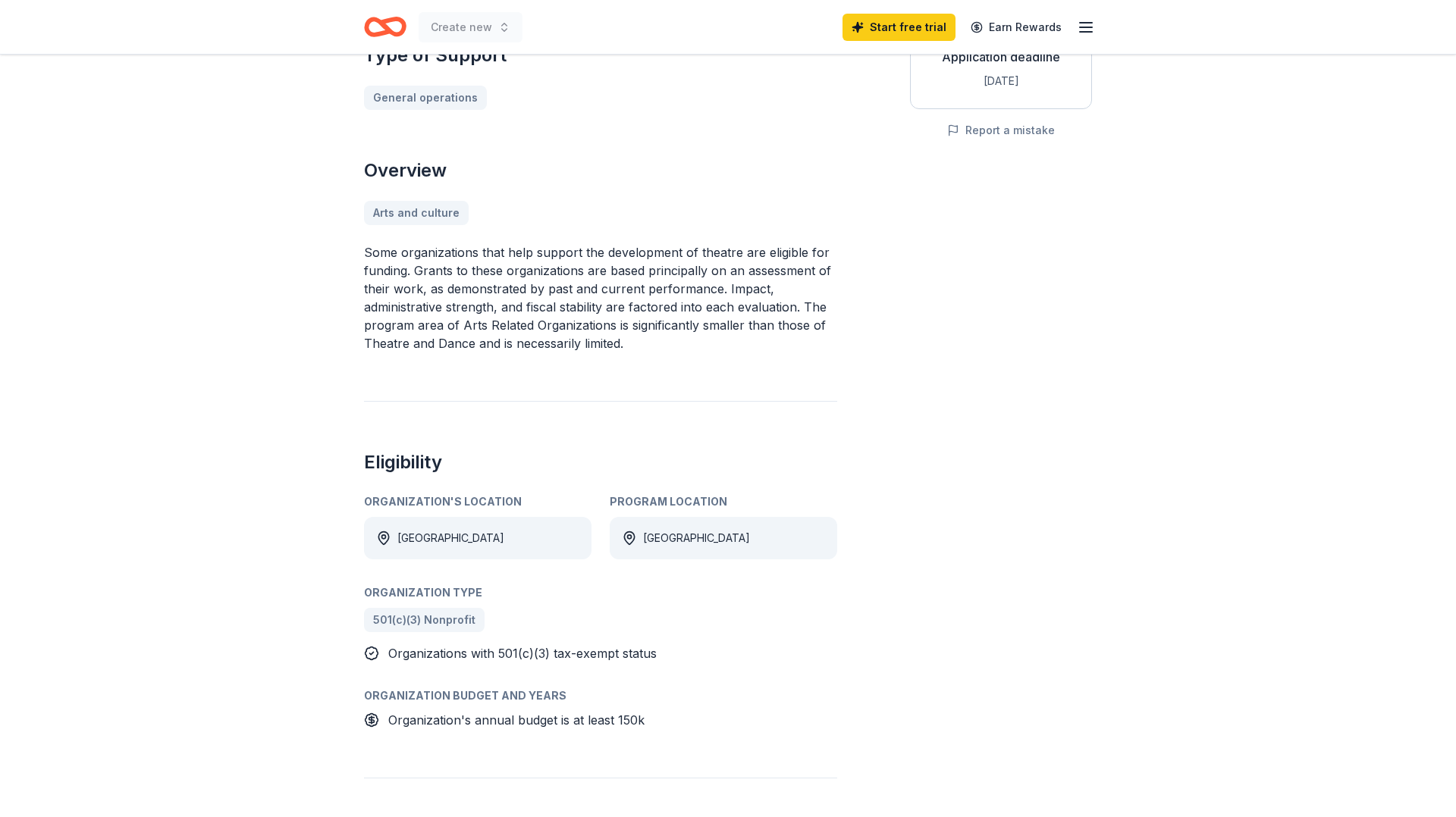
scroll to position [315, 0]
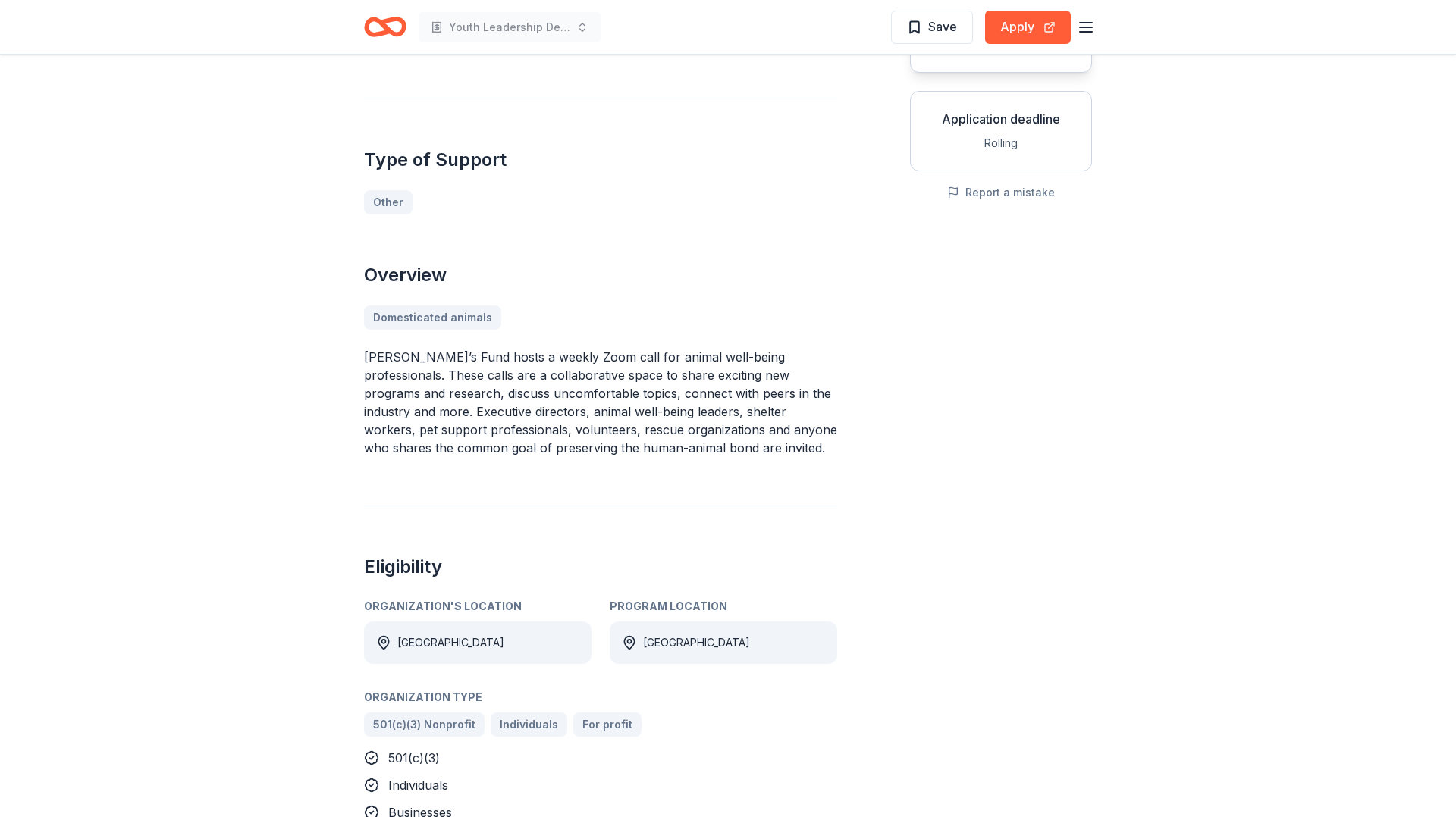
scroll to position [256, 0]
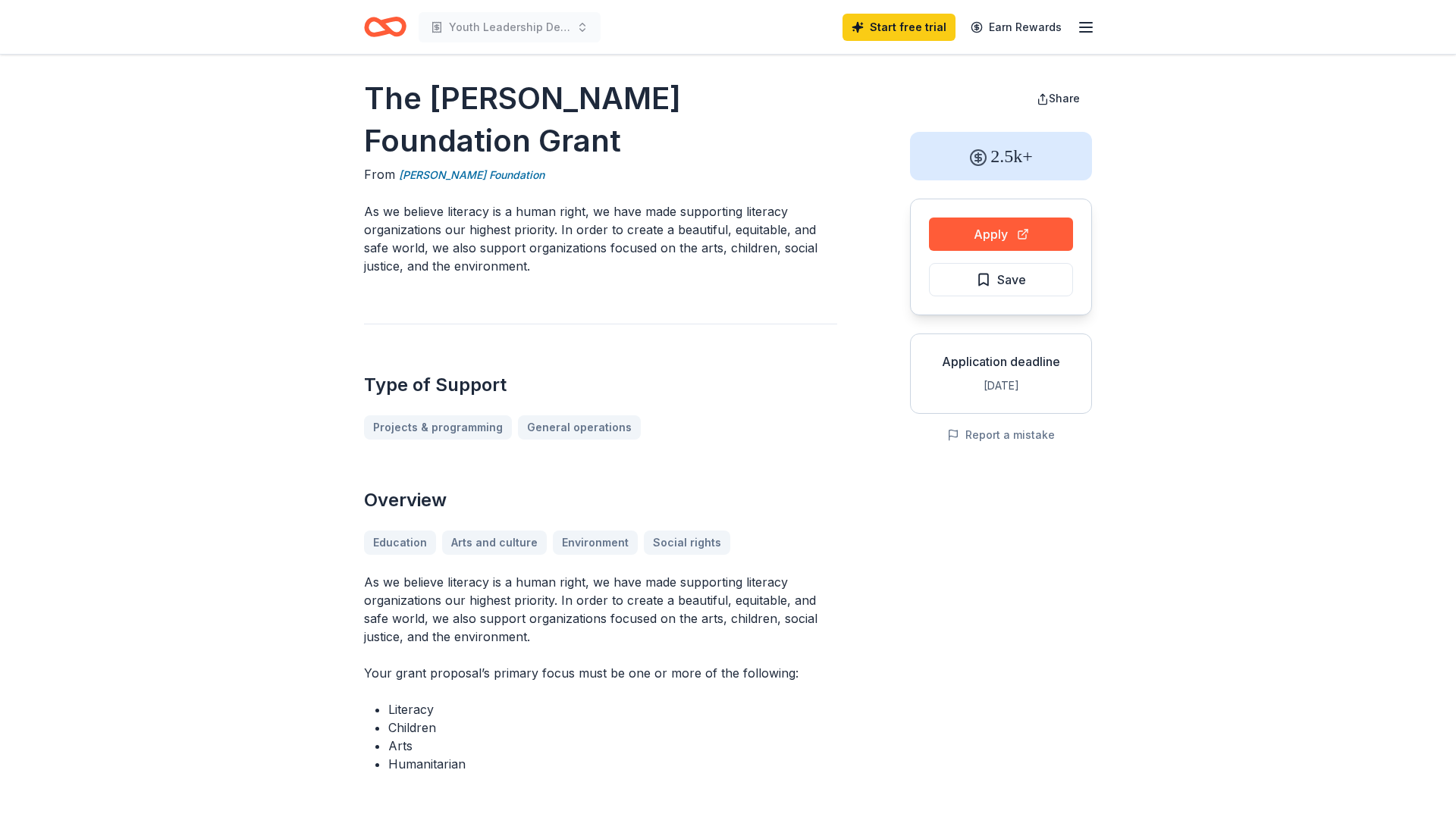
scroll to position [7, 0]
click at [993, 234] on button "Apply" at bounding box center [1000, 234] width 144 height 33
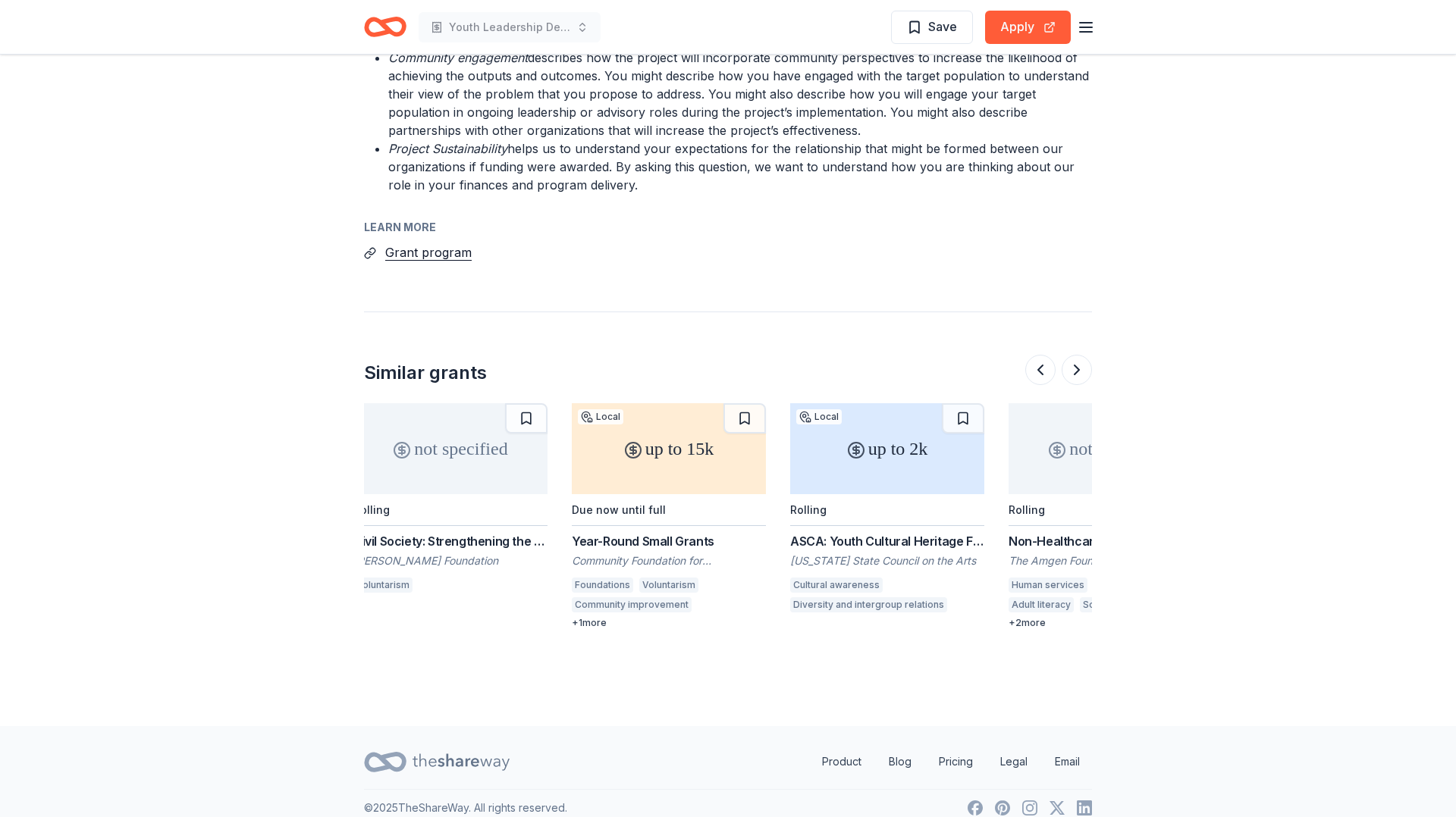
scroll to position [0, 661]
click at [701, 442] on div "up to 15k" at bounding box center [674, 449] width 194 height 91
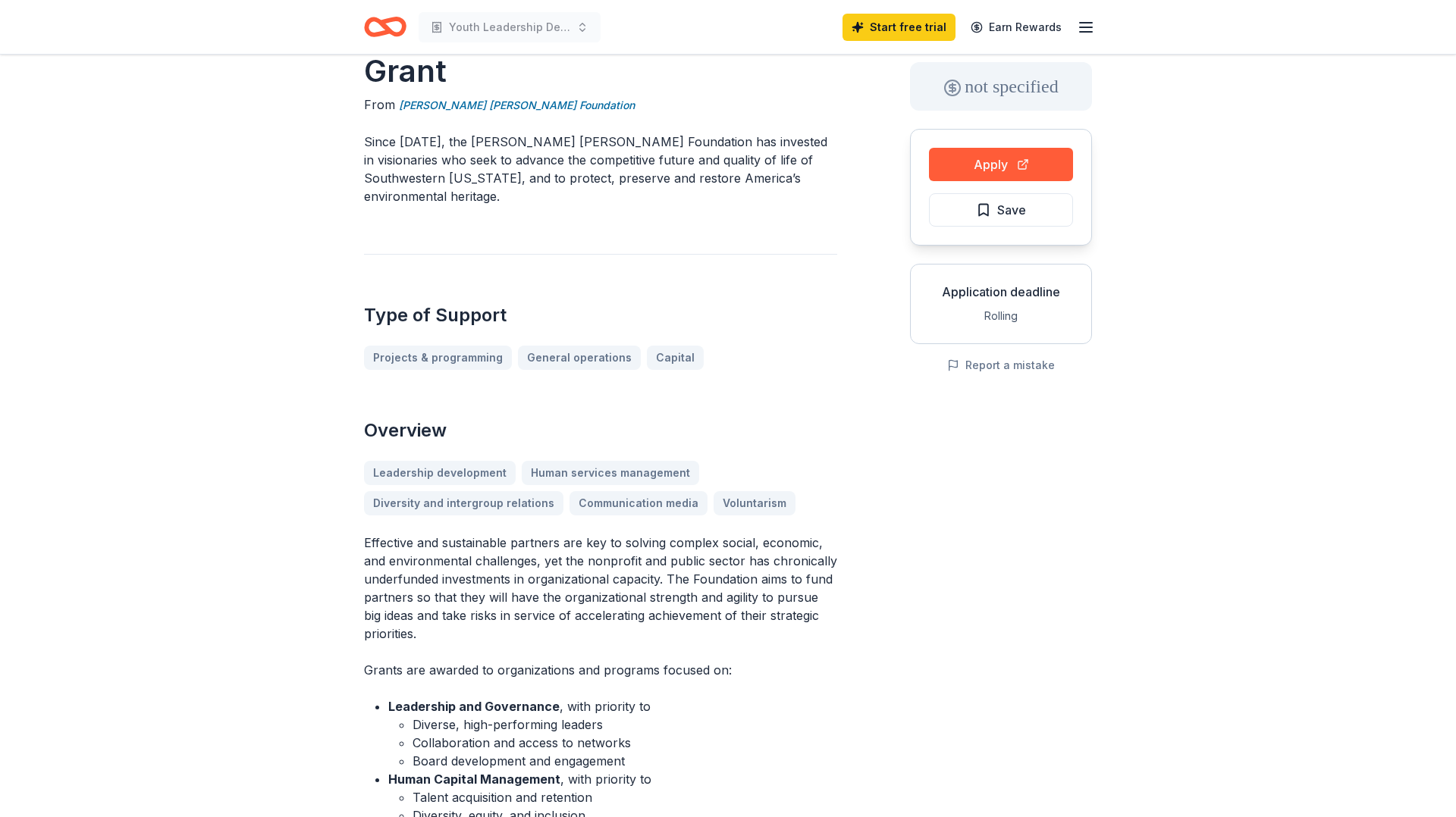
scroll to position [0, 0]
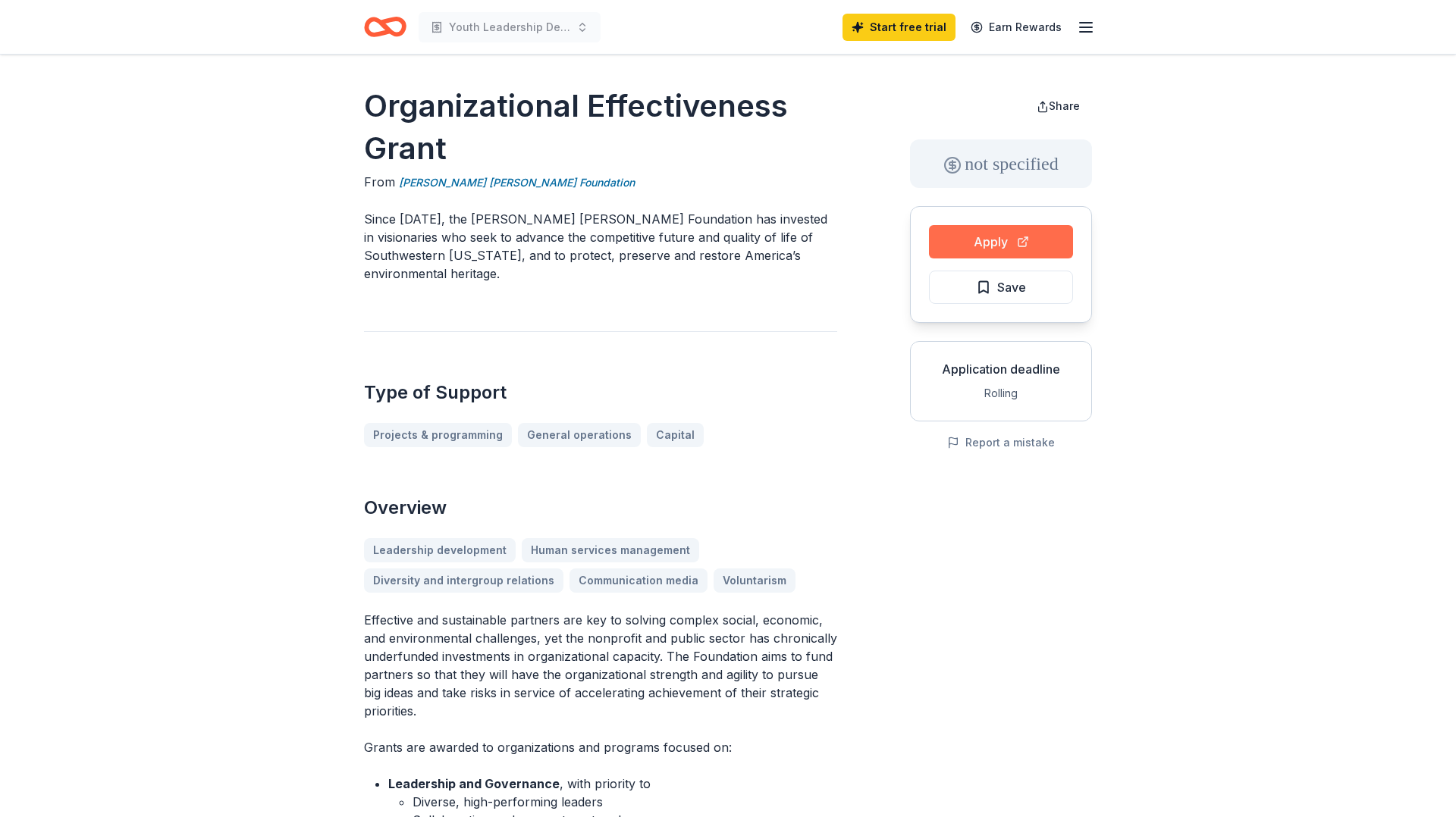
click at [979, 243] on button "Apply" at bounding box center [1000, 242] width 144 height 33
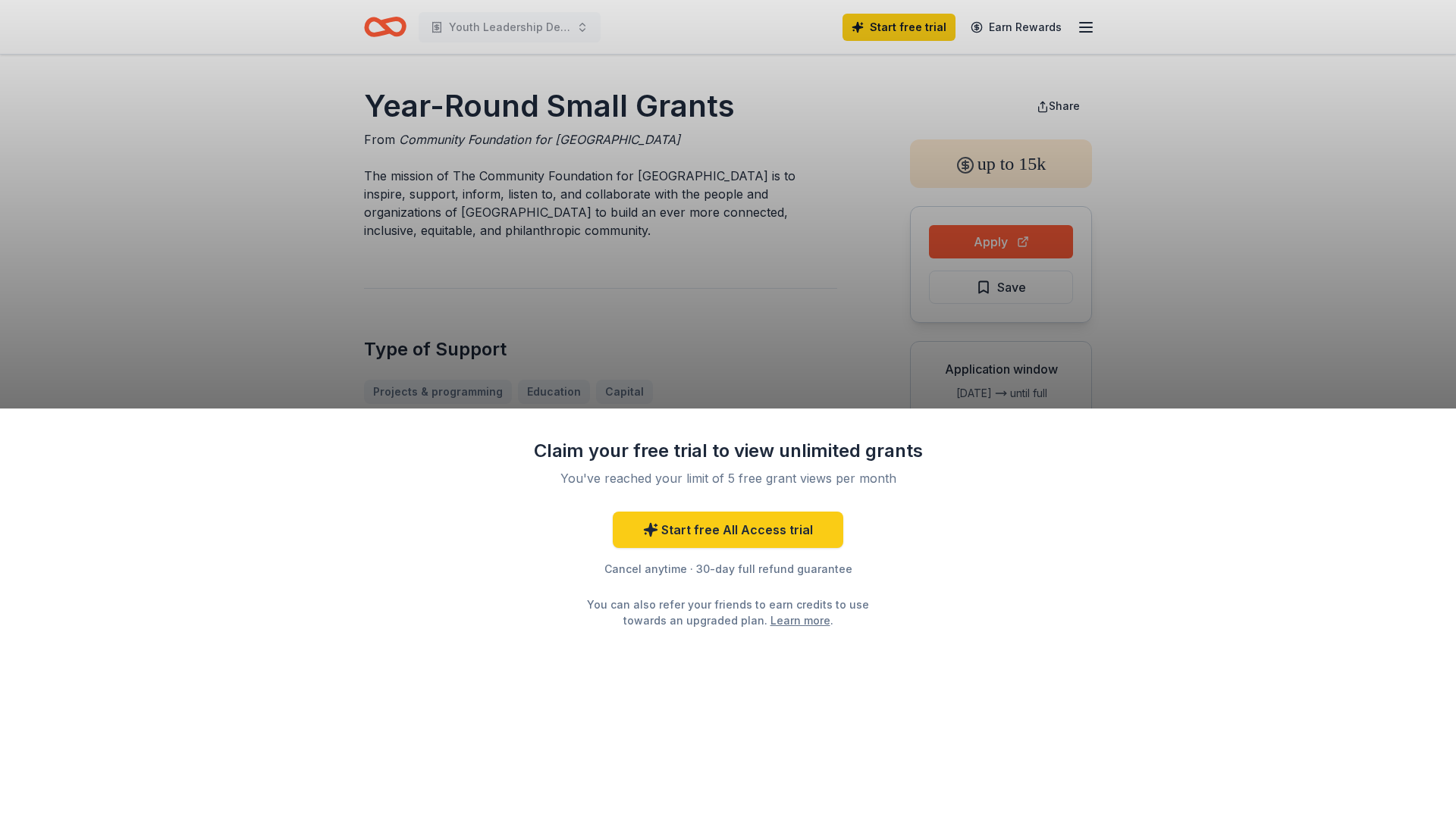
click at [1395, 356] on div "Claim your free trial to view unlimited grants You've reached your limit of 5 f…" at bounding box center [728, 408] width 1456 height 817
click at [736, 537] on link "Start free All Access trial" at bounding box center [728, 529] width 230 height 37
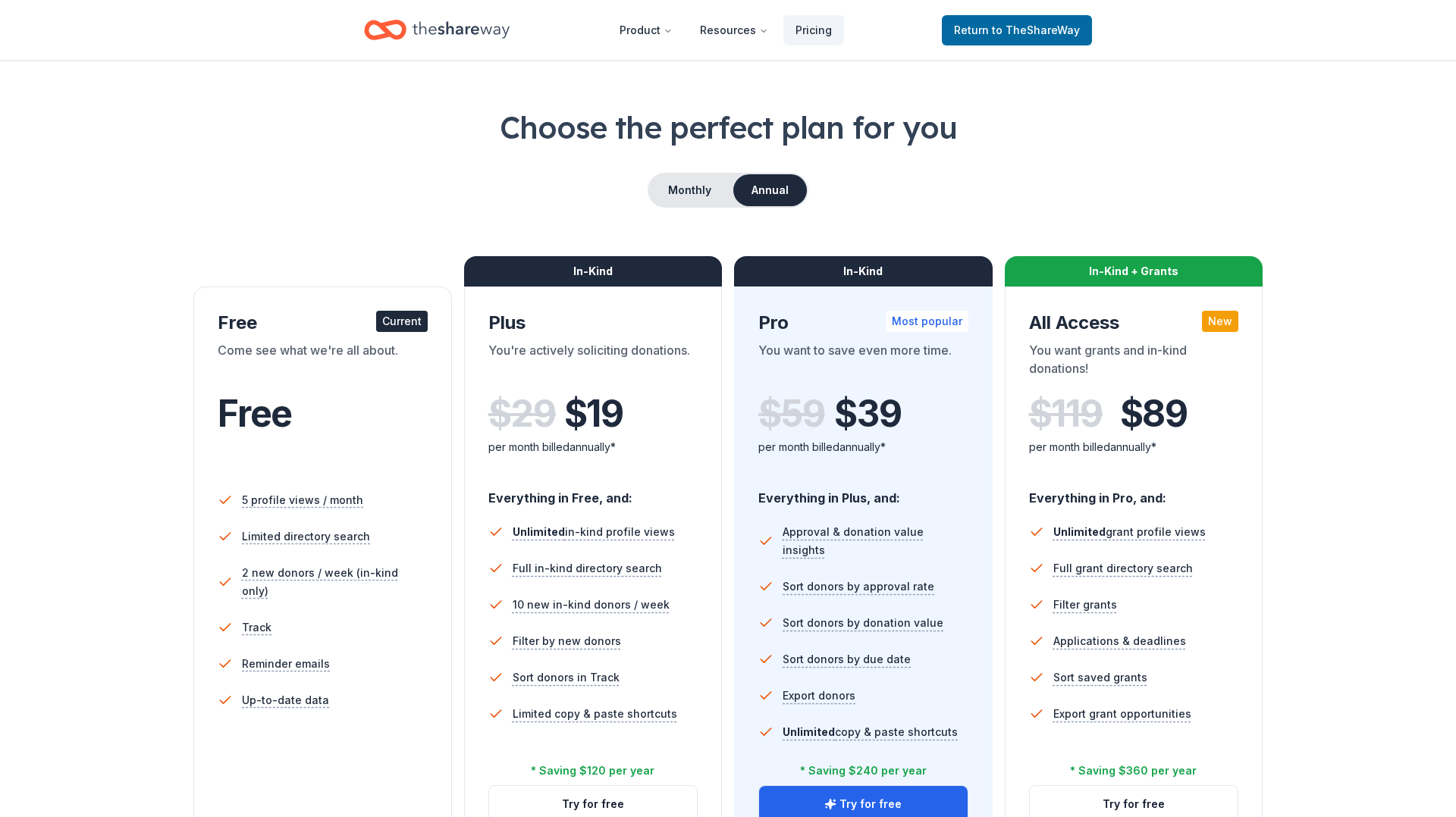
scroll to position [41, 0]
